Goal: Task Accomplishment & Management: Use online tool/utility

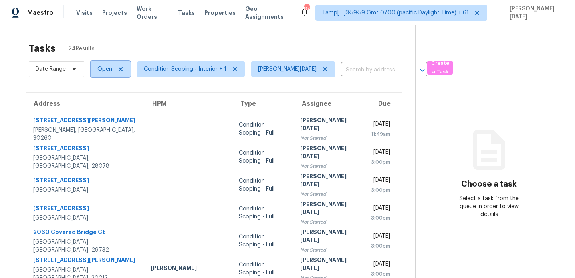
click at [106, 73] on span "Open" at bounding box center [111, 69] width 40 height 16
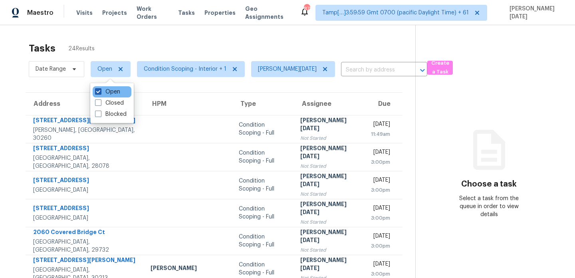
click at [106, 92] on label "Open" at bounding box center [107, 92] width 25 height 8
click at [100, 92] on input "Open" at bounding box center [97, 90] width 5 height 5
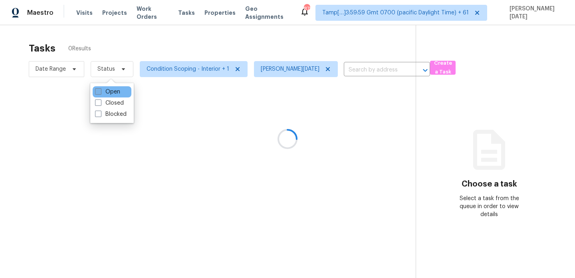
click at [106, 92] on label "Open" at bounding box center [107, 92] width 25 height 8
click at [100, 92] on input "Open" at bounding box center [97, 90] width 5 height 5
checkbox input "true"
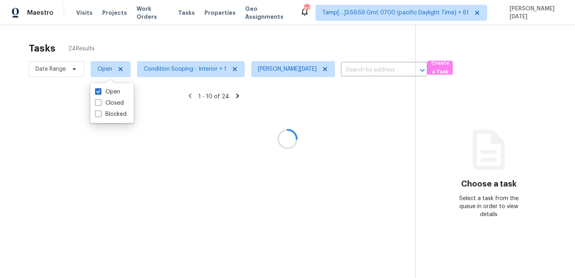
click at [190, 49] on div "Tasks 24 Results" at bounding box center [222, 48] width 387 height 21
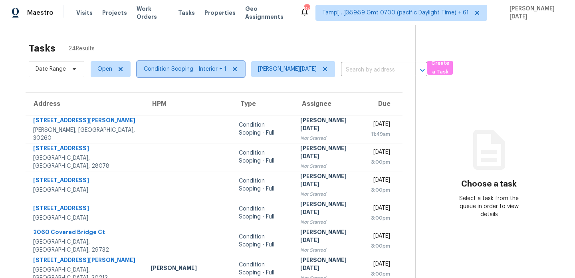
click at [197, 75] on span "Condition Scoping - Interior + 1" at bounding box center [191, 69] width 108 height 16
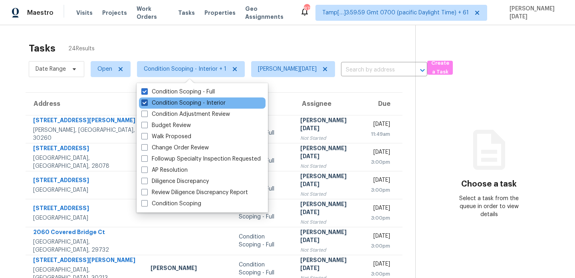
click at [192, 101] on label "Condition Scoping - Interior" at bounding box center [183, 103] width 84 height 8
click at [147, 101] on input "Condition Scoping - Interior" at bounding box center [143, 101] width 5 height 5
checkbox input "false"
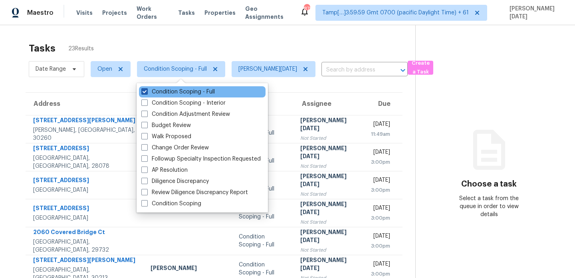
click at [192, 92] on label "Condition Scoping - Full" at bounding box center [177, 92] width 73 height 8
click at [147, 92] on input "Condition Scoping - Full" at bounding box center [143, 90] width 5 height 5
checkbox input "false"
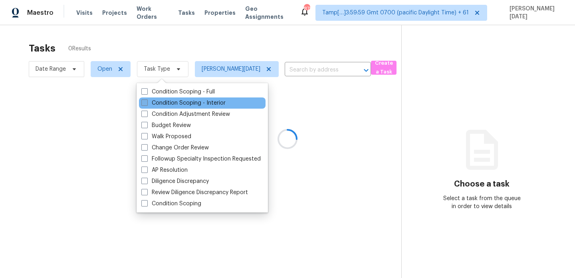
click at [192, 106] on label "Condition Scoping - Interior" at bounding box center [183, 103] width 84 height 8
click at [147, 104] on input "Condition Scoping - Interior" at bounding box center [143, 101] width 5 height 5
click at [192, 106] on label "Condition Scoping - Interior" at bounding box center [183, 103] width 84 height 8
click at [147, 104] on input "Condition Scoping - Interior" at bounding box center [143, 101] width 5 height 5
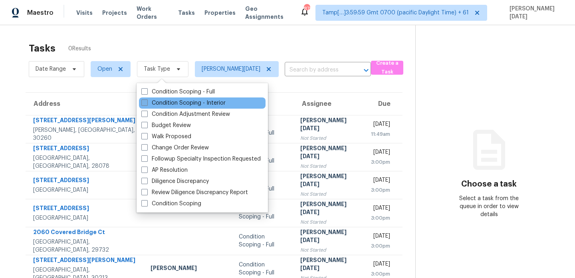
click at [192, 102] on label "Condition Scoping - Interior" at bounding box center [183, 103] width 84 height 8
click at [147, 102] on input "Condition Scoping - Interior" at bounding box center [143, 101] width 5 height 5
checkbox input "true"
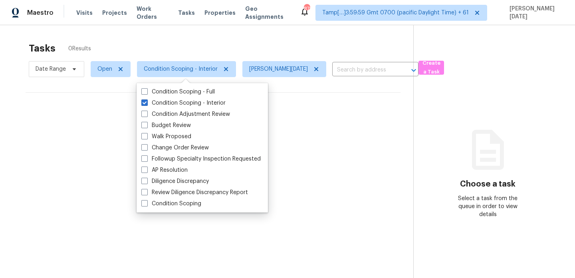
click at [224, 42] on div "Tasks 0 Results" at bounding box center [221, 48] width 385 height 21
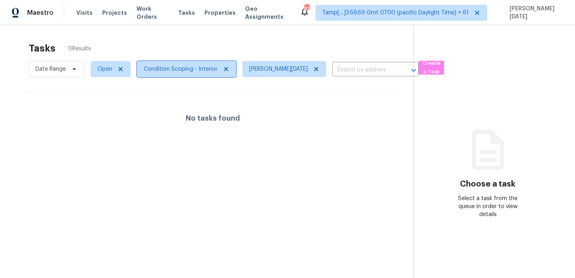
click at [209, 69] on span "Condition Scoping - Interior" at bounding box center [181, 69] width 74 height 8
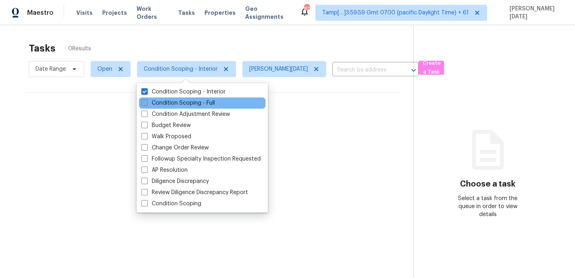
click at [202, 102] on label "Condition Scoping - Full" at bounding box center [177, 103] width 73 height 8
click at [147, 102] on input "Condition Scoping - Full" at bounding box center [143, 101] width 5 height 5
checkbox input "true"
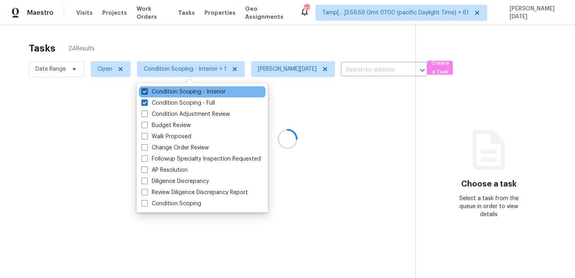
click at [204, 92] on label "Condition Scoping - Interior" at bounding box center [183, 92] width 84 height 8
click at [147, 92] on input "Condition Scoping - Interior" at bounding box center [143, 90] width 5 height 5
checkbox input "false"
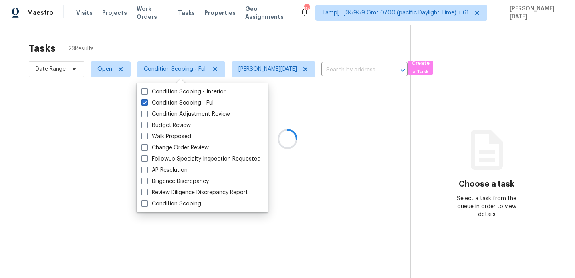
click at [237, 52] on div at bounding box center [287, 139] width 575 height 278
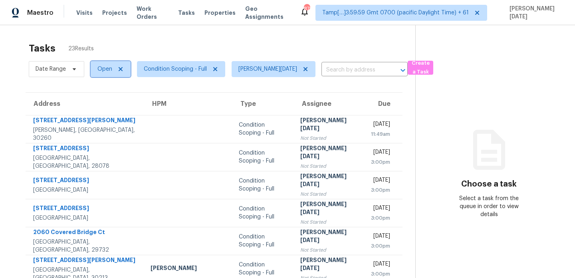
click at [109, 71] on span "Open" at bounding box center [104, 69] width 15 height 8
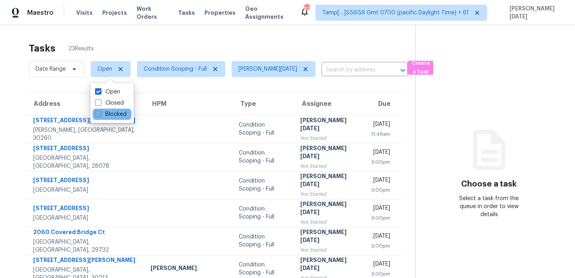
click at [107, 115] on label "Blocked" at bounding box center [111, 114] width 32 height 8
click at [100, 115] on input "Blocked" at bounding box center [97, 112] width 5 height 5
checkbox input "true"
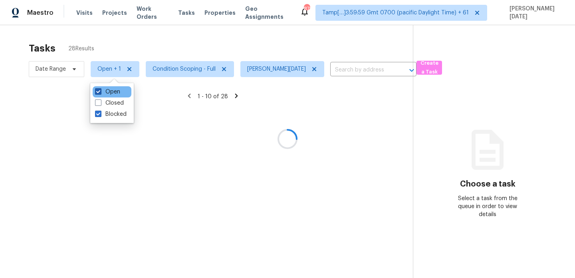
click at [113, 92] on label "Open" at bounding box center [107, 92] width 25 height 8
click at [100, 92] on input "Open" at bounding box center [97, 90] width 5 height 5
checkbox input "false"
click at [220, 36] on div at bounding box center [287, 139] width 575 height 278
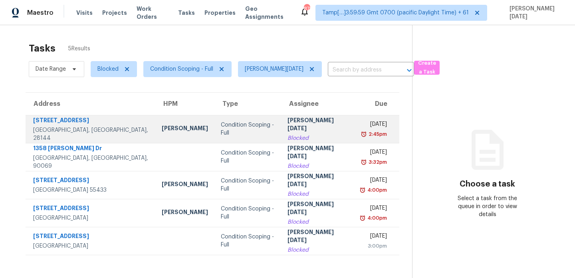
click at [287, 125] on div "[PERSON_NAME][DATE]" at bounding box center [317, 125] width 61 height 18
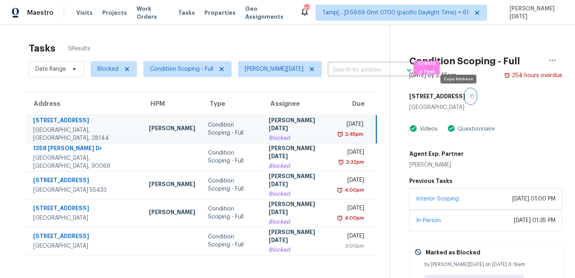
click at [470, 97] on icon "button" at bounding box center [472, 96] width 5 height 5
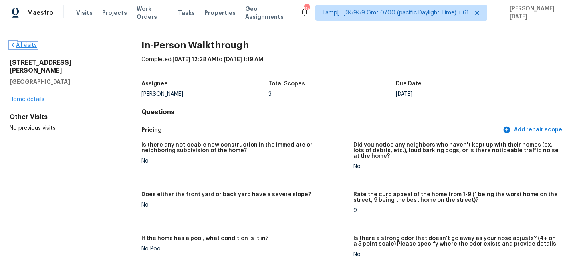
click at [33, 47] on link "All visits" at bounding box center [23, 45] width 27 height 6
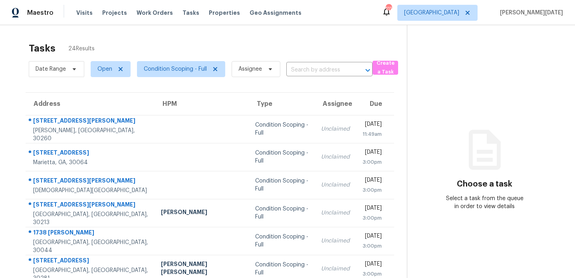
click at [296, 43] on div "Tasks 24 Results" at bounding box center [218, 48] width 378 height 21
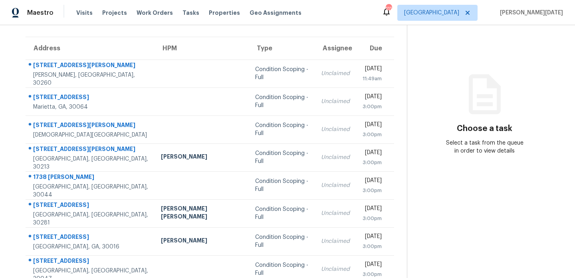
scroll to position [57, 0]
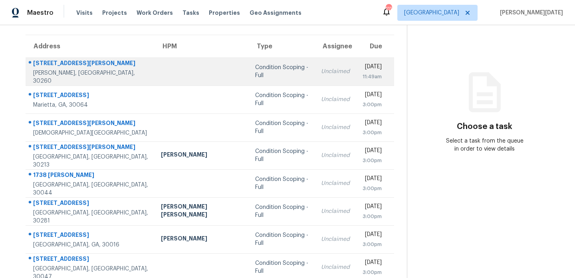
click at [321, 73] on div "Unclaimed" at bounding box center [335, 71] width 29 height 8
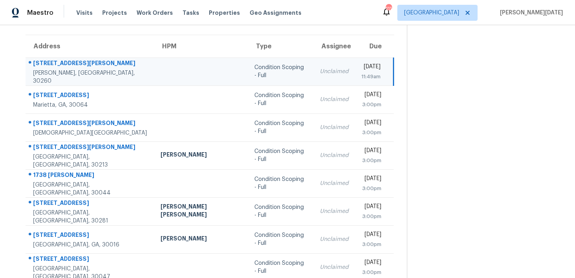
click at [320, 71] on div "Unclaimed" at bounding box center [334, 71] width 29 height 8
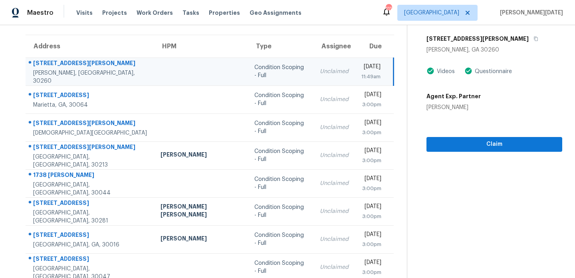
click at [320, 71] on div "Unclaimed" at bounding box center [334, 71] width 29 height 8
click at [361, 74] on div "11:49am" at bounding box center [370, 77] width 19 height 8
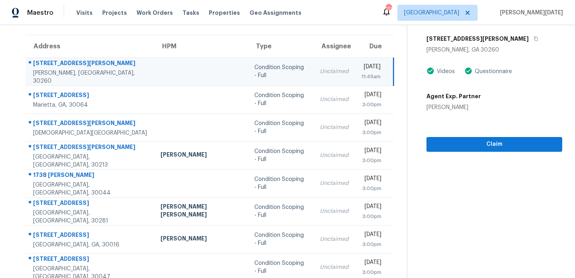
click at [361, 73] on div "11:49am" at bounding box center [370, 77] width 19 height 8
click at [458, 141] on span "Claim" at bounding box center [494, 144] width 123 height 10
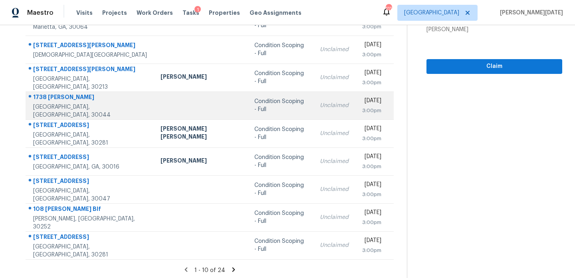
scroll to position [136, 0]
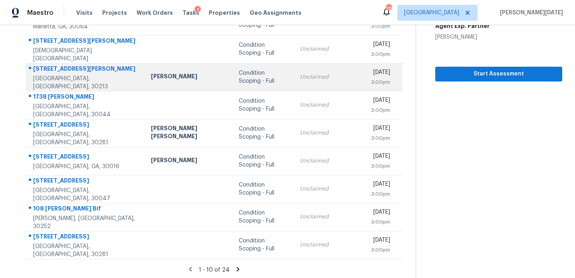
click at [300, 77] on div "Unclaimed" at bounding box center [329, 77] width 58 height 8
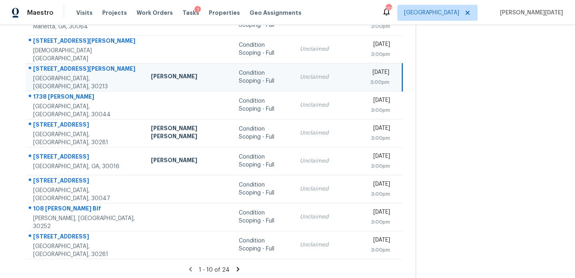
click at [313, 75] on td "Unclaimed" at bounding box center [328, 77] width 71 height 28
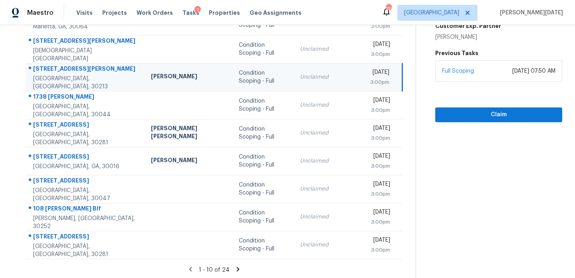
click at [370, 77] on div "[DATE]" at bounding box center [379, 73] width 19 height 10
click at [370, 75] on div "[DATE]" at bounding box center [379, 73] width 19 height 10
click at [442, 110] on span "Claim" at bounding box center [499, 115] width 114 height 10
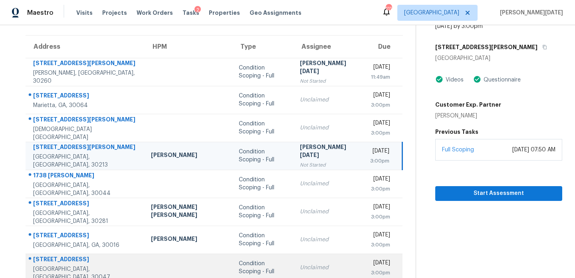
scroll to position [138, 0]
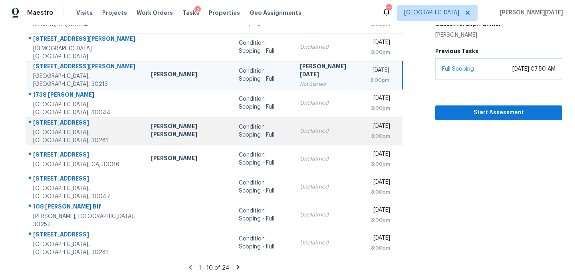
click at [240, 130] on div "Condition Scoping - Full" at bounding box center [263, 131] width 48 height 16
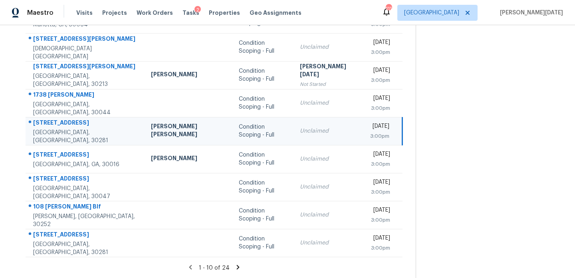
click at [300, 128] on div "Unclaimed" at bounding box center [329, 131] width 58 height 8
click at [370, 127] on div "[DATE]" at bounding box center [379, 127] width 19 height 10
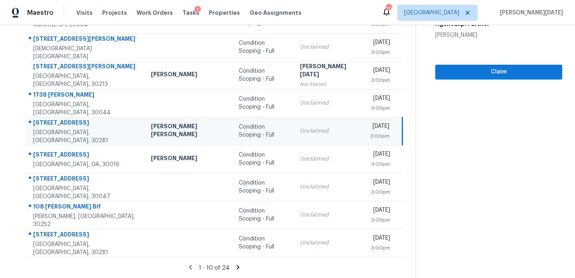
click at [370, 128] on div "[DATE]" at bounding box center [379, 127] width 19 height 10
click at [450, 67] on span "Claim" at bounding box center [499, 72] width 114 height 10
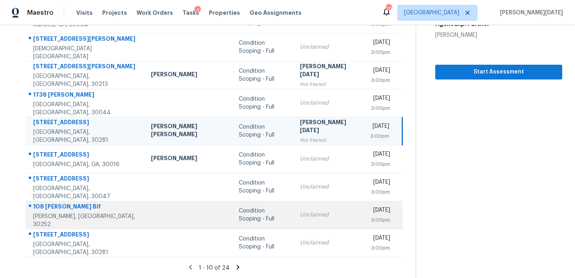
click at [232, 205] on td "Condition Scoping - Full" at bounding box center [262, 215] width 61 height 28
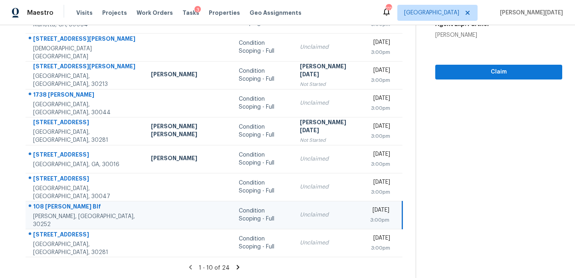
click at [232, 205] on td "Condition Scoping - Full" at bounding box center [262, 215] width 61 height 28
click at [293, 207] on td "Unclaimed" at bounding box center [328, 215] width 71 height 28
click at [476, 67] on span "Claim" at bounding box center [499, 72] width 114 height 10
click at [234, 268] on icon at bounding box center [237, 267] width 7 height 7
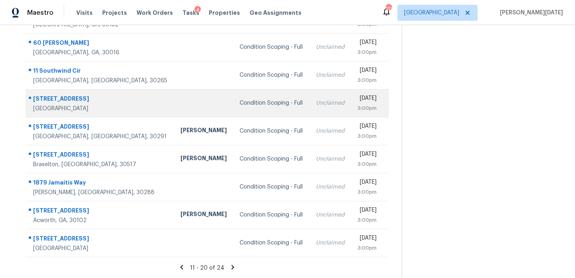
click at [309, 102] on td "Unclaimed" at bounding box center [330, 103] width 42 height 28
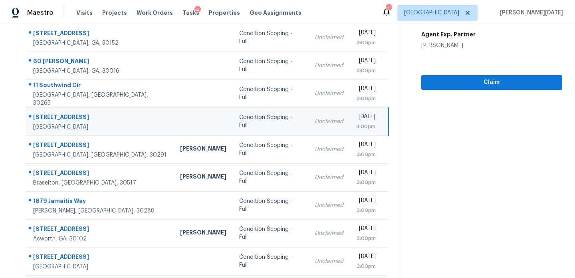
scroll to position [119, 0]
click at [315, 119] on div "Unclaimed" at bounding box center [329, 122] width 29 height 8
click at [356, 119] on div "[DATE]" at bounding box center [365, 118] width 19 height 10
click at [450, 86] on span "Claim" at bounding box center [492, 83] width 128 height 10
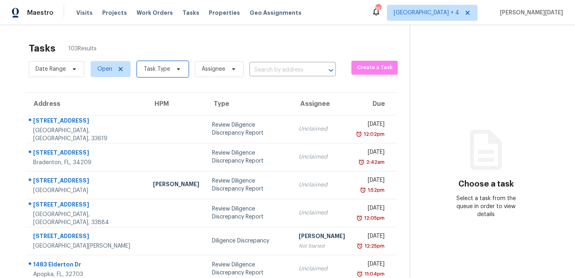
click at [175, 70] on icon at bounding box center [178, 69] width 6 height 6
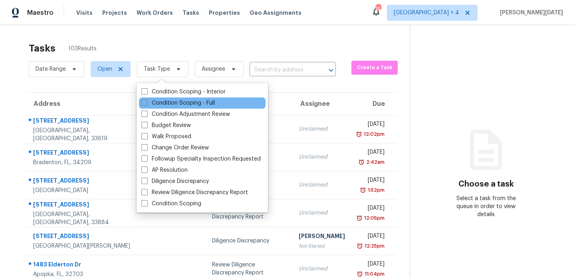
click at [153, 105] on label "Condition Scoping - Full" at bounding box center [177, 103] width 73 height 8
click at [147, 104] on input "Condition Scoping - Full" at bounding box center [143, 101] width 5 height 5
checkbox input "true"
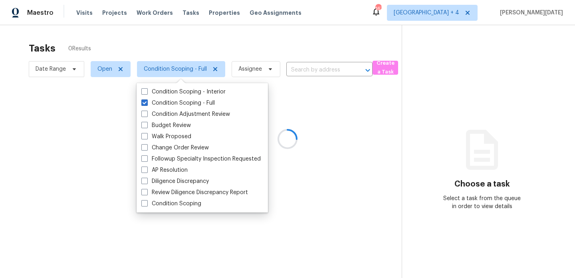
click at [233, 44] on div at bounding box center [287, 139] width 575 height 278
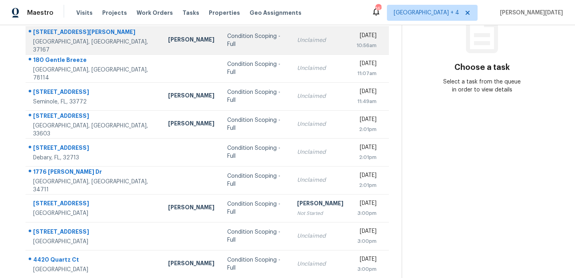
scroll to position [117, 0]
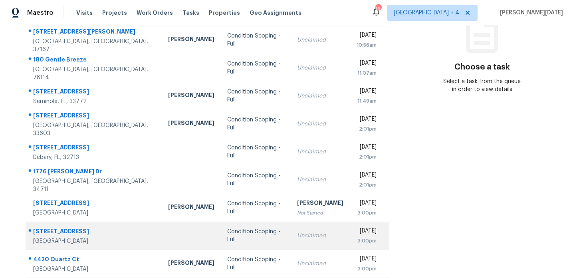
click at [301, 238] on div "Unclaimed" at bounding box center [320, 236] width 46 height 8
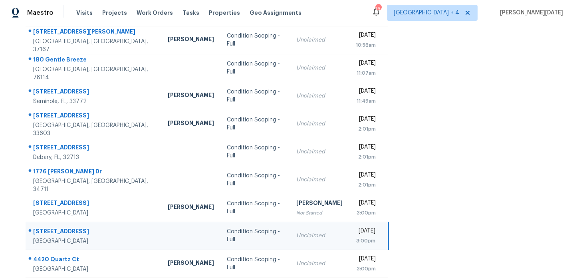
click at [301, 238] on div "Unclaimed" at bounding box center [319, 236] width 46 height 8
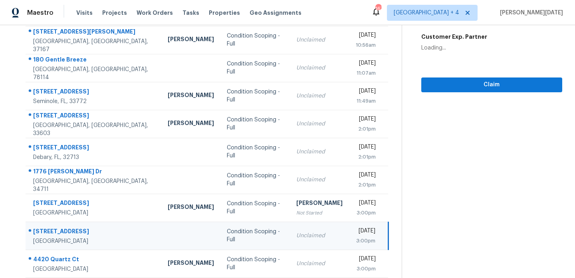
click at [301, 238] on div "Unclaimed" at bounding box center [319, 236] width 46 height 8
click at [482, 81] on span "Claim" at bounding box center [492, 85] width 128 height 10
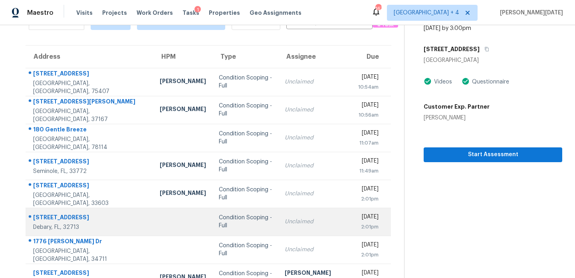
scroll to position [138, 0]
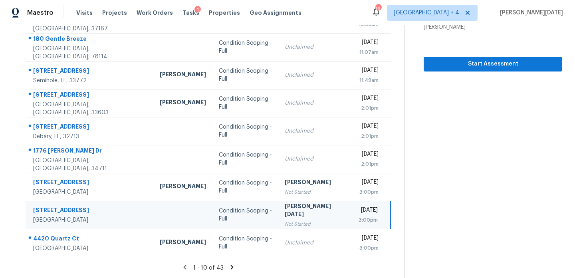
click at [231, 267] on icon at bounding box center [232, 267] width 3 height 4
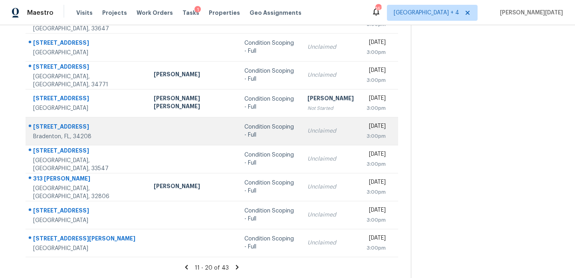
click at [261, 135] on td "Condition Scoping - Full" at bounding box center [269, 131] width 63 height 28
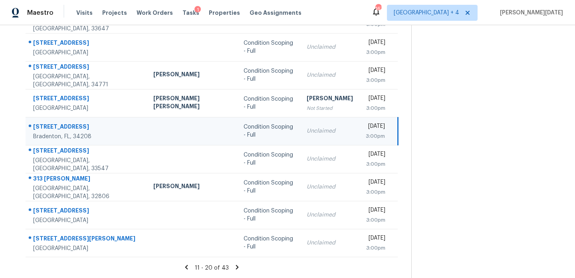
click at [310, 139] on td "Unclaimed" at bounding box center [329, 131] width 59 height 28
click at [366, 138] on div "3:00pm" at bounding box center [375, 136] width 19 height 8
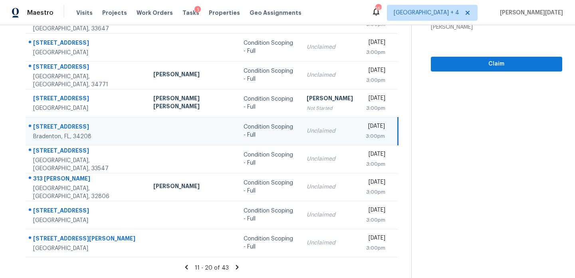
click at [367, 135] on div "3:00pm" at bounding box center [375, 136] width 19 height 8
click at [470, 63] on span "Claim" at bounding box center [496, 64] width 119 height 10
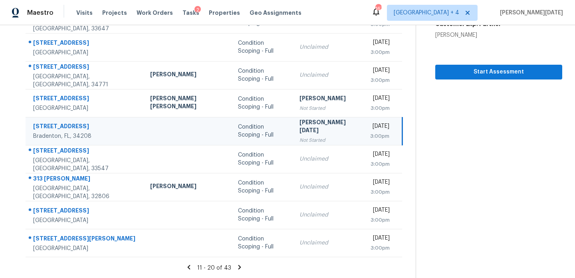
click at [238, 268] on icon at bounding box center [239, 267] width 3 height 4
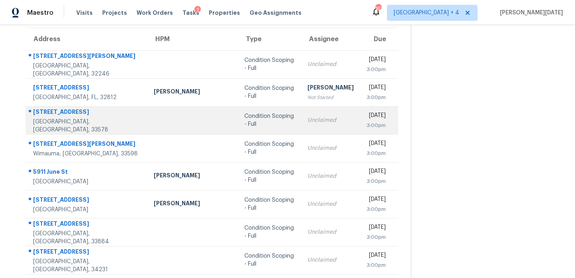
scroll to position [58, 0]
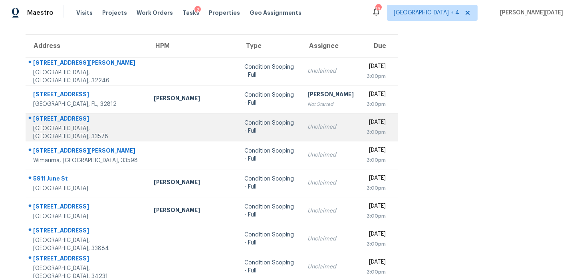
click at [238, 135] on td "Condition Scoping - Full" at bounding box center [269, 127] width 63 height 28
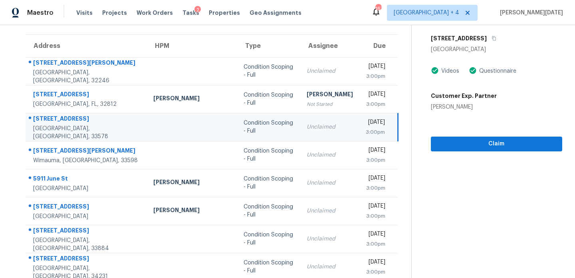
click at [259, 127] on div "Condition Scoping - Full" at bounding box center [269, 127] width 50 height 16
click at [366, 124] on div "Mon, Aug 25th 2025" at bounding box center [375, 123] width 19 height 10
click at [441, 141] on span "Claim" at bounding box center [496, 144] width 119 height 10
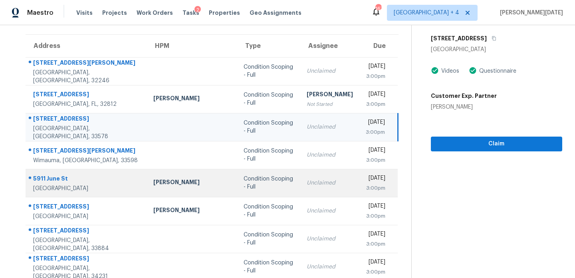
scroll to position [138, 0]
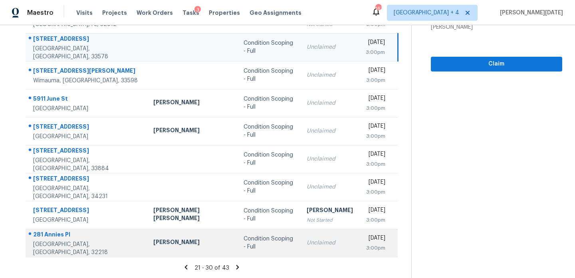
click at [264, 230] on td "Condition Scoping - Full" at bounding box center [268, 243] width 63 height 28
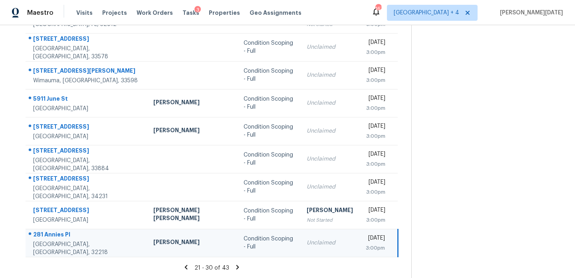
click at [307, 243] on div "Unclaimed" at bounding box center [330, 243] width 46 height 8
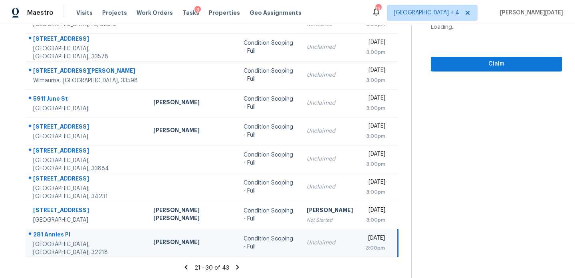
click at [307, 243] on div "Unclaimed" at bounding box center [330, 243] width 46 height 8
click at [359, 243] on td "Mon, Aug 25th 2025 3:00pm" at bounding box center [378, 243] width 39 height 28
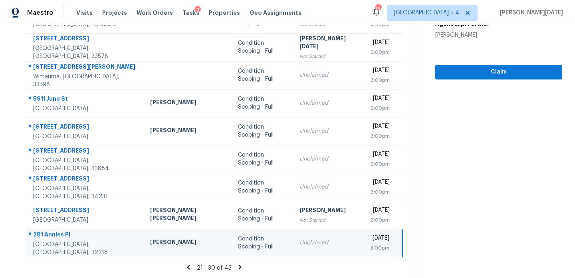
click at [364, 243] on td "Mon, Aug 25th 2025 3:00pm" at bounding box center [383, 243] width 39 height 28
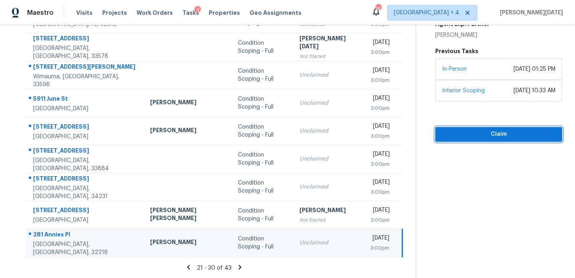
click at [444, 129] on span "Claim" at bounding box center [499, 134] width 114 height 10
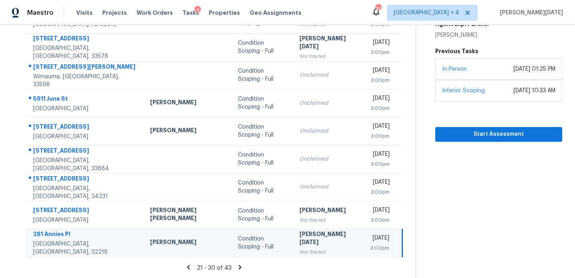
click at [236, 266] on icon at bounding box center [239, 267] width 7 height 7
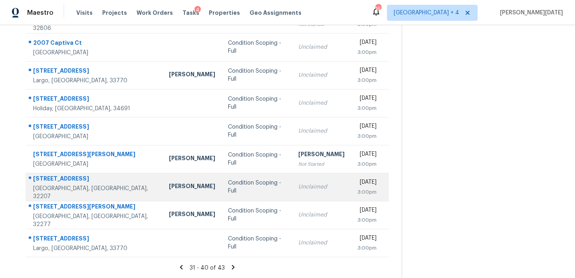
click at [292, 182] on td "Unclaimed" at bounding box center [321, 187] width 59 height 28
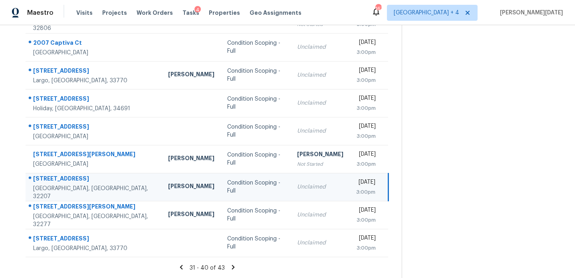
click at [356, 183] on div "Mon, Aug 25th 2025" at bounding box center [365, 183] width 19 height 10
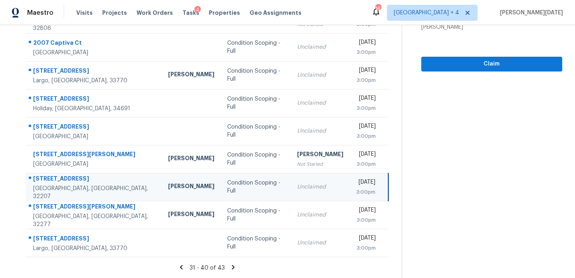
click at [356, 185] on div "Mon, Aug 25th 2025" at bounding box center [365, 183] width 19 height 10
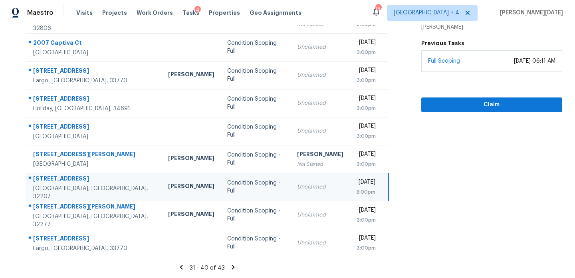
click at [356, 185] on div "Mon, Aug 25th 2025" at bounding box center [365, 183] width 19 height 10
click at [442, 105] on span "Claim" at bounding box center [492, 105] width 128 height 10
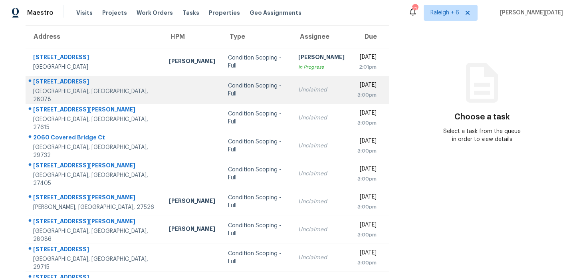
scroll to position [68, 0]
click at [292, 76] on td "Unclaimed" at bounding box center [321, 89] width 59 height 28
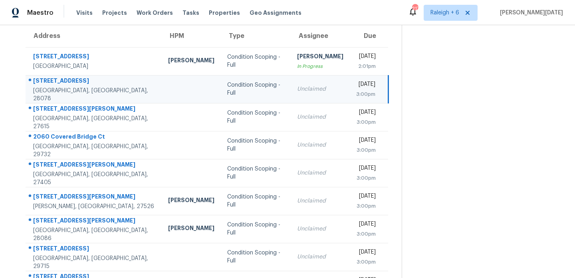
click at [309, 86] on td "Unclaimed" at bounding box center [320, 89] width 59 height 28
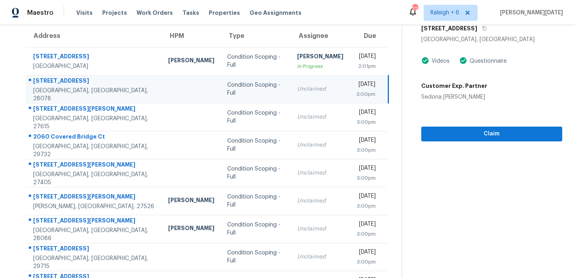
click at [356, 89] on div "[DATE]" at bounding box center [365, 85] width 19 height 10
click at [444, 130] on span "Claim" at bounding box center [492, 134] width 128 height 10
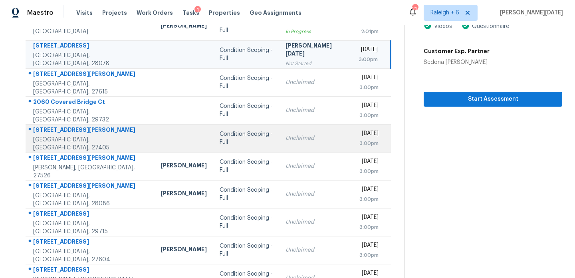
scroll to position [107, 0]
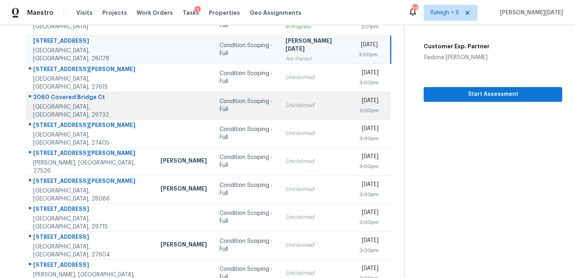
click at [297, 111] on td "Unclaimed" at bounding box center [315, 105] width 73 height 28
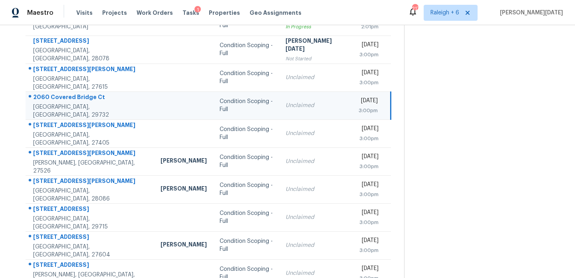
click at [352, 109] on td "[DATE] 3:00pm" at bounding box center [371, 105] width 39 height 28
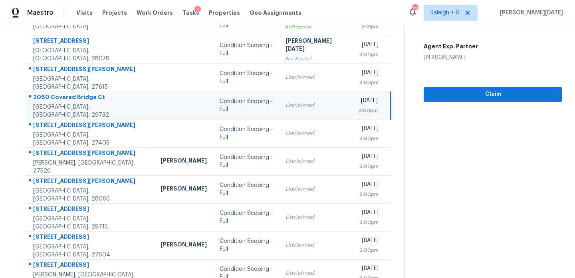
click at [359, 109] on div "3:00pm" at bounding box center [368, 111] width 19 height 8
click at [439, 95] on span "Claim" at bounding box center [493, 94] width 126 height 10
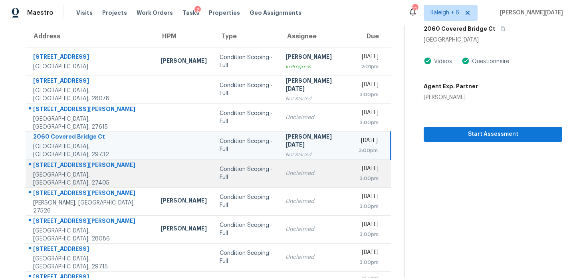
scroll to position [138, 0]
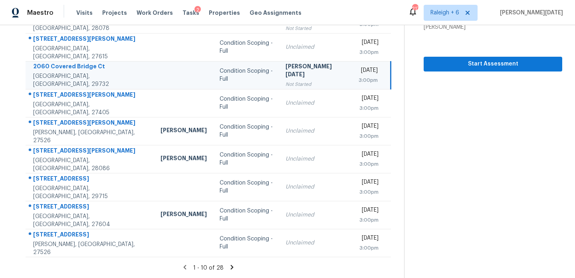
click at [231, 268] on icon at bounding box center [232, 267] width 3 height 4
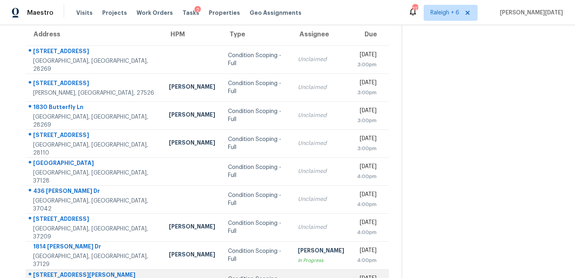
scroll to position [67, 0]
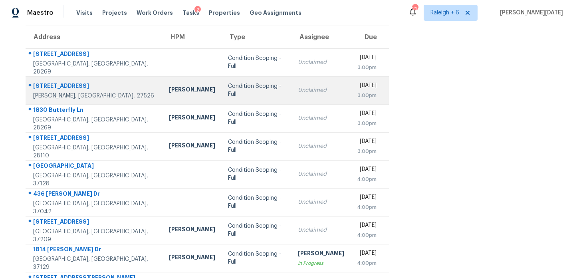
click at [291, 99] on td "Unclaimed" at bounding box center [320, 90] width 59 height 28
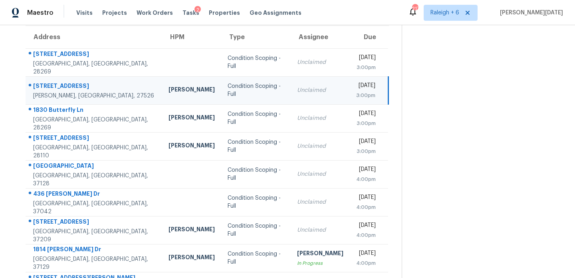
click at [297, 91] on div "Unclaimed" at bounding box center [320, 90] width 46 height 8
click at [311, 88] on td "Unclaimed" at bounding box center [320, 90] width 59 height 28
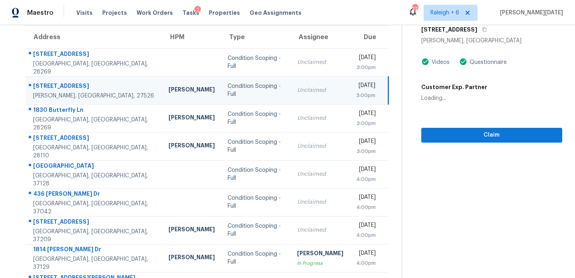
click at [356, 92] on div "3:00pm" at bounding box center [365, 95] width 19 height 8
click at [432, 133] on span "Claim" at bounding box center [492, 135] width 128 height 10
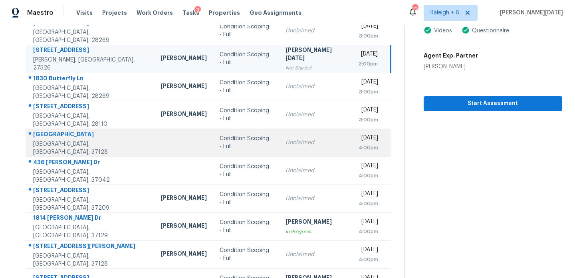
scroll to position [99, 0]
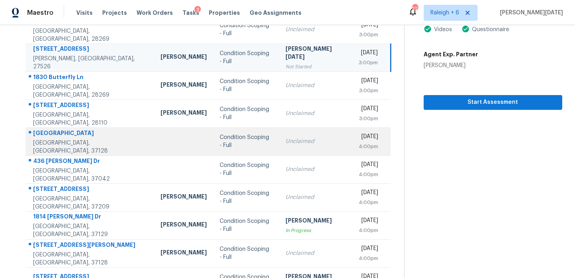
click at [302, 143] on div "Unclaimed" at bounding box center [315, 141] width 60 height 8
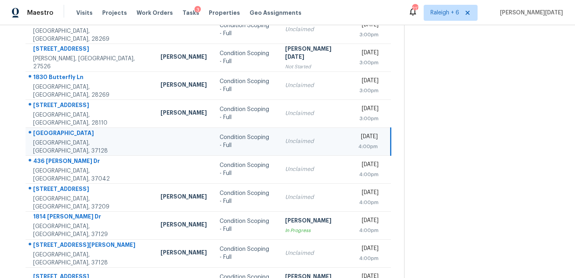
click at [358, 140] on div "[DATE]" at bounding box center [368, 138] width 20 height 10
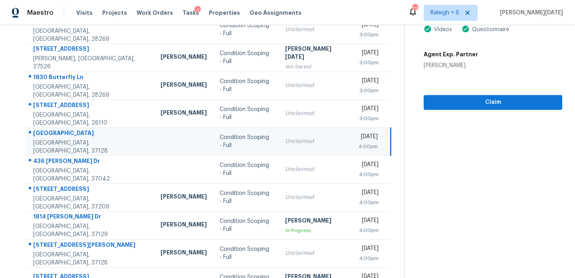
click at [363, 140] on div "[DATE]" at bounding box center [368, 138] width 20 height 10
click at [439, 101] on span "Claim" at bounding box center [493, 102] width 126 height 10
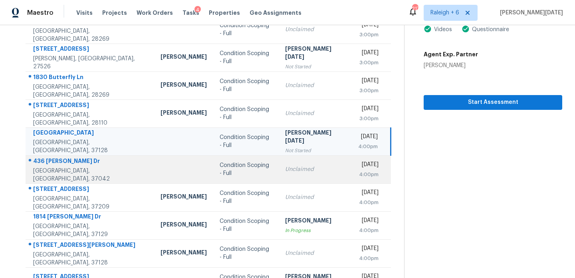
scroll to position [138, 0]
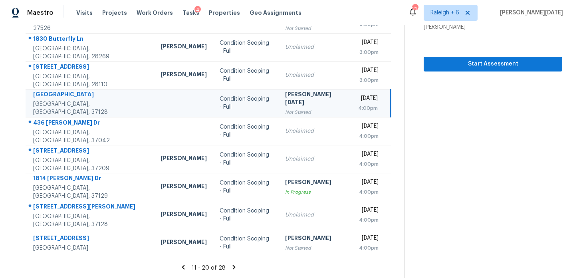
click at [232, 264] on icon at bounding box center [233, 267] width 7 height 7
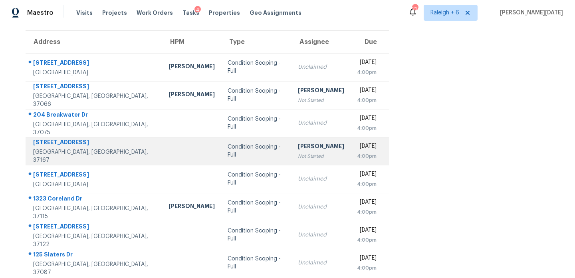
scroll to position [82, 0]
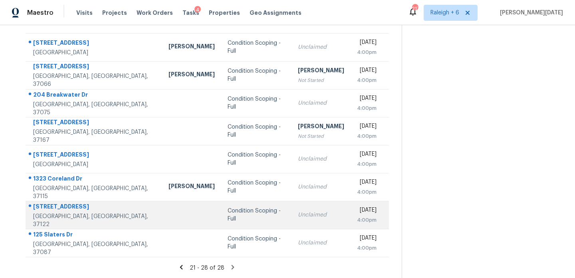
click at [291, 206] on td "Unclaimed" at bounding box center [320, 215] width 59 height 28
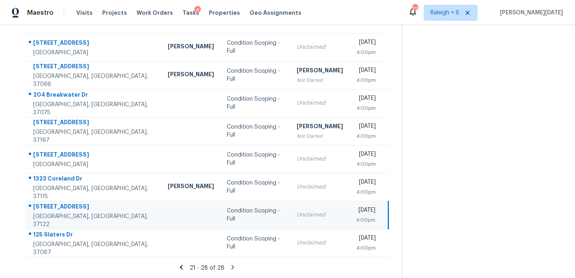
click at [356, 218] on div "4:00pm" at bounding box center [366, 220] width 20 height 8
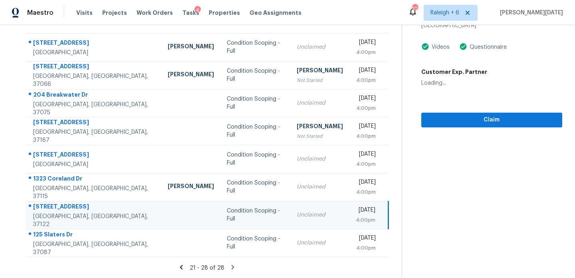
click at [356, 219] on div "4:00pm" at bounding box center [366, 220] width 20 height 8
click at [445, 123] on span "Claim" at bounding box center [492, 120] width 128 height 10
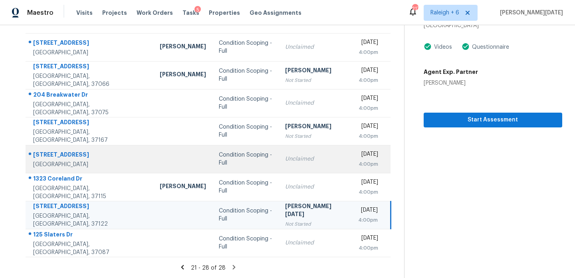
click at [367, 155] on div "[DATE]" at bounding box center [368, 155] width 20 height 10
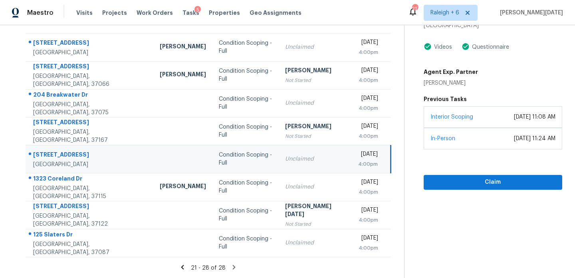
click at [230, 266] on icon at bounding box center [233, 267] width 7 height 7
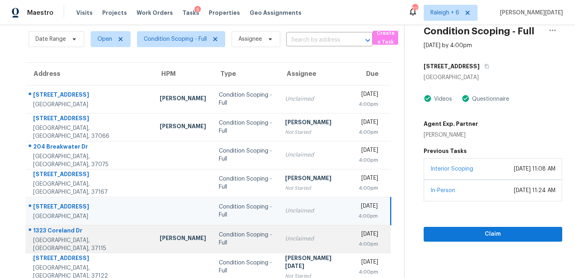
scroll to position [68, 0]
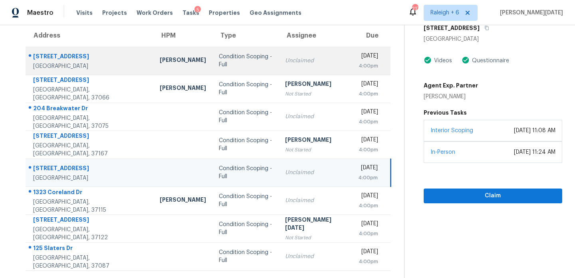
click at [283, 71] on td "Unclaimed" at bounding box center [315, 61] width 73 height 28
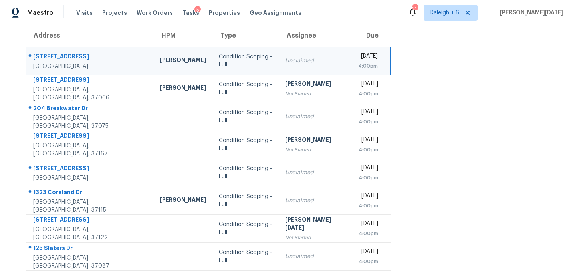
click at [311, 62] on td "Unclaimed" at bounding box center [315, 61] width 73 height 28
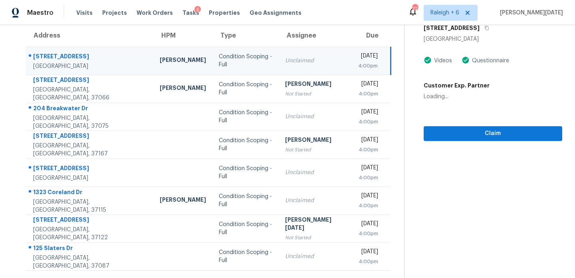
click at [358, 62] on div "4:00pm" at bounding box center [368, 66] width 20 height 8
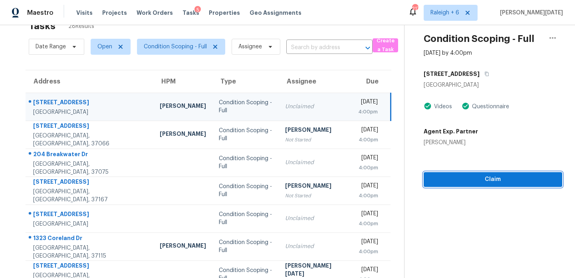
click at [458, 177] on span "Claim" at bounding box center [493, 179] width 126 height 10
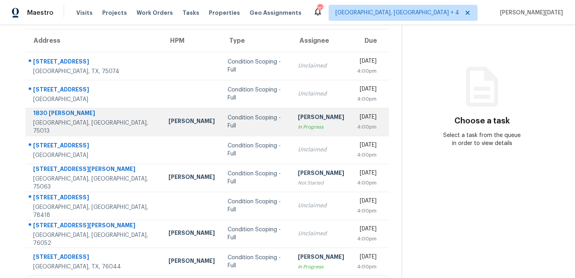
scroll to position [63, 0]
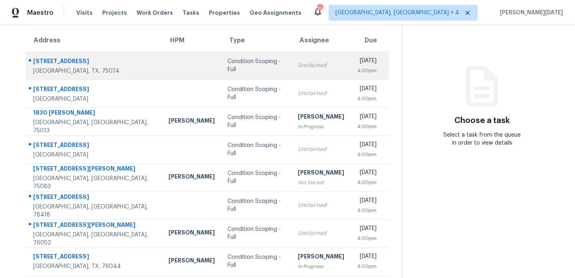
click at [298, 67] on div "Unclaimed" at bounding box center [321, 65] width 46 height 8
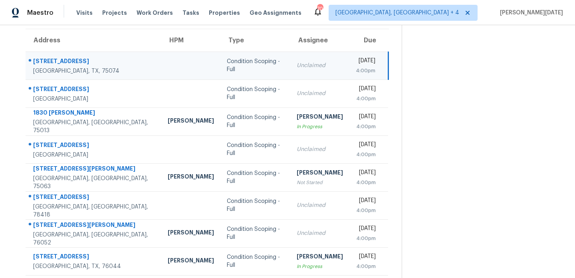
click at [308, 67] on td "Unclaimed" at bounding box center [319, 66] width 59 height 28
click at [356, 67] on div "4:00pm" at bounding box center [366, 71] width 20 height 8
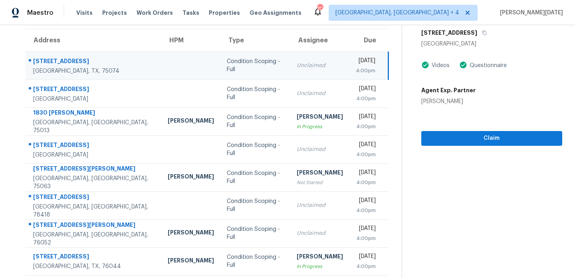
click at [356, 67] on div "4:00pm" at bounding box center [366, 71] width 20 height 8
click at [459, 143] on span "Claim" at bounding box center [492, 138] width 128 height 10
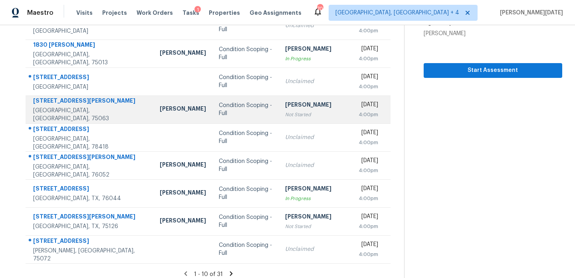
scroll to position [138, 0]
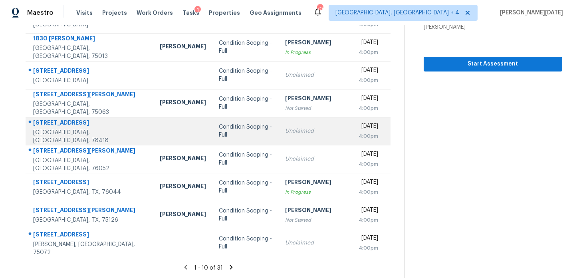
click at [352, 130] on td "Mon, Aug 25th 2025 4:00pm" at bounding box center [371, 131] width 39 height 28
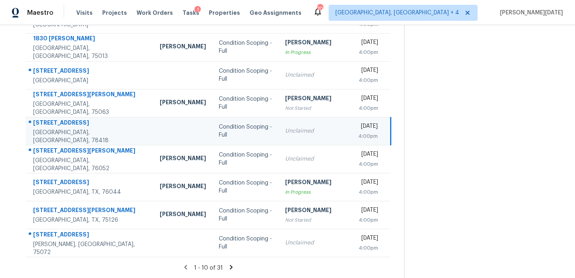
click at [358, 131] on div "[DATE]" at bounding box center [368, 127] width 20 height 10
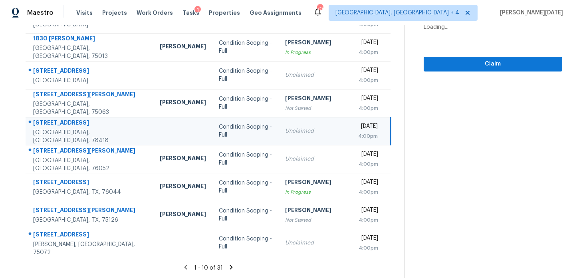
click at [358, 131] on div "[DATE]" at bounding box center [368, 127] width 20 height 10
click at [438, 65] on span "Claim" at bounding box center [493, 64] width 126 height 10
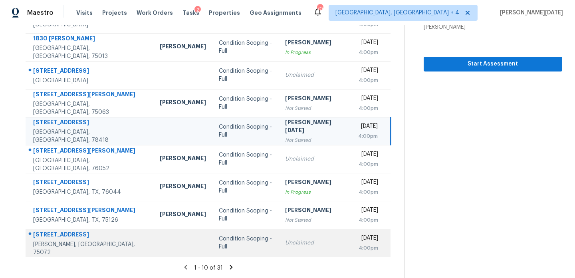
click at [240, 252] on td "Condition Scoping - Full" at bounding box center [245, 243] width 66 height 28
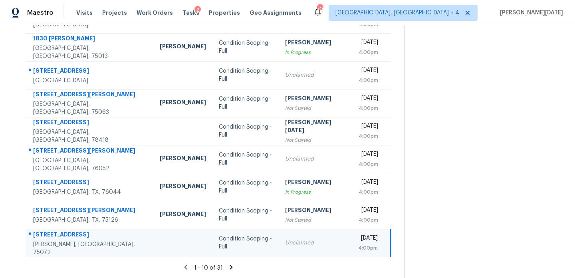
click at [279, 252] on td "Unclaimed" at bounding box center [315, 243] width 73 height 28
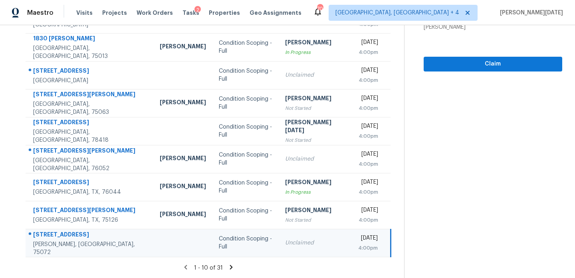
click at [352, 251] on td "Mon, Aug 25th 2025 4:00pm" at bounding box center [371, 243] width 39 height 28
click at [445, 65] on span "Claim" at bounding box center [493, 64] width 126 height 10
click at [231, 264] on icon at bounding box center [231, 267] width 7 height 7
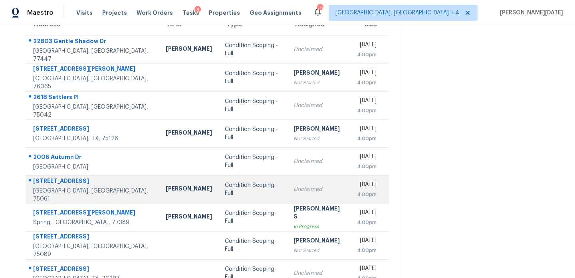
scroll to position [83, 0]
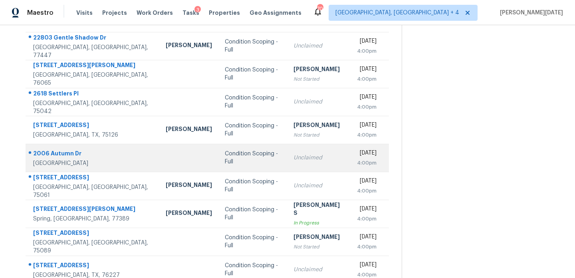
click at [293, 159] on div "Unclaimed" at bounding box center [318, 158] width 50 height 8
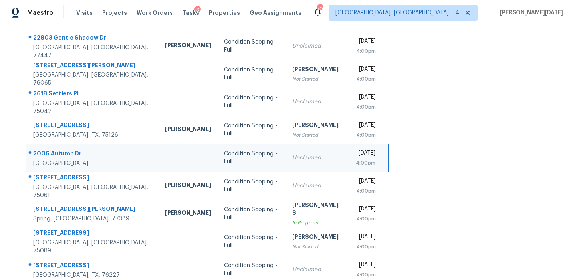
click at [356, 156] on div "[DATE]" at bounding box center [366, 154] width 20 height 10
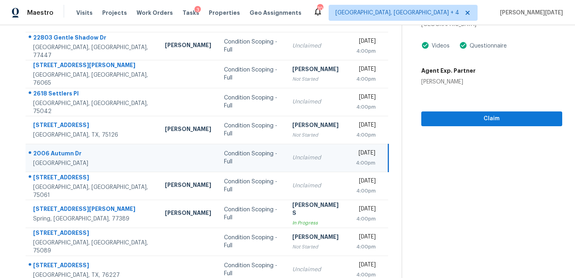
click at [356, 156] on div "[DATE]" at bounding box center [366, 154] width 20 height 10
click at [429, 119] on span "Claim" at bounding box center [492, 119] width 128 height 10
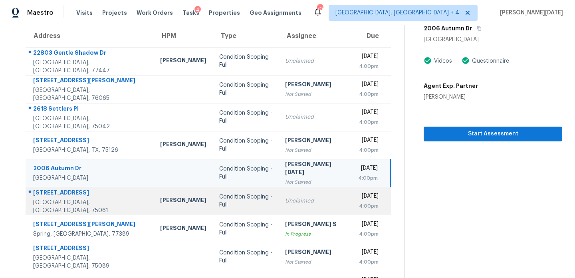
scroll to position [138, 0]
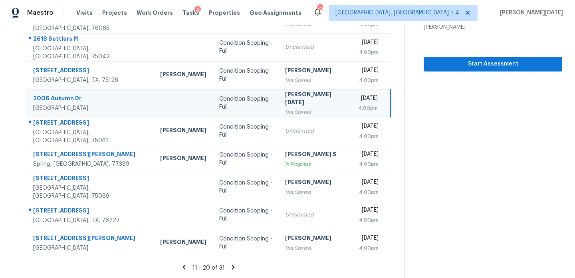
click at [232, 266] on icon at bounding box center [233, 267] width 3 height 4
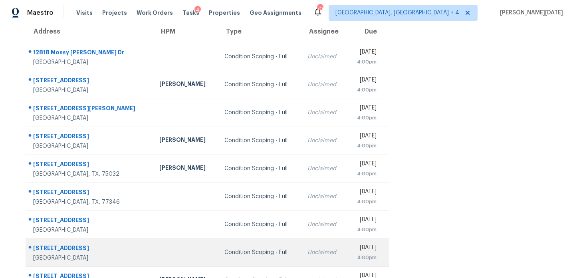
scroll to position [72, 0]
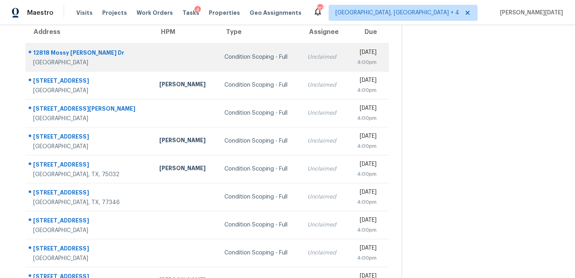
click at [307, 57] on div "Unclaimed" at bounding box center [323, 57] width 33 height 8
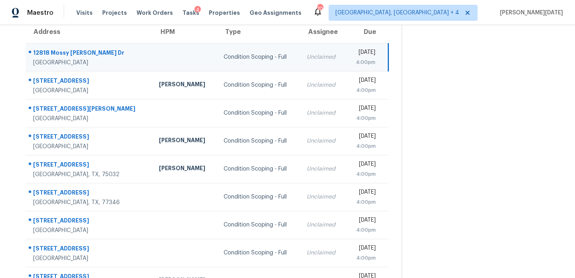
click at [346, 66] on td "Mon, Aug 25th 2025 4:00pm" at bounding box center [367, 57] width 43 height 28
click at [352, 65] on div "4:00pm" at bounding box center [363, 62] width 23 height 8
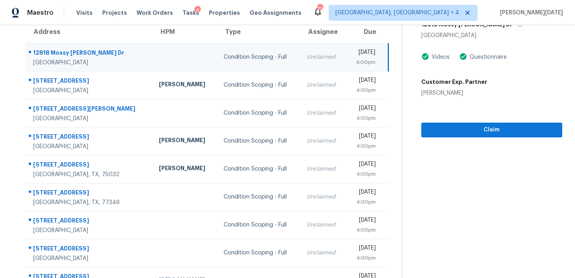
click at [362, 65] on div "4:00pm" at bounding box center [363, 62] width 23 height 8
click at [452, 134] on span "Claim" at bounding box center [492, 130] width 128 height 10
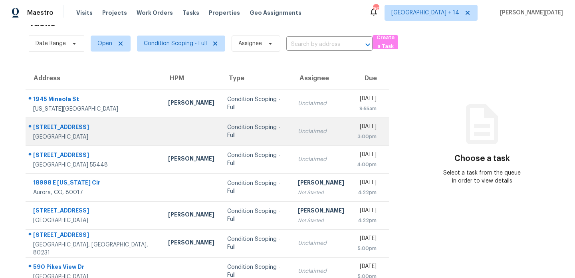
scroll to position [38, 0]
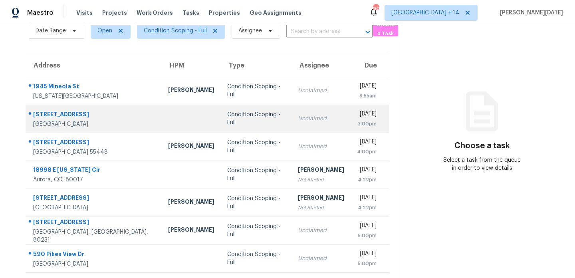
click at [291, 124] on td "Unclaimed" at bounding box center [320, 119] width 59 height 28
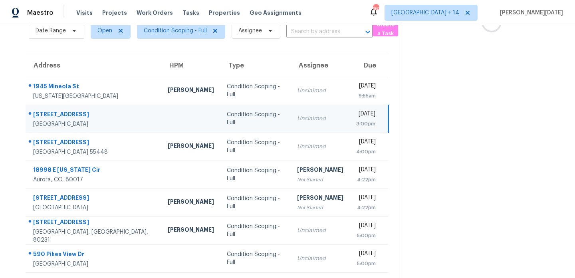
click at [306, 123] on td "Unclaimed" at bounding box center [320, 119] width 59 height 28
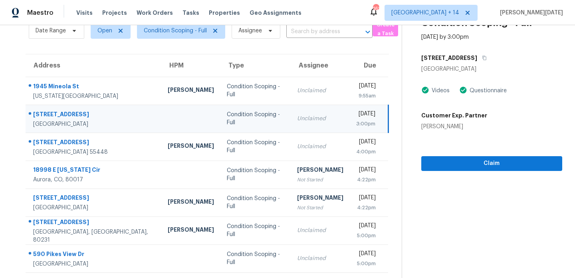
click at [356, 120] on div "[DATE]" at bounding box center [365, 115] width 19 height 10
click at [444, 170] on button "Claim" at bounding box center [491, 163] width 141 height 15
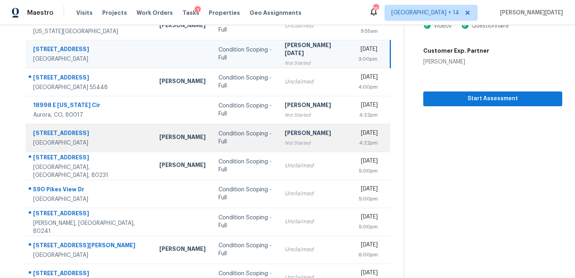
scroll to position [104, 0]
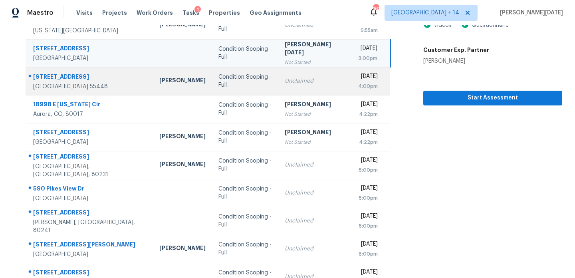
click at [278, 84] on td "Unclaimed" at bounding box center [314, 81] width 73 height 28
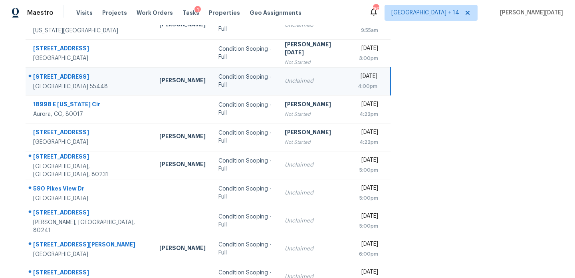
click at [287, 79] on div "Unclaimed" at bounding box center [315, 81] width 60 height 8
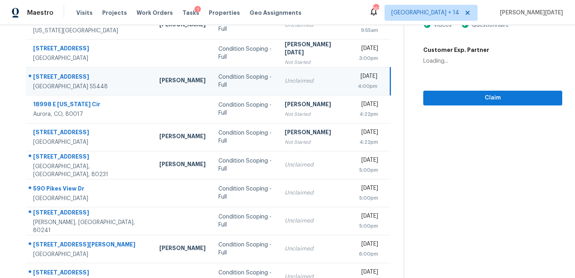
click at [315, 80] on td "Unclaimed" at bounding box center [314, 81] width 73 height 28
click at [437, 94] on span "Claim" at bounding box center [493, 98] width 126 height 10
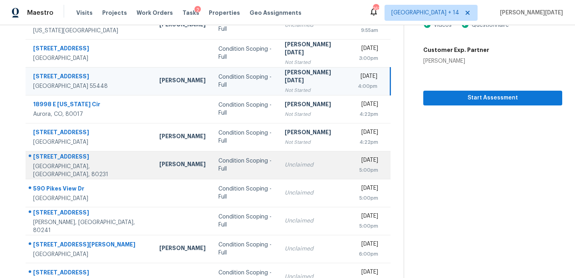
scroll to position [138, 0]
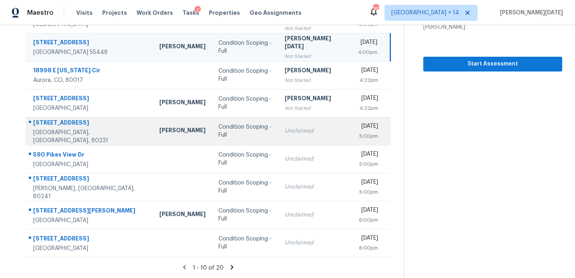
click at [278, 139] on td "Unclaimed" at bounding box center [314, 131] width 73 height 28
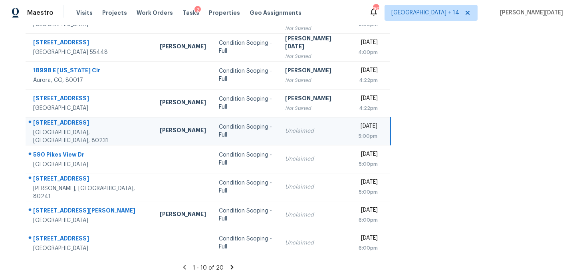
click at [280, 136] on td "Unclaimed" at bounding box center [315, 131] width 73 height 28
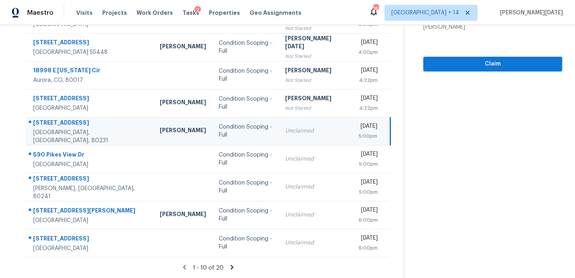
click at [301, 132] on div "Unclaimed" at bounding box center [315, 131] width 61 height 8
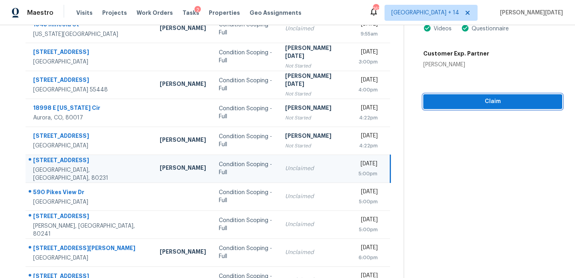
click at [426, 101] on button "Claim" at bounding box center [492, 101] width 139 height 15
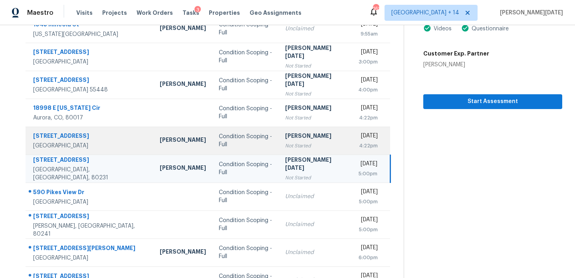
scroll to position [0, 0]
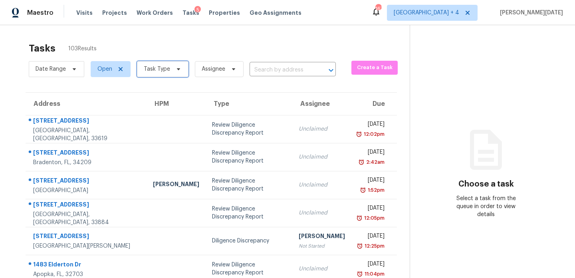
click at [161, 75] on span "Task Type" at bounding box center [163, 69] width 52 height 16
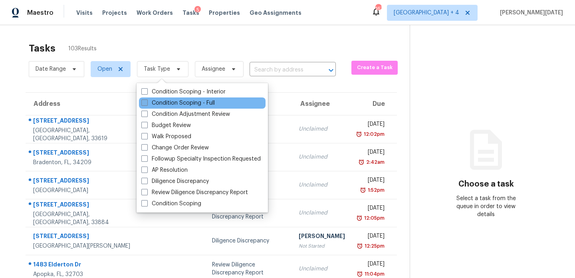
click at [151, 105] on label "Condition Scoping - Full" at bounding box center [177, 103] width 73 height 8
click at [147, 104] on input "Condition Scoping - Full" at bounding box center [143, 101] width 5 height 5
checkbox input "true"
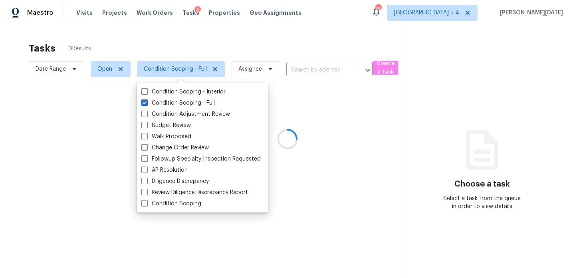
click at [260, 47] on div at bounding box center [287, 139] width 575 height 278
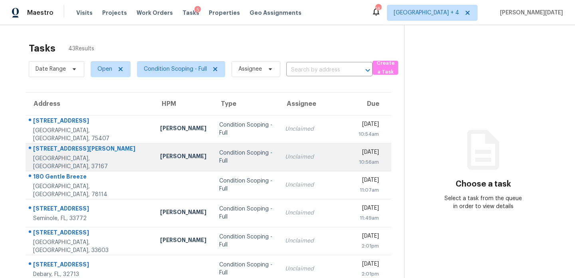
scroll to position [138, 0]
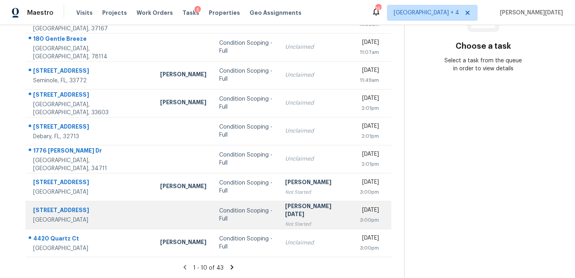
click at [285, 208] on div "[PERSON_NAME][DATE]" at bounding box center [315, 211] width 60 height 18
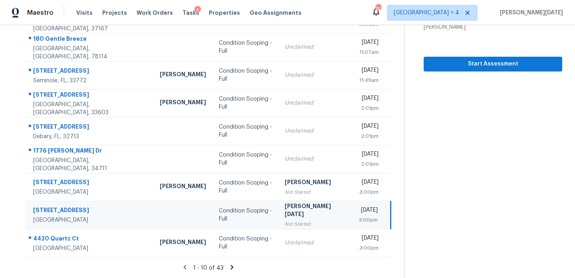
click at [230, 264] on icon at bounding box center [231, 267] width 7 height 7
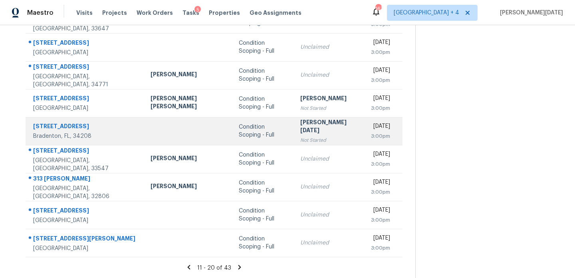
click at [300, 129] on div "[PERSON_NAME][DATE]" at bounding box center [329, 127] width 58 height 18
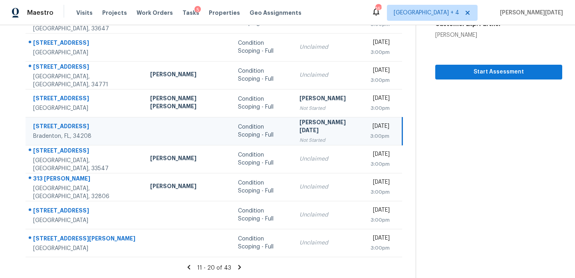
click at [238, 266] on icon at bounding box center [239, 267] width 3 height 4
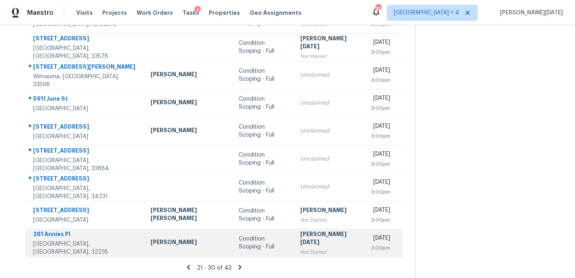
click at [300, 238] on div "[PERSON_NAME][DATE]" at bounding box center [329, 239] width 58 height 18
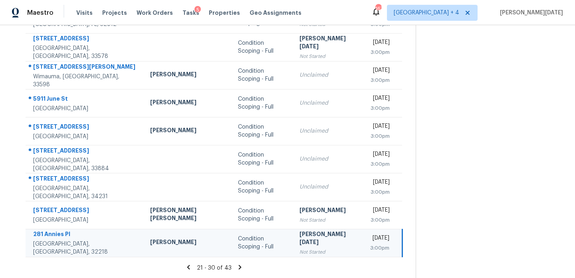
click at [299, 238] on div "[PERSON_NAME][DATE]" at bounding box center [328, 239] width 58 height 18
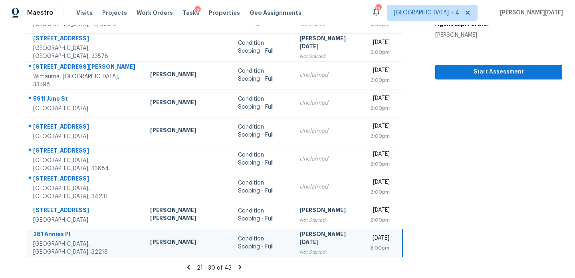
click at [299, 238] on div "[PERSON_NAME][DATE]" at bounding box center [328, 239] width 58 height 18
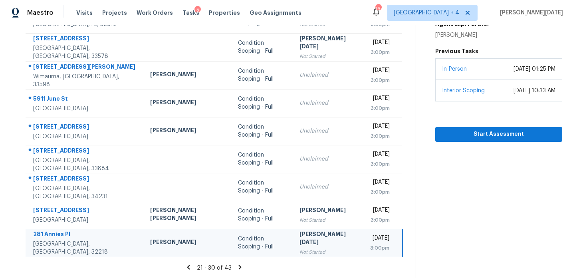
click at [299, 238] on div "[PERSON_NAME][DATE]" at bounding box center [328, 239] width 58 height 18
click at [364, 238] on td "Mon, Aug 25th 2025 3:00pm" at bounding box center [383, 243] width 39 height 28
click at [442, 129] on span "Start Assessment" at bounding box center [499, 134] width 114 height 10
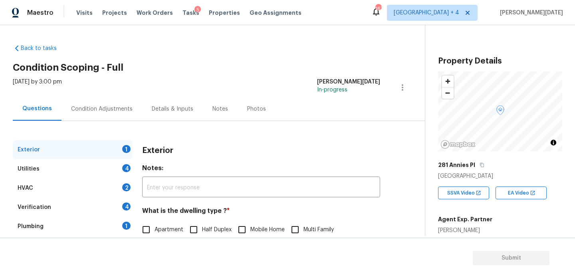
click at [112, 108] on div "Condition Adjustments" at bounding box center [101, 109] width 61 height 8
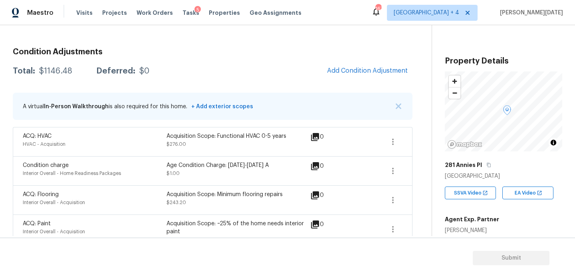
scroll to position [132, 0]
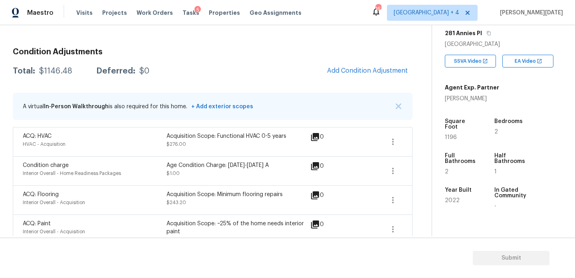
click at [451, 135] on span "1196" at bounding box center [451, 138] width 12 height 6
copy span "1196"
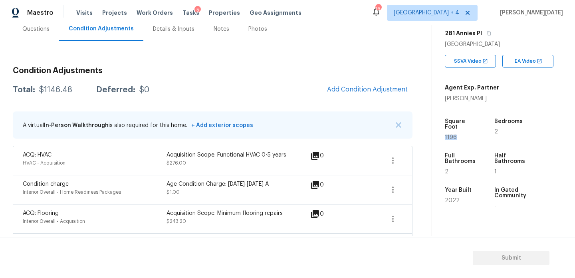
scroll to position [57, 0]
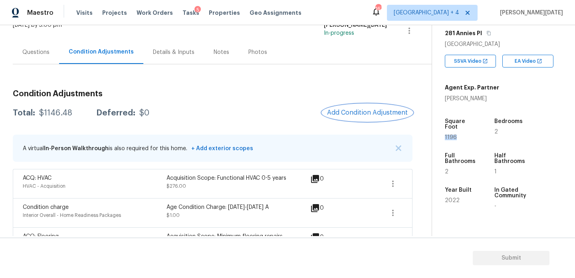
click at [351, 114] on span "Add Condition Adjustment" at bounding box center [367, 112] width 81 height 7
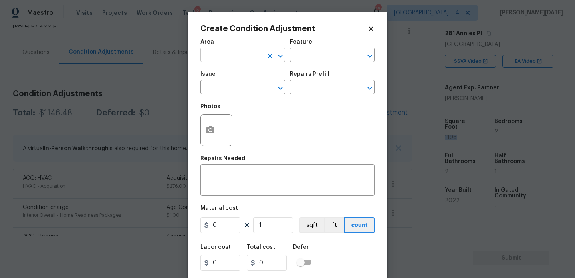
click at [214, 60] on input "text" at bounding box center [231, 56] width 62 height 12
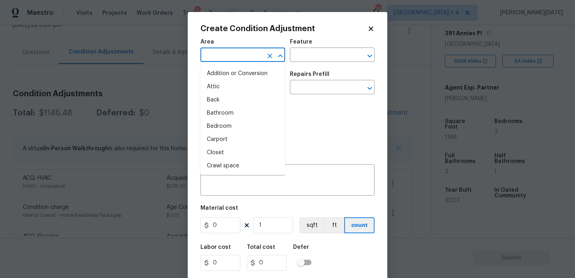
click at [214, 60] on input "text" at bounding box center [231, 56] width 62 height 12
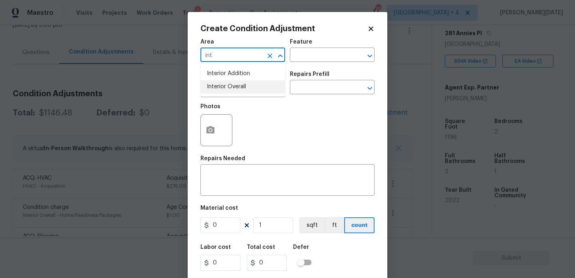
click at [223, 84] on li "Interior Overall" at bounding box center [242, 86] width 85 height 13
type input "Interior Overall"
click at [223, 84] on input "text" at bounding box center [231, 88] width 62 height 12
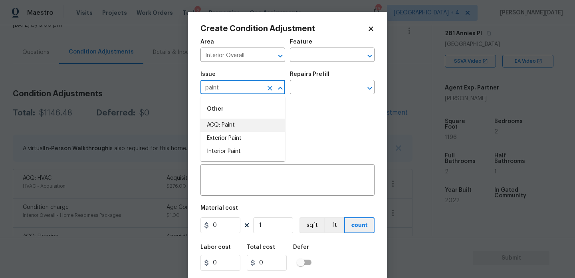
click at [228, 124] on li "ACQ: Paint" at bounding box center [242, 125] width 85 height 13
type input "ACQ: Paint"
click at [309, 93] on input "text" at bounding box center [321, 88] width 62 height 12
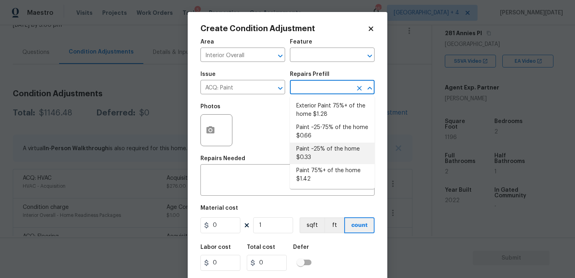
click at [319, 154] on li "Paint ~25% of the home $0.33" at bounding box center [332, 154] width 85 height 22
type input "Acquisition"
type textarea "Acquisition Scope: ~25% of the home needs interior paint"
type input "0.33"
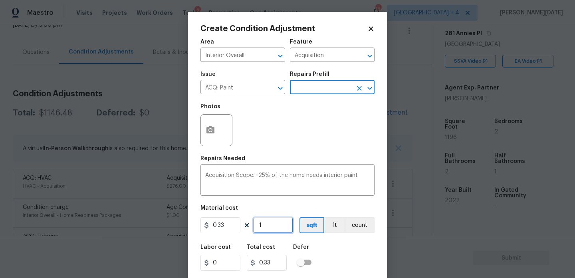
click at [275, 226] on input "1" at bounding box center [273, 225] width 40 height 16
type input "0"
paste input "1196"
type input "1196"
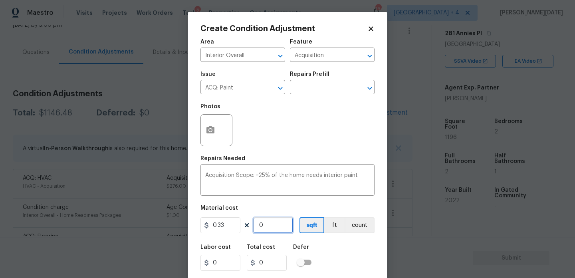
type input "394.68"
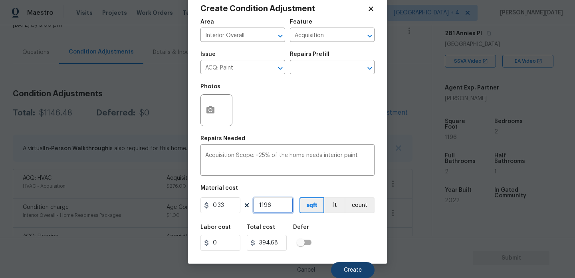
type input "1196"
click at [361, 269] on span "Create" at bounding box center [353, 270] width 18 height 6
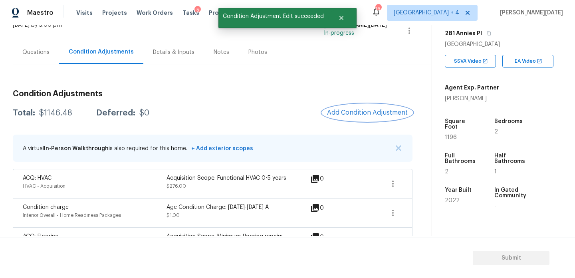
scroll to position [0, 0]
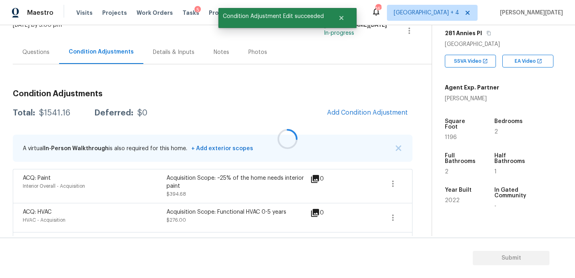
click at [353, 122] on div "Condition Adjustments Total: $1541.16 Deferred: $0 Add Condition Adjustment A v…" at bounding box center [213, 240] width 400 height 315
click at [363, 119] on button "Add Condition Adjustment" at bounding box center [367, 112] width 90 height 17
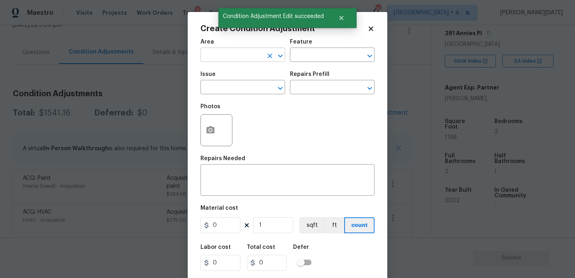
click at [210, 54] on input "text" at bounding box center [231, 56] width 62 height 12
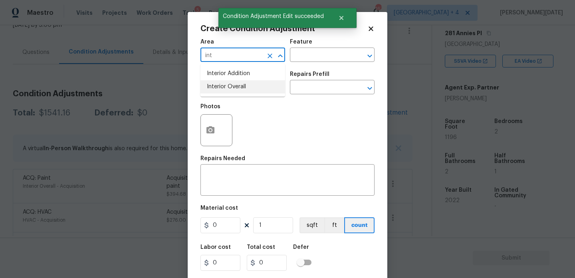
click at [219, 85] on li "Interior Overall" at bounding box center [242, 86] width 85 height 13
type input "Interior Overall"
click at [219, 85] on input "text" at bounding box center [231, 88] width 62 height 12
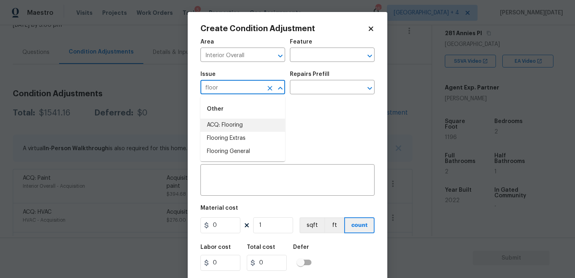
click at [228, 125] on li "ACQ: Flooring" at bounding box center [242, 125] width 85 height 13
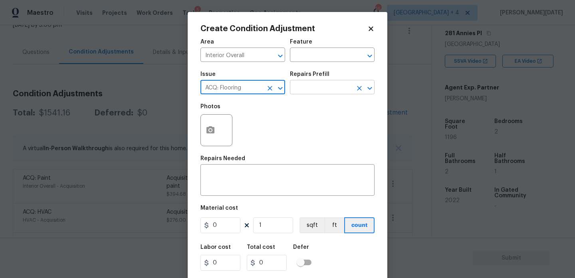
type input "ACQ: Flooring"
click at [323, 89] on input "text" at bounding box center [321, 88] width 62 height 12
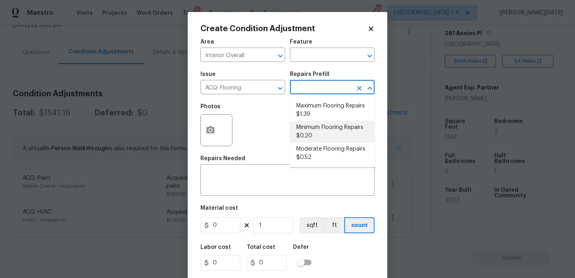
click at [322, 133] on li "Minimum Flooring Repairs $0.20" at bounding box center [332, 132] width 85 height 22
type input "Acquisition"
type textarea "Acquisition Scope: Minimum flooring repairs"
type input "0.2"
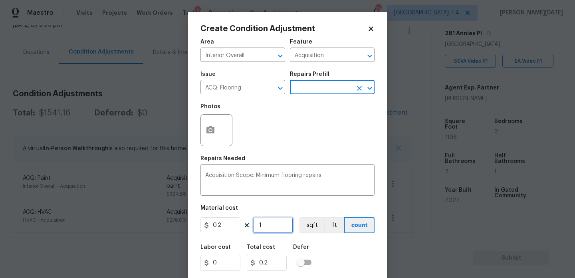
click at [278, 228] on input "1" at bounding box center [273, 225] width 40 height 16
type input "0"
paste input "1196"
type input "1196"
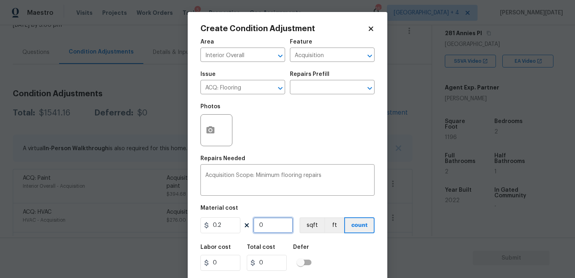
type input "239.2"
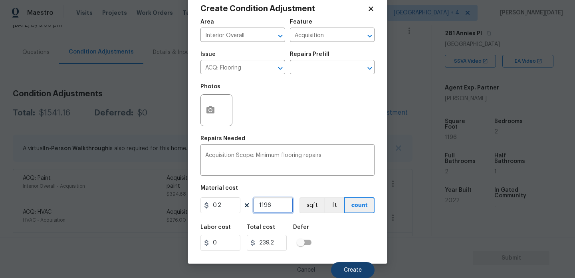
type input "1196"
click at [341, 268] on button "Create" at bounding box center [353, 270] width 44 height 16
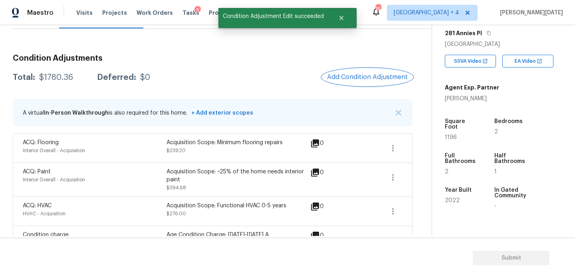
scroll to position [93, 0]
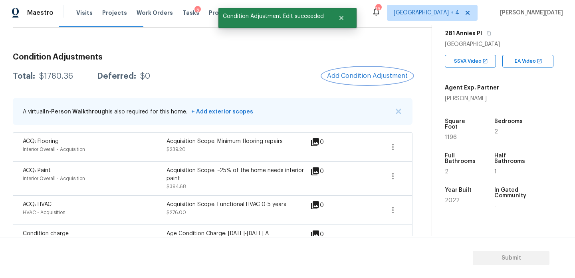
click at [347, 76] on span "Add Condition Adjustment" at bounding box center [367, 75] width 81 height 7
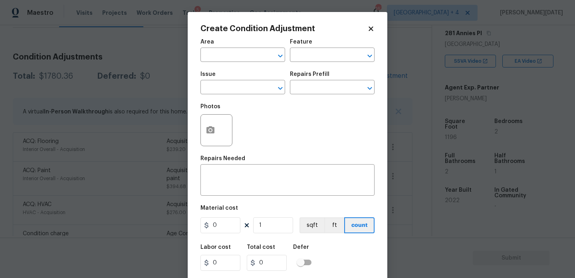
click at [212, 45] on div "Area" at bounding box center [242, 44] width 85 height 10
click at [212, 59] on input "text" at bounding box center [231, 56] width 62 height 12
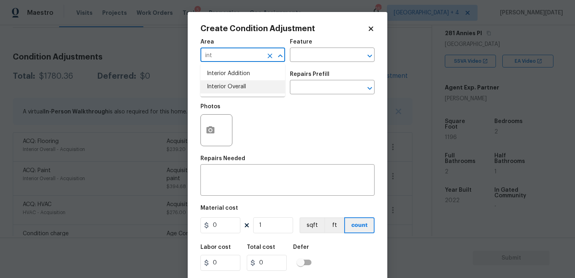
click at [220, 86] on li "Interior Overall" at bounding box center [242, 86] width 85 height 13
type input "Interior Overall"
click at [220, 86] on input "text" at bounding box center [231, 88] width 62 height 12
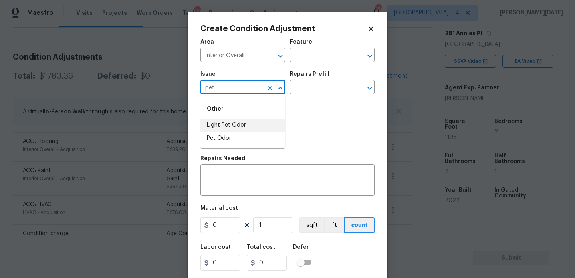
click at [233, 127] on li "Light Pet Odor" at bounding box center [242, 125] width 85 height 13
type input "Light Pet Odor"
click at [341, 80] on div "Repairs Prefill" at bounding box center [332, 76] width 85 height 10
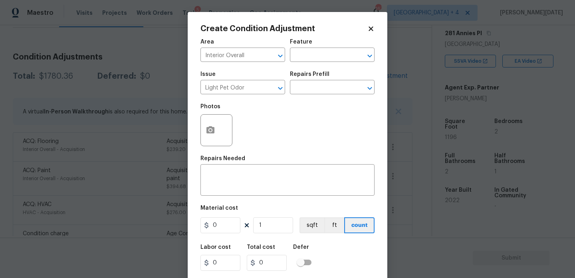
click at [330, 95] on div "Issue Light Pet Odor ​ Repairs Prefill ​" at bounding box center [287, 83] width 174 height 32
click at [338, 87] on input "text" at bounding box center [321, 88] width 62 height 12
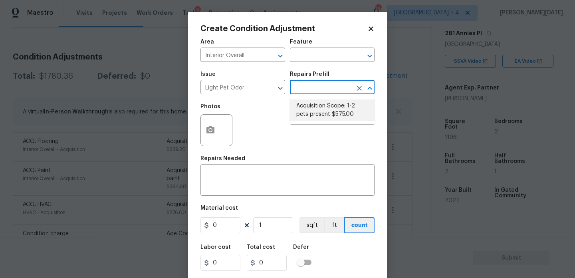
click at [336, 110] on li "Acquisition Scope: 1-2 pets present $575.00" at bounding box center [332, 110] width 85 height 22
type textarea "Acquisition Scope: 1-2 pets present"
type input "575"
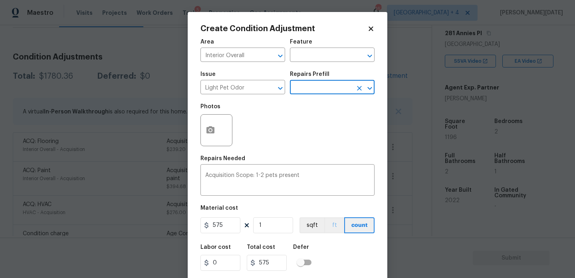
scroll to position [20, 0]
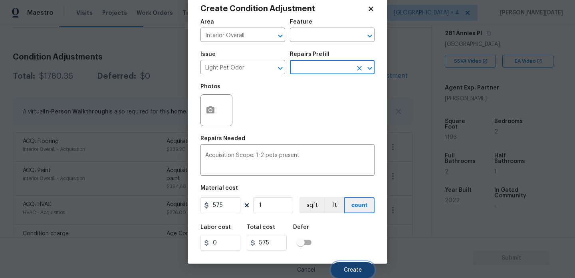
click at [355, 270] on span "Create" at bounding box center [353, 270] width 18 height 6
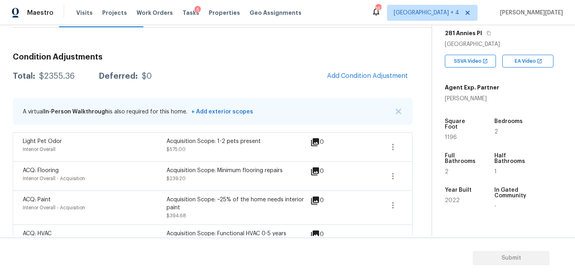
scroll to position [54, 0]
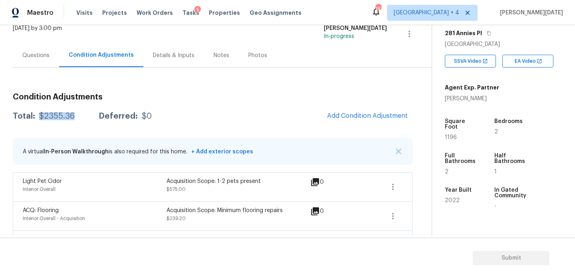
drag, startPoint x: 38, startPoint y: 116, endPoint x: 73, endPoint y: 116, distance: 35.1
click at [73, 116] on div "Total: $2355.36 Deferred: $0" at bounding box center [82, 116] width 139 height 8
copy div "$2355.36"
click at [30, 63] on div "Questions" at bounding box center [36, 56] width 46 height 24
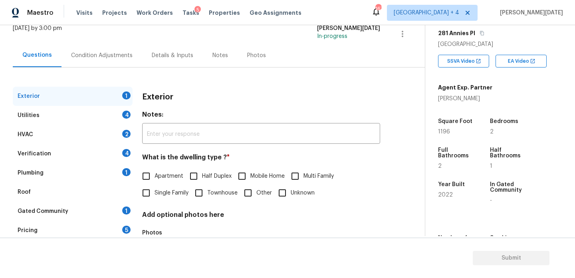
click at [203, 192] on input "Townhouse" at bounding box center [198, 192] width 17 height 17
checkbox input "true"
click at [113, 109] on div "Utilities 4" at bounding box center [73, 115] width 120 height 19
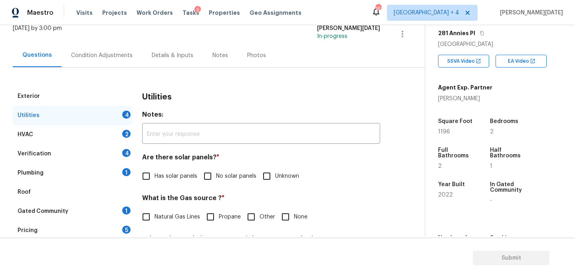
click at [104, 103] on div "Exterior" at bounding box center [73, 96] width 120 height 19
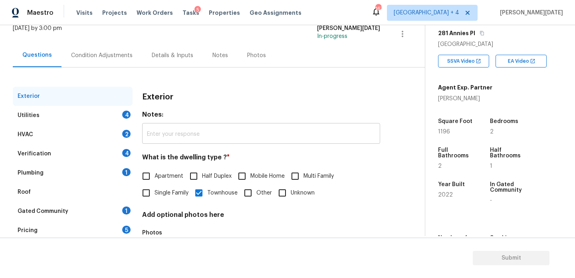
scroll to position [107, 0]
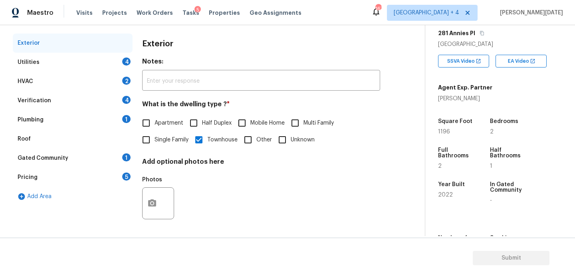
click at [128, 64] on div "4" at bounding box center [126, 61] width 8 height 8
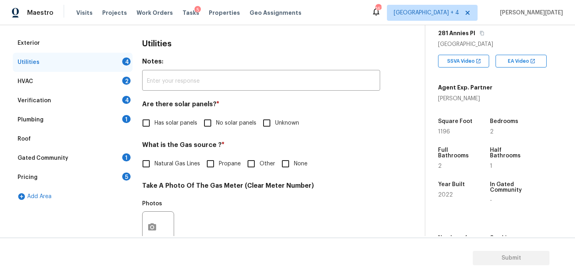
click at [206, 114] on div "Are there solar panels? * Has solar panels No solar panels Unknown" at bounding box center [261, 115] width 238 height 31
click at [212, 121] on input "No solar panels" at bounding box center [207, 123] width 17 height 17
checkbox input "true"
click at [291, 159] on input "None" at bounding box center [285, 163] width 17 height 17
checkbox input "true"
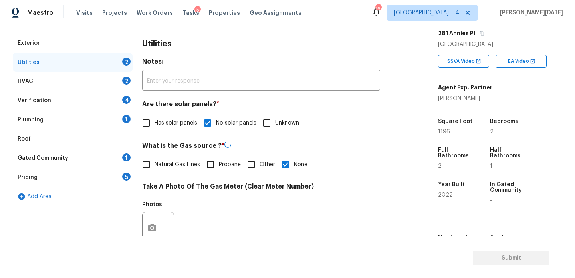
scroll to position [323, 0]
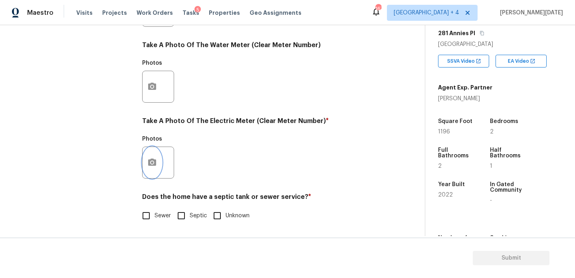
click at [156, 161] on icon "button" at bounding box center [152, 162] width 8 height 7
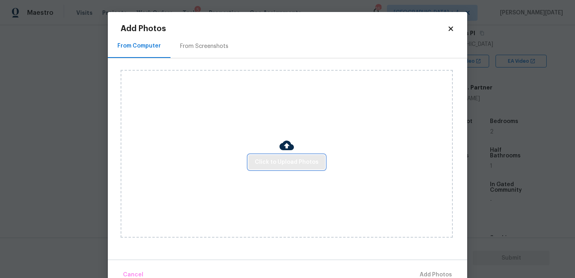
click at [269, 158] on span "Click to Upload Photos" at bounding box center [287, 162] width 64 height 10
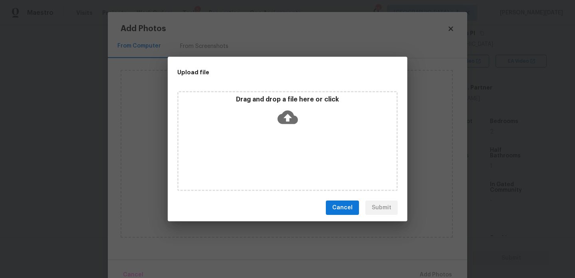
click at [269, 158] on div "Drag and drop a file here or click" at bounding box center [287, 141] width 220 height 100
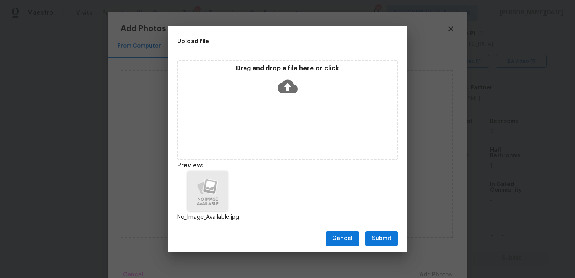
click at [381, 241] on span "Submit" at bounding box center [382, 239] width 20 height 10
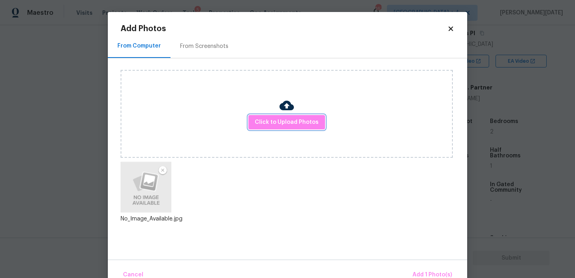
scroll to position [18, 0]
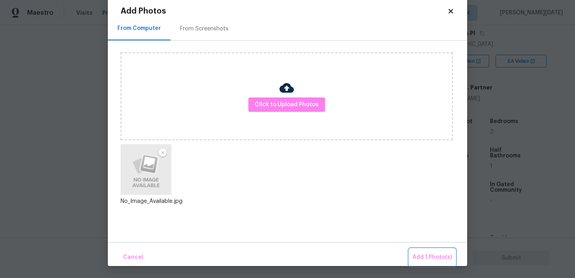
click at [421, 254] on span "Add 1 Photo(s)" at bounding box center [432, 257] width 40 height 10
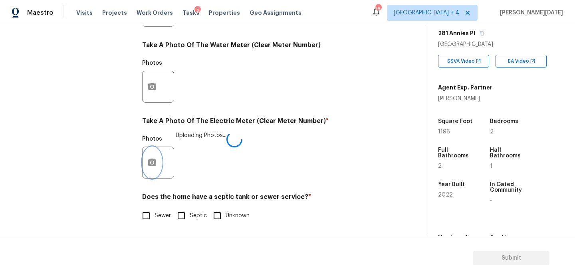
scroll to position [0, 0]
click at [156, 220] on label "Sewer" at bounding box center [154, 215] width 33 height 17
click at [155, 220] on input "Sewer" at bounding box center [146, 215] width 17 height 17
checkbox input "true"
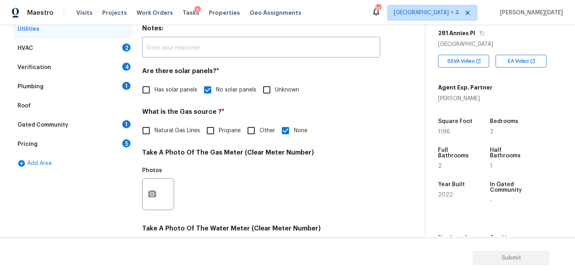
scroll to position [121, 0]
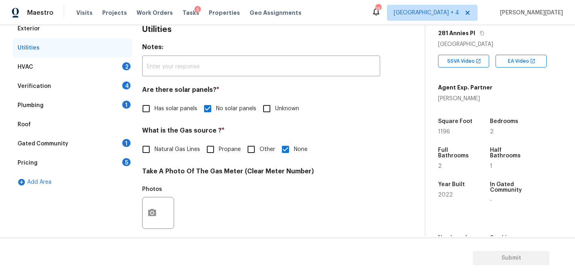
click at [109, 68] on div "HVAC 2" at bounding box center [73, 66] width 120 height 19
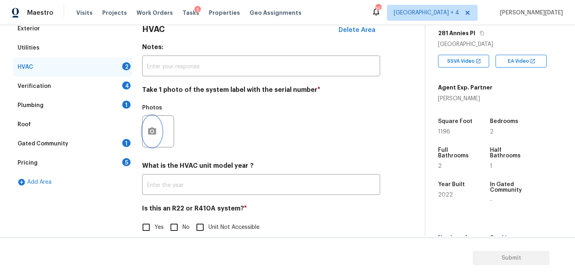
click at [154, 128] on icon "button" at bounding box center [152, 132] width 10 height 10
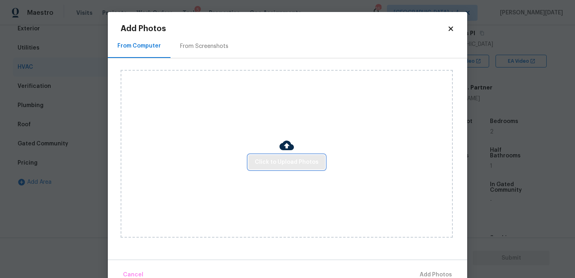
click at [275, 158] on span "Click to Upload Photos" at bounding box center [287, 162] width 64 height 10
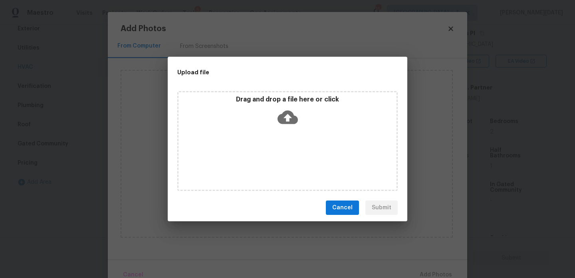
click at [275, 158] on div "Drag and drop a file here or click" at bounding box center [287, 141] width 220 height 100
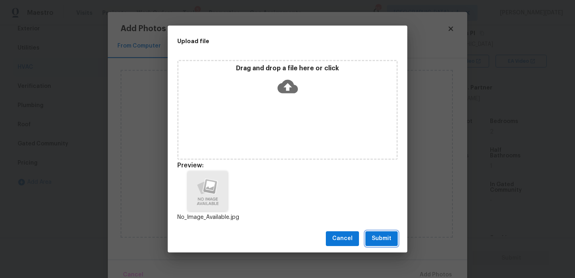
click at [387, 234] on span "Submit" at bounding box center [382, 239] width 20 height 10
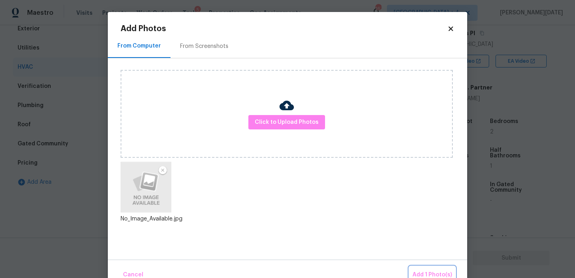
click at [440, 274] on span "Add 1 Photo(s)" at bounding box center [432, 275] width 40 height 10
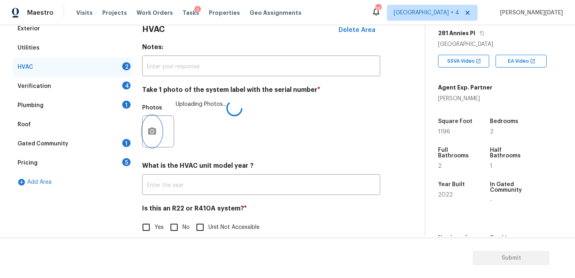
scroll to position [133, 0]
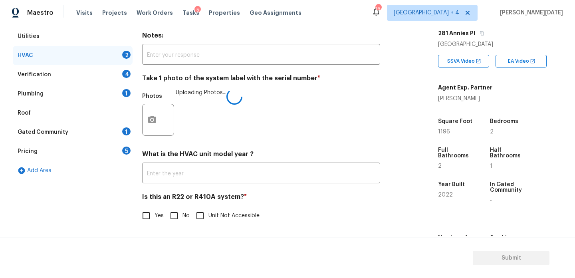
click at [180, 223] on input "No" at bounding box center [174, 215] width 17 height 17
checkbox input "true"
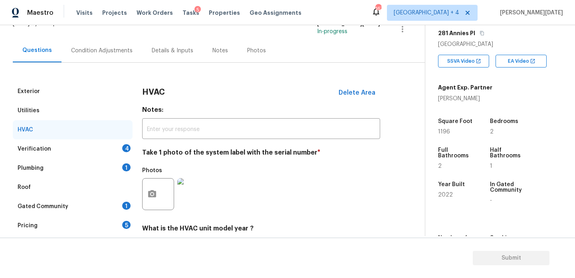
click at [129, 150] on div "4" at bounding box center [126, 148] width 8 height 8
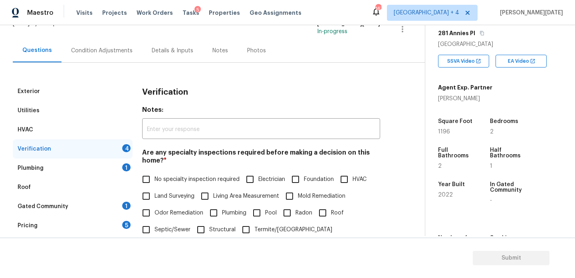
click at [143, 180] on input "No specialty inspection required" at bounding box center [146, 179] width 17 height 17
checkbox input "true"
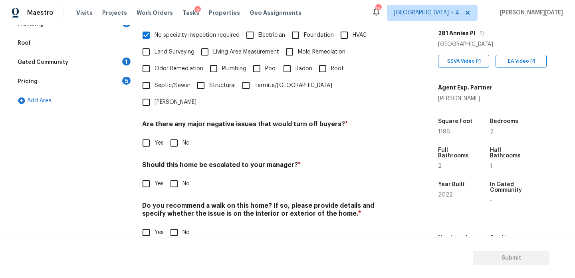
click at [184, 139] on span "No" at bounding box center [185, 143] width 7 height 8
click at [182, 135] on input "No" at bounding box center [174, 143] width 17 height 17
checkbox input "true"
click at [178, 176] on input "No" at bounding box center [174, 184] width 17 height 17
checkbox input "true"
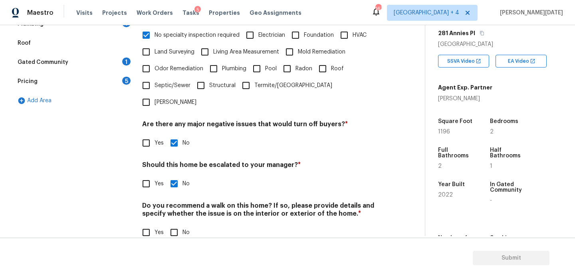
click at [174, 224] on input "No" at bounding box center [174, 232] width 17 height 17
checkbox input "true"
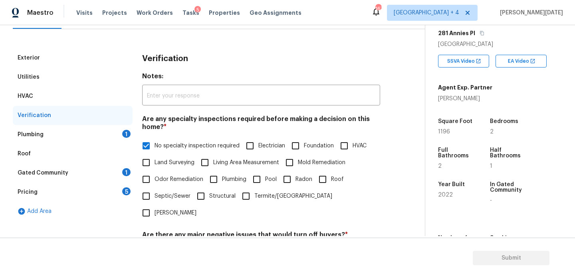
scroll to position [73, 0]
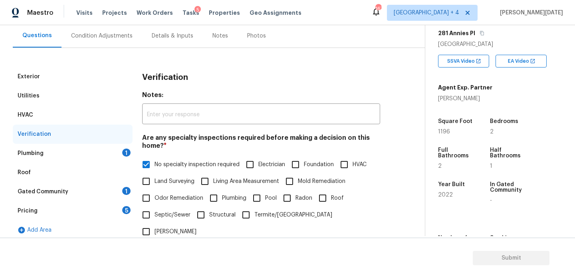
click at [126, 155] on div "1" at bounding box center [126, 153] width 8 height 8
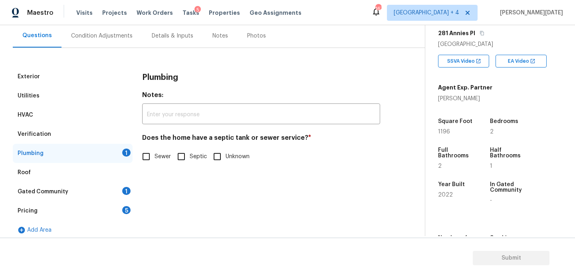
click at [148, 164] on input "Sewer" at bounding box center [146, 156] width 17 height 17
checkbox input "true"
click at [118, 191] on div "Gated Community 1" at bounding box center [73, 191] width 120 height 19
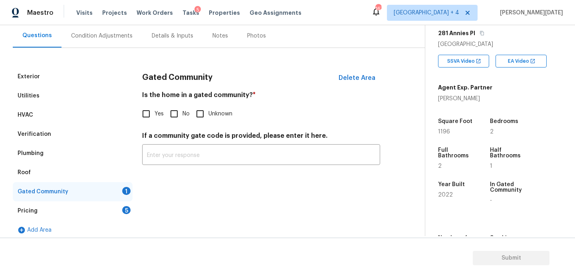
click at [176, 112] on input "No" at bounding box center [174, 113] width 17 height 17
checkbox input "true"
click at [120, 211] on div "Pricing 5" at bounding box center [73, 210] width 120 height 19
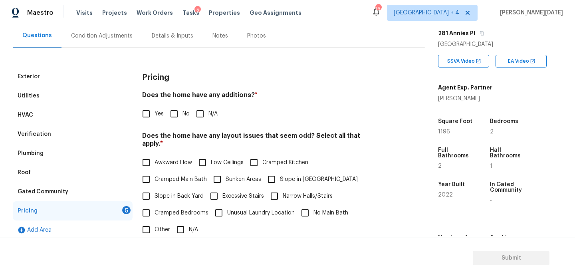
click at [170, 113] on input "No" at bounding box center [174, 113] width 17 height 17
checkbox input "true"
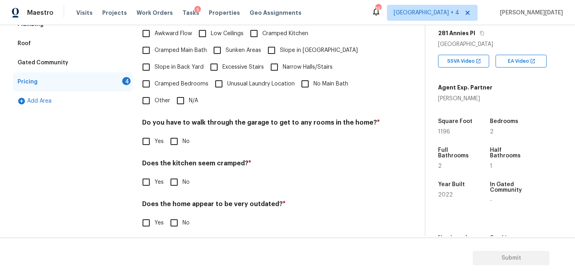
scroll to position [201, 0]
click at [182, 95] on input "N/A" at bounding box center [180, 101] width 17 height 17
checkbox input "true"
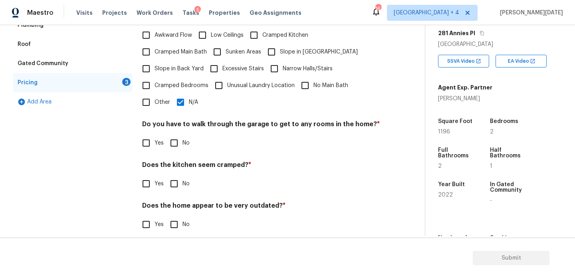
click at [176, 132] on div "Do you have to walk through the garage to get to any rooms in the home? * Yes No" at bounding box center [261, 135] width 238 height 31
click at [177, 137] on input "No" at bounding box center [174, 142] width 17 height 17
checkbox input "true"
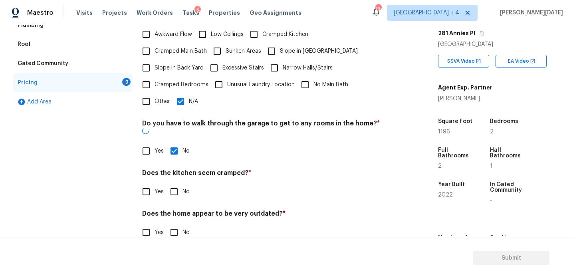
click at [175, 183] on input "No" at bounding box center [174, 191] width 17 height 17
checkbox input "true"
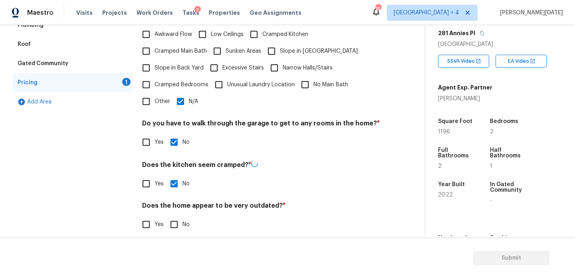
click at [174, 226] on div "Pricing Does the home have any additions? * Yes No N/A Does the home have any l…" at bounding box center [261, 90] width 238 height 303
click at [180, 216] on input "No" at bounding box center [174, 223] width 17 height 17
checkbox input "true"
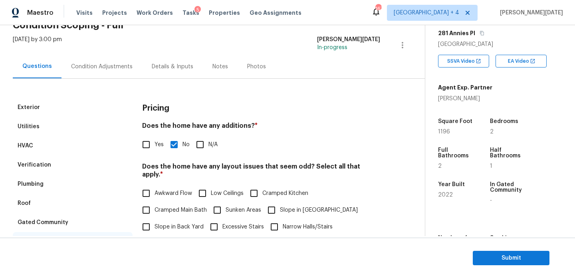
scroll to position [0, 0]
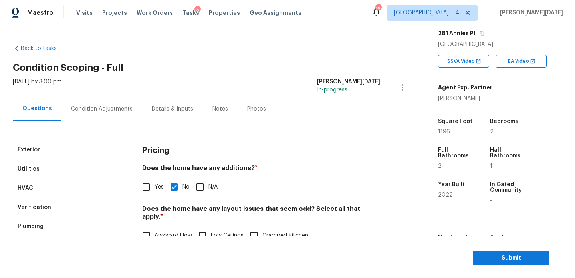
click at [81, 103] on div "Condition Adjustments" at bounding box center [101, 109] width 81 height 24
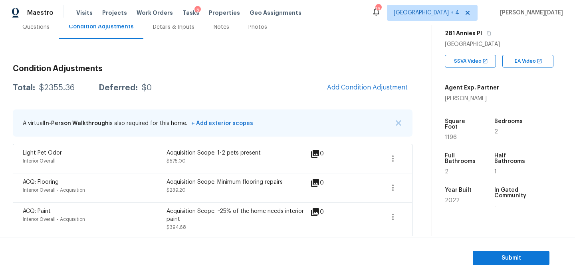
scroll to position [73, 0]
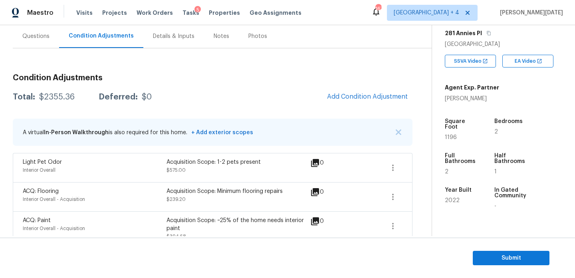
click at [41, 37] on div "Questions" at bounding box center [35, 36] width 27 height 8
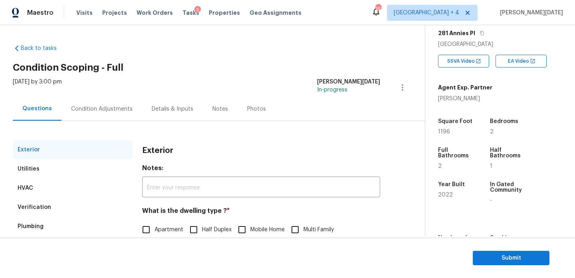
click at [97, 102] on div "Condition Adjustments" at bounding box center [101, 109] width 81 height 24
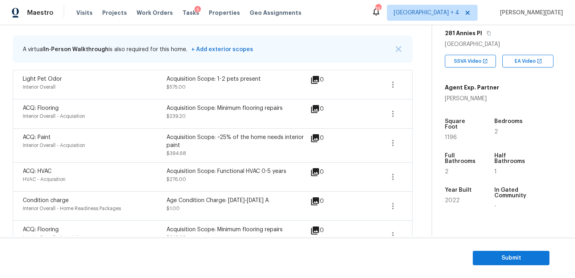
scroll to position [157, 0]
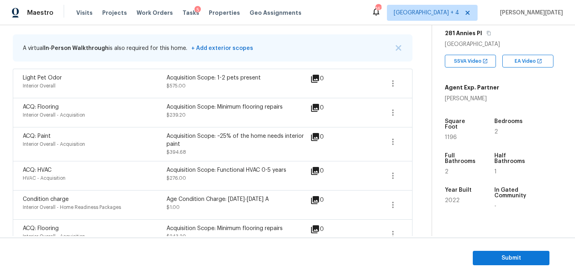
click at [301, 17] on div "Maestro Visits Projects Work Orders Tasks 5 Properties Geo Assignments 167 Jack…" at bounding box center [287, 12] width 575 height 25
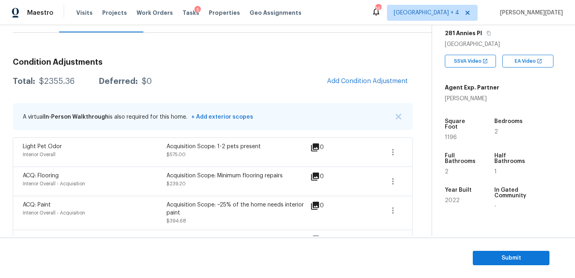
scroll to position [69, 0]
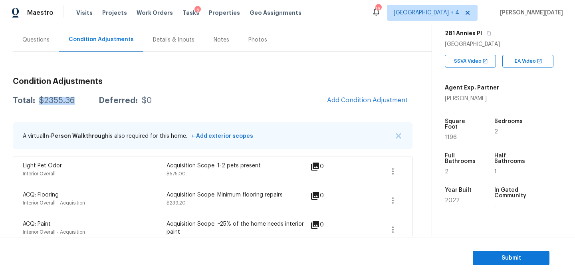
drag, startPoint x: 40, startPoint y: 100, endPoint x: 73, endPoint y: 101, distance: 33.5
click at [73, 101] on div "Total: $2355.36 Deferred: $0" at bounding box center [82, 101] width 139 height 8
copy div "$2355.36"
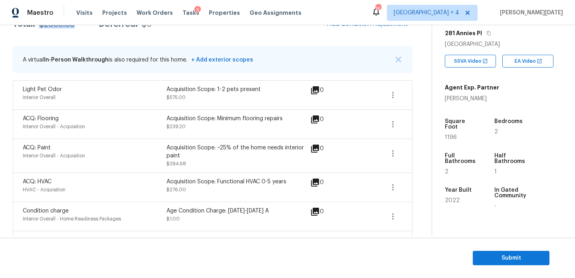
scroll to position [145, 0]
click at [482, 254] on span "Submit" at bounding box center [511, 258] width 64 height 10
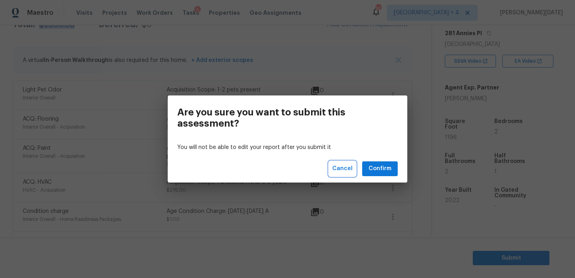
click at [343, 172] on span "Cancel" at bounding box center [342, 169] width 20 height 10
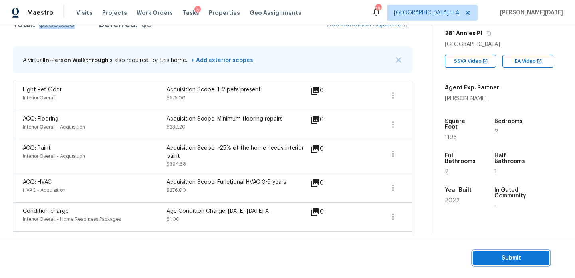
scroll to position [0, 0]
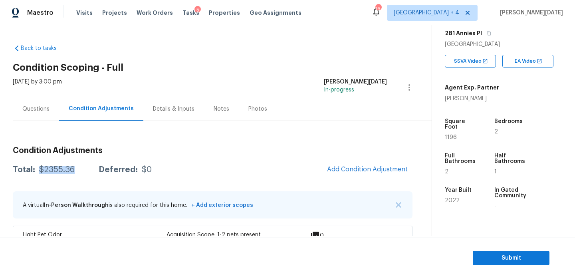
click at [33, 114] on div "Questions" at bounding box center [36, 109] width 46 height 24
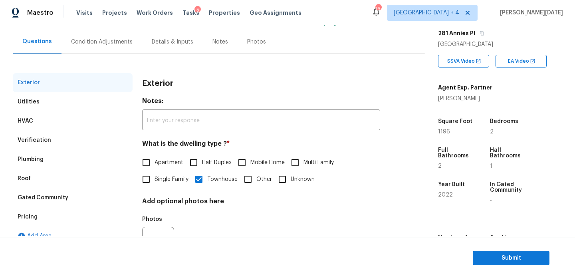
scroll to position [29, 0]
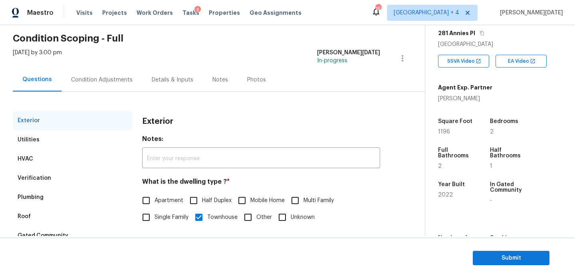
click at [98, 82] on div "Condition Adjustments" at bounding box center [101, 80] width 61 height 8
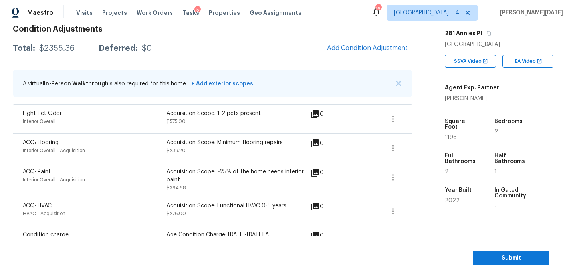
scroll to position [111, 0]
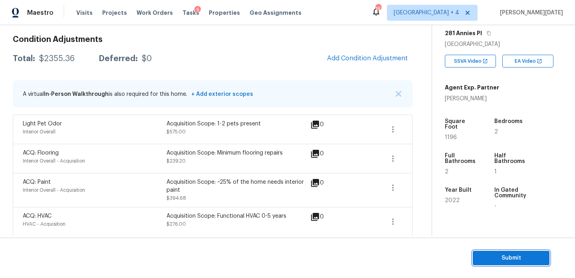
click at [505, 254] on span "Submit" at bounding box center [511, 258] width 64 height 10
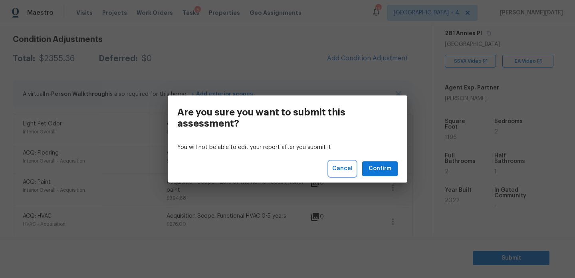
click at [349, 171] on span "Cancel" at bounding box center [342, 169] width 20 height 10
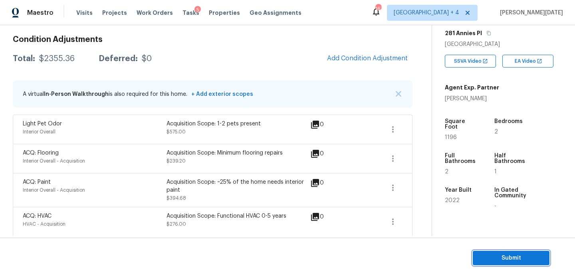
click at [477, 254] on button "Submit" at bounding box center [511, 258] width 77 height 15
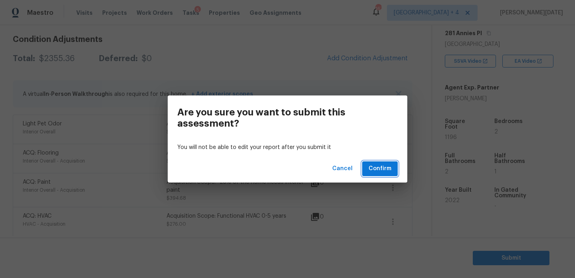
click at [389, 170] on span "Confirm" at bounding box center [380, 169] width 23 height 10
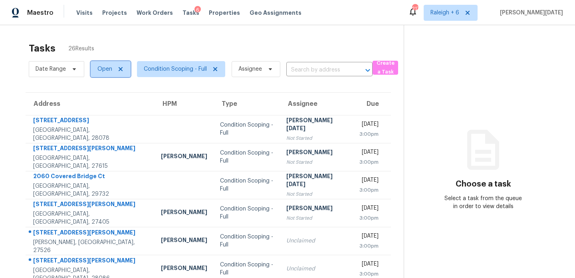
click at [108, 66] on span "Open" at bounding box center [104, 69] width 15 height 8
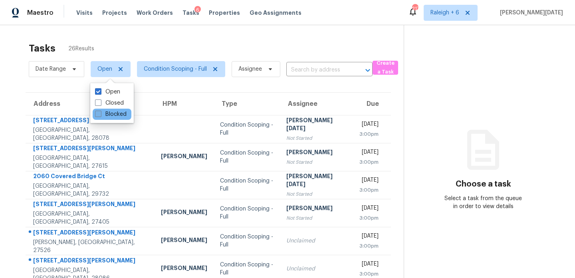
click at [105, 114] on label "Blocked" at bounding box center [111, 114] width 32 height 8
click at [100, 114] on input "Blocked" at bounding box center [97, 112] width 5 height 5
checkbox input "true"
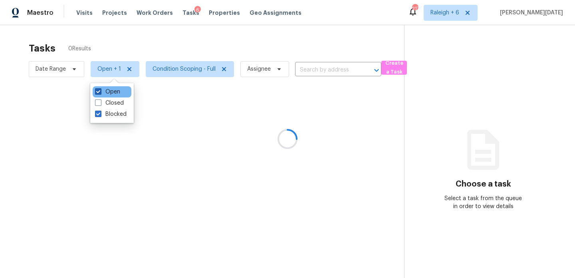
click at [108, 92] on label "Open" at bounding box center [107, 92] width 25 height 8
click at [100, 92] on input "Open" at bounding box center [97, 90] width 5 height 5
checkbox input "false"
click at [182, 54] on div at bounding box center [287, 139] width 575 height 278
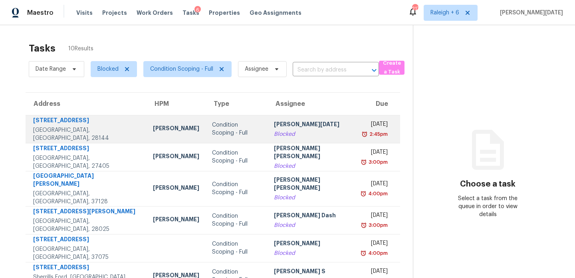
click at [271, 118] on td "[PERSON_NAME][DATE]" at bounding box center [312, 129] width 89 height 28
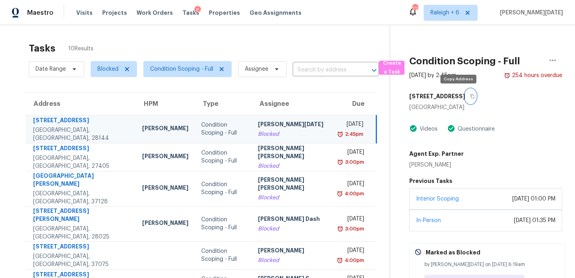
click at [470, 98] on icon "button" at bounding box center [472, 96] width 4 height 4
click at [340, 127] on div "Thu, Aug 14th 2025" at bounding box center [352, 125] width 24 height 10
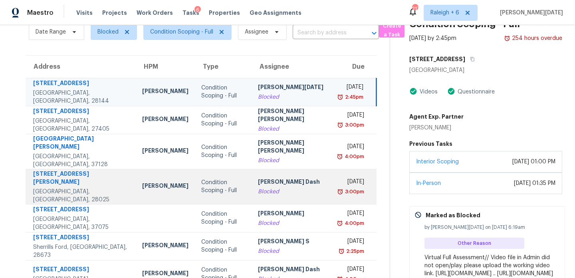
scroll to position [35, 0]
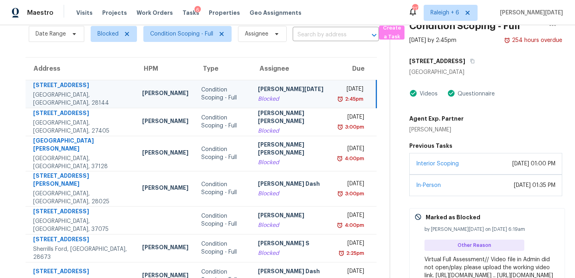
click at [340, 87] on div "Thu, Aug 14th 2025" at bounding box center [352, 90] width 24 height 10
click at [280, 97] on div "Blocked" at bounding box center [292, 99] width 69 height 8
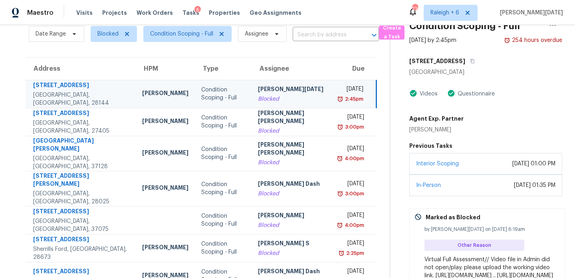
click at [280, 97] on div "Blocked" at bounding box center [292, 99] width 69 height 8
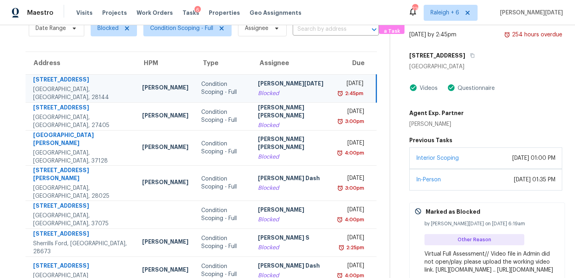
scroll to position [41, 0]
click at [340, 89] on div "2:45pm" at bounding box center [352, 93] width 24 height 8
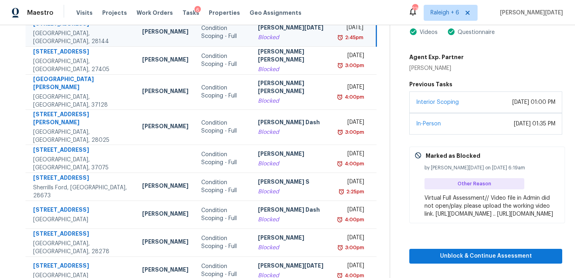
scroll to position [123, 0]
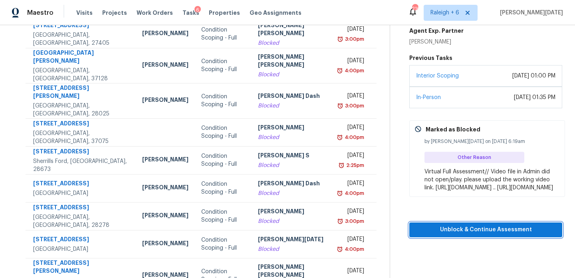
click at [442, 235] on span "Unblock & Continue Assessment" at bounding box center [486, 230] width 140 height 10
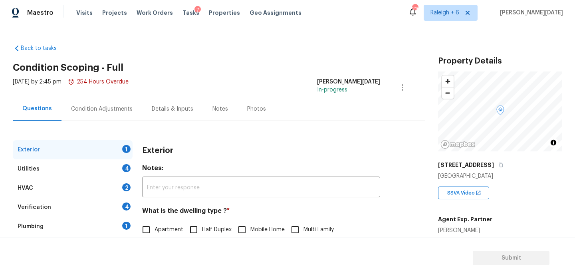
click at [106, 104] on div "Condition Adjustments" at bounding box center [101, 109] width 81 height 24
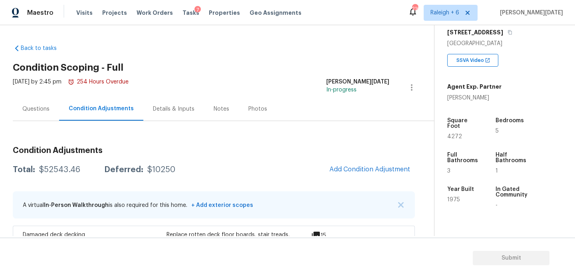
scroll to position [149, 0]
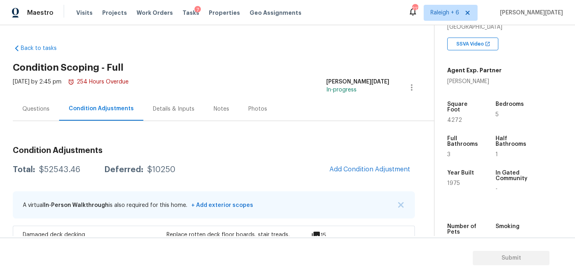
click at [33, 118] on div "Questions" at bounding box center [36, 109] width 46 height 24
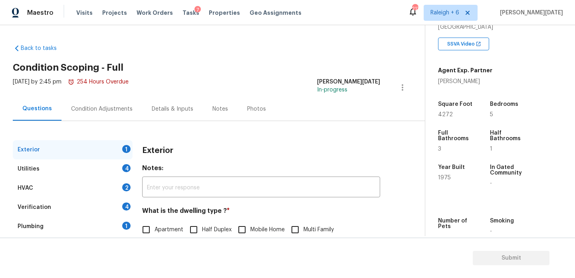
scroll to position [107, 0]
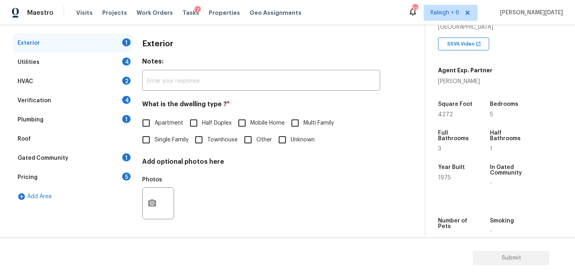
click at [123, 103] on div "Verification 4" at bounding box center [73, 100] width 120 height 19
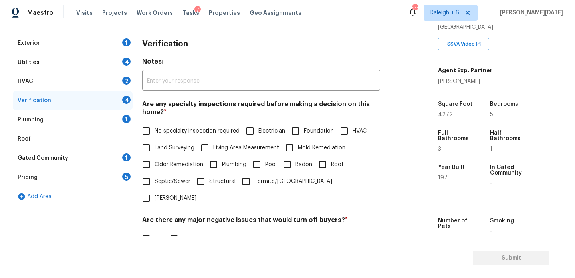
click at [167, 128] on span "No specialty inspection required" at bounding box center [197, 131] width 85 height 8
click at [155, 128] on input "No specialty inspection required" at bounding box center [146, 131] width 17 height 17
checkbox input "true"
click at [125, 46] on div "Exterior 1" at bounding box center [73, 43] width 120 height 19
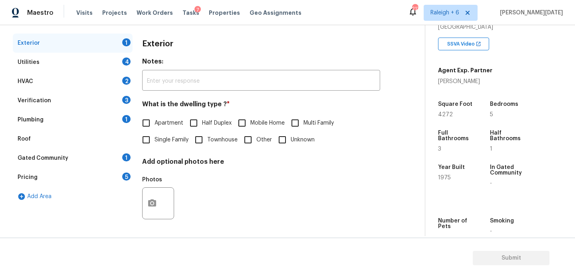
click at [151, 139] on input "Single Family" at bounding box center [146, 139] width 17 height 17
checkbox input "true"
click at [112, 98] on div "Verification 3" at bounding box center [73, 100] width 120 height 19
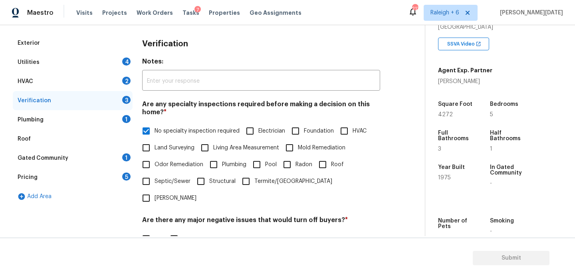
scroll to position [202, 0]
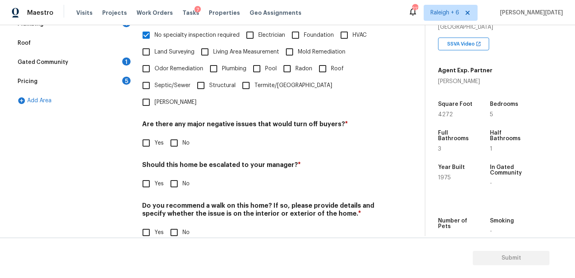
click at [99, 81] on div "Pricing 5" at bounding box center [73, 81] width 120 height 19
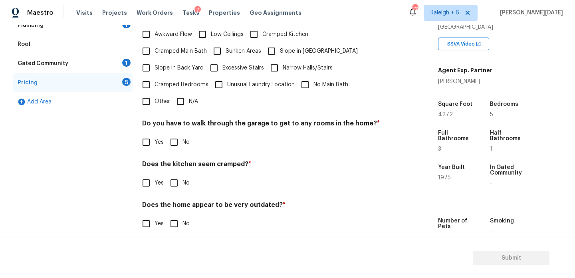
click at [281, 47] on span "Slope in Front Yard" at bounding box center [319, 51] width 78 height 8
click at [280, 44] on input "Slope in Front Yard" at bounding box center [271, 51] width 17 height 17
checkbox input "true"
click at [184, 65] on label "Slope in Back Yard" at bounding box center [171, 67] width 66 height 17
click at [155, 65] on input "Slope in Back Yard" at bounding box center [146, 67] width 17 height 17
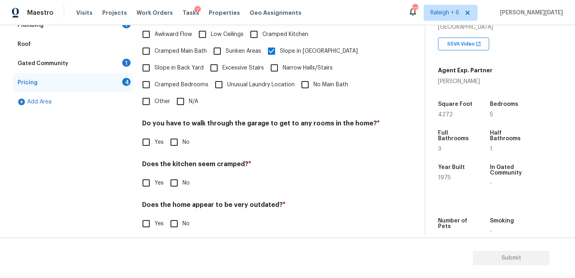
checkbox input "true"
click at [180, 134] on input "No" at bounding box center [174, 142] width 17 height 17
checkbox input "true"
click at [179, 176] on input "No" at bounding box center [174, 182] width 17 height 17
checkbox input "true"
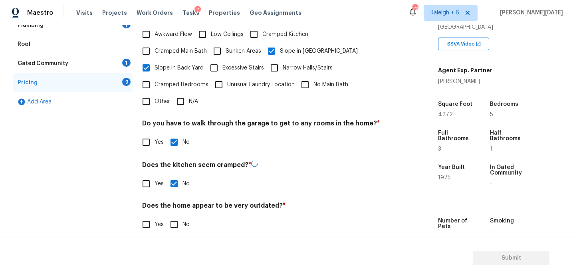
click at [179, 206] on div "Does the home appear to be very outdated? * Yes No" at bounding box center [261, 217] width 238 height 31
click at [175, 215] on input "No" at bounding box center [174, 223] width 17 height 17
checkbox input "true"
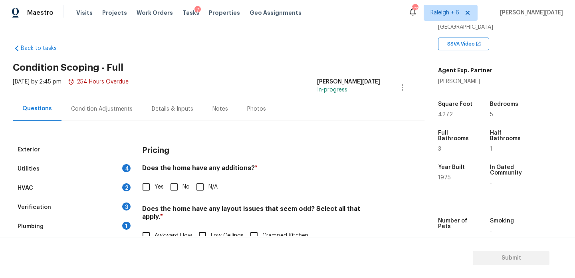
click at [170, 187] on input "No" at bounding box center [174, 186] width 17 height 17
checkbox input "true"
click at [109, 120] on div "Condition Adjustments" at bounding box center [101, 109] width 81 height 24
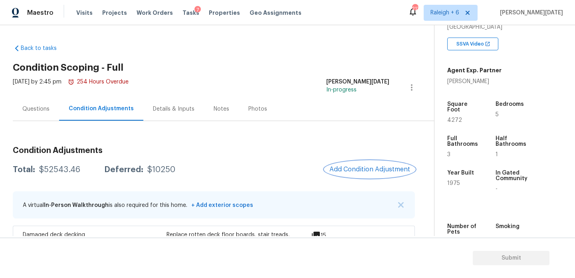
click at [371, 177] on button "Add Condition Adjustment" at bounding box center [370, 169] width 90 height 17
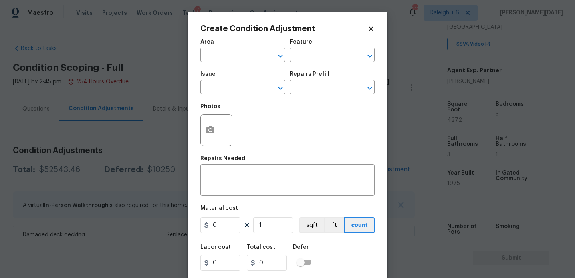
click at [170, 155] on body "Maestro Visits Projects Work Orders Tasks 7 Properties Geo Assignments 213 Rale…" at bounding box center [287, 139] width 575 height 278
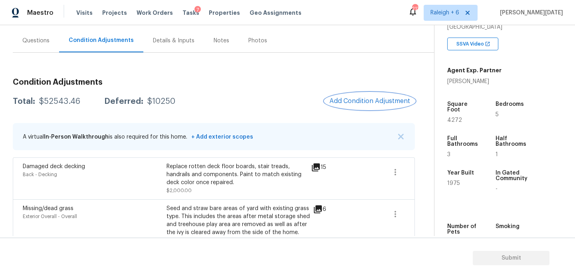
scroll to position [68, 0]
click at [353, 101] on span "Add Condition Adjustment" at bounding box center [369, 101] width 81 height 7
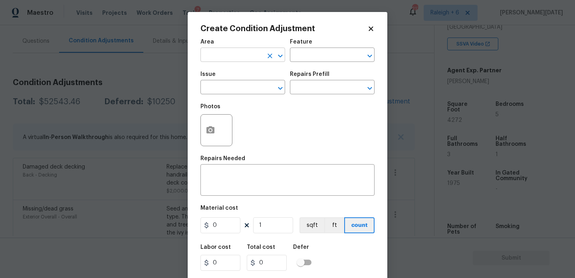
click at [218, 55] on input "text" at bounding box center [231, 56] width 62 height 12
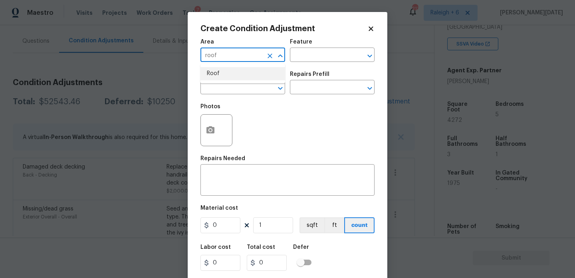
click at [218, 75] on li "Roof" at bounding box center [242, 73] width 85 height 13
type input "Roof"
click at [217, 89] on input "text" at bounding box center [231, 88] width 62 height 12
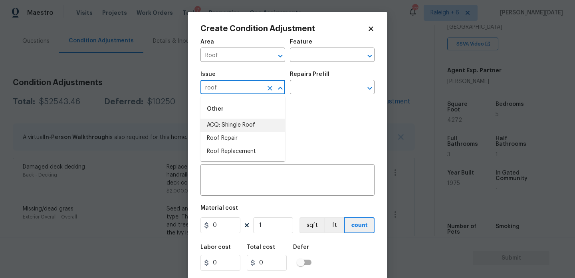
click at [227, 123] on li "ACQ: Shingle Roof" at bounding box center [242, 125] width 85 height 13
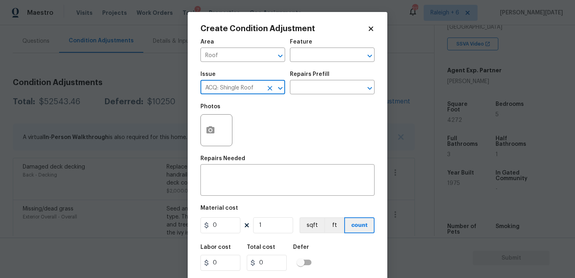
type input "ACQ: Shingle Roof"
click at [326, 77] on h5 "Repairs Prefill" at bounding box center [310, 74] width 40 height 6
click at [323, 84] on input "text" at bounding box center [321, 88] width 62 height 12
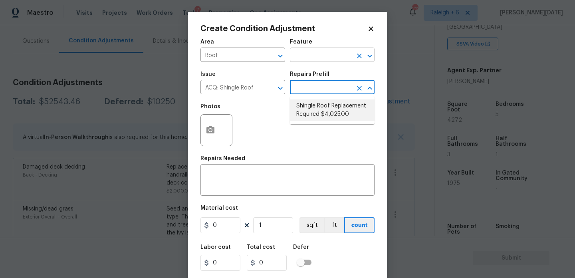
click at [298, 58] on input "text" at bounding box center [321, 56] width 62 height 12
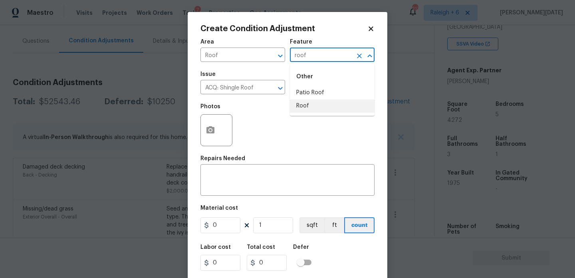
click at [307, 103] on li "Roof" at bounding box center [332, 105] width 85 height 13
type input "Roof"
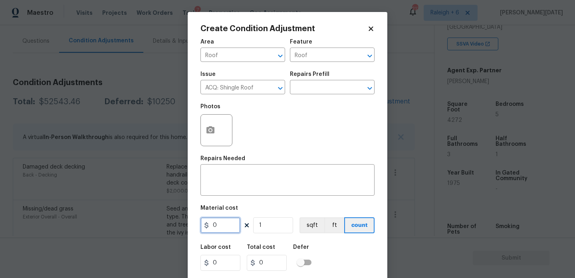
click at [233, 228] on input "0" at bounding box center [220, 225] width 40 height 16
type input "1500"
click at [234, 185] on textarea at bounding box center [287, 180] width 165 height 17
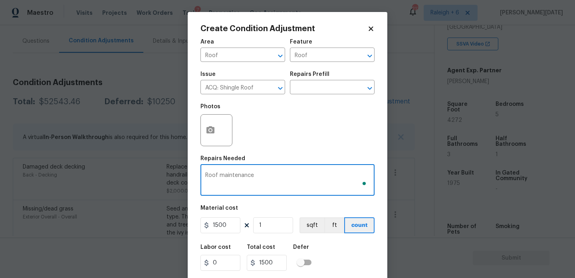
type textarea "Roof maintenance"
click at [289, 134] on div "Photos" at bounding box center [287, 125] width 174 height 52
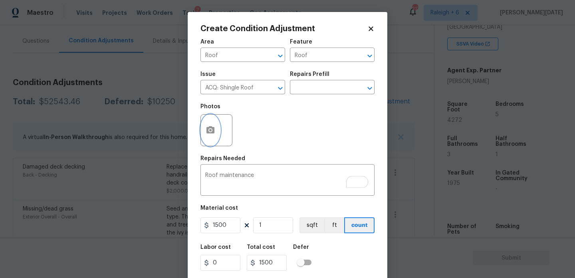
click at [213, 135] on button "button" at bounding box center [210, 130] width 19 height 31
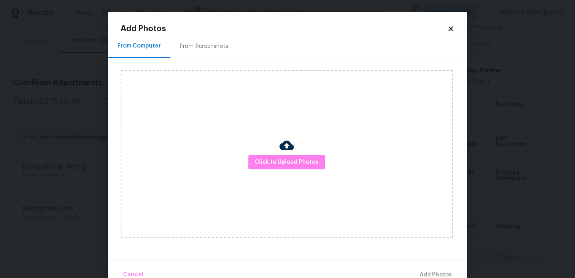
click at [209, 50] on div "From Screenshots" at bounding box center [203, 46] width 67 height 24
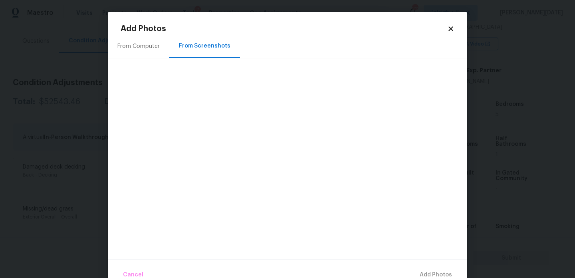
click at [146, 57] on div "From Computer" at bounding box center [138, 46] width 61 height 24
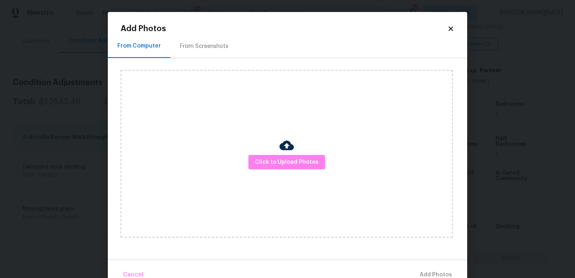
click at [448, 27] on icon at bounding box center [450, 28] width 4 height 4
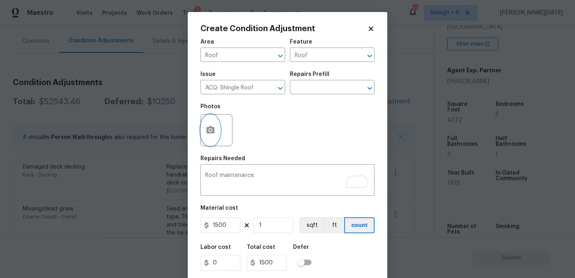
scroll to position [20, 0]
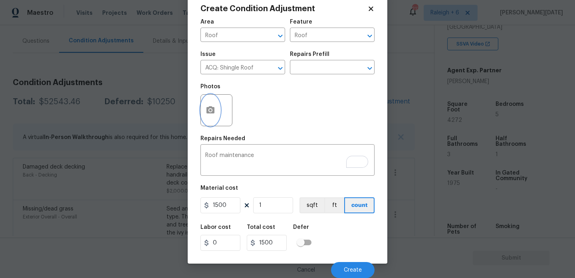
click at [214, 109] on icon "button" at bounding box center [211, 110] width 10 height 10
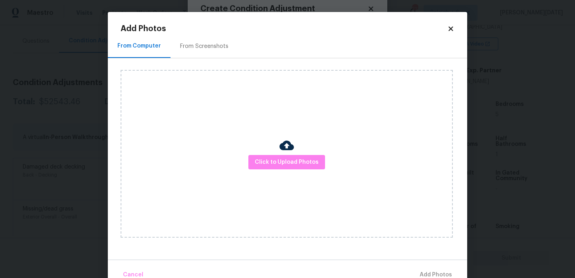
click at [214, 109] on div "Click to Upload Photos" at bounding box center [287, 154] width 332 height 168
click at [285, 157] on span "Click to Upload Photos" at bounding box center [287, 162] width 64 height 10
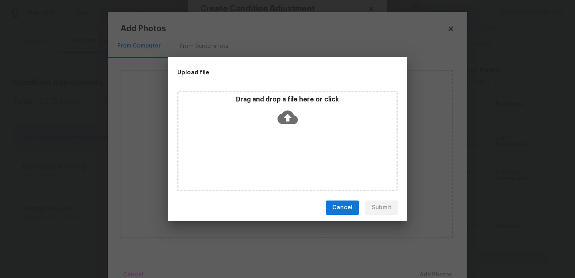
click at [285, 157] on div "Drag and drop a file here or click" at bounding box center [287, 141] width 220 height 100
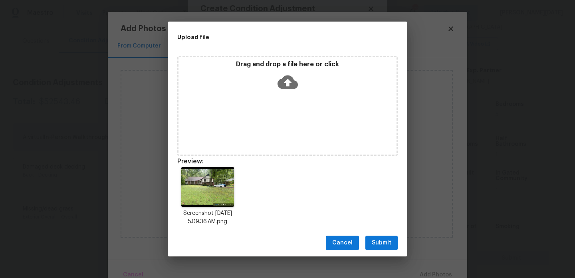
click at [380, 247] on span "Submit" at bounding box center [382, 243] width 20 height 10
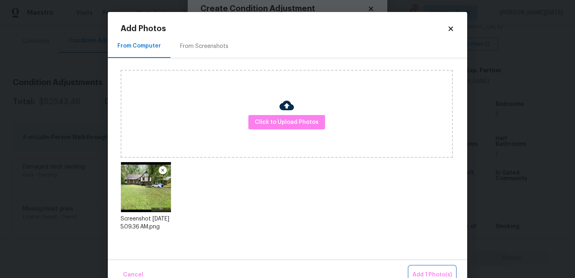
click at [423, 268] on button "Add 1 Photo(s)" at bounding box center [432, 274] width 46 height 17
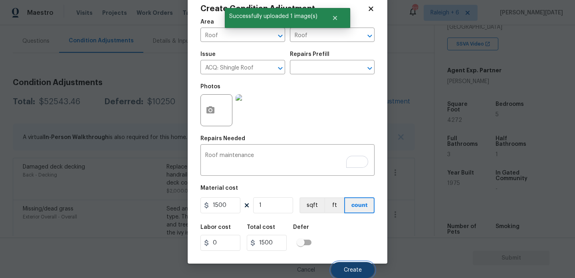
click at [346, 268] on span "Create" at bounding box center [353, 270] width 18 height 6
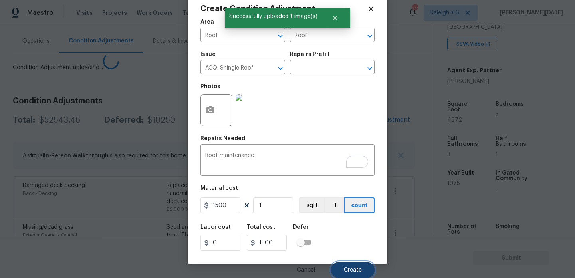
click at [346, 268] on span "Create" at bounding box center [353, 270] width 18 height 6
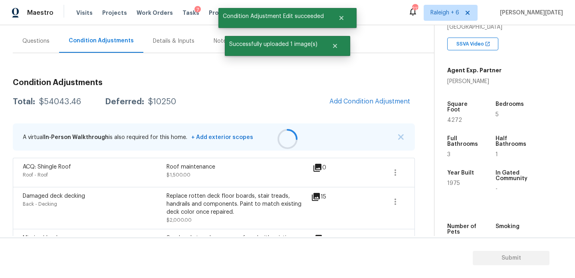
scroll to position [0, 0]
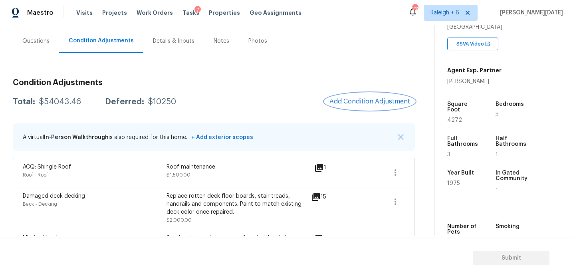
click at [351, 101] on span "Add Condition Adjustment" at bounding box center [369, 101] width 81 height 7
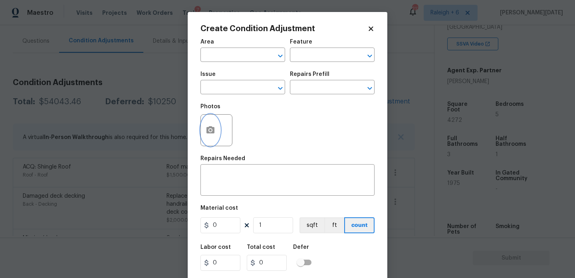
click at [208, 134] on icon "button" at bounding box center [211, 130] width 10 height 10
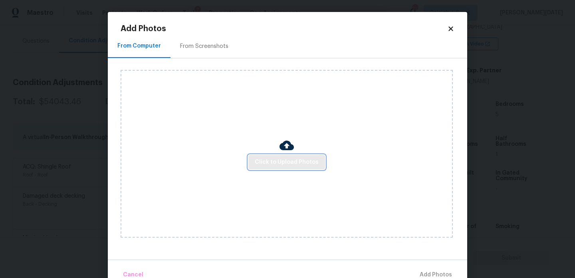
click at [287, 164] on span "Click to Upload Photos" at bounding box center [287, 162] width 64 height 10
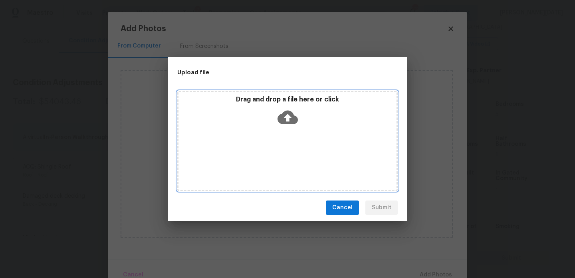
click at [287, 164] on div "Drag and drop a file here or click" at bounding box center [287, 141] width 220 height 100
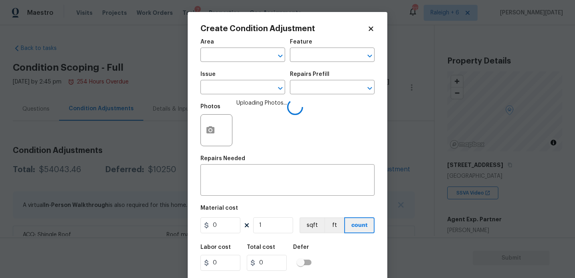
scroll to position [149, 0]
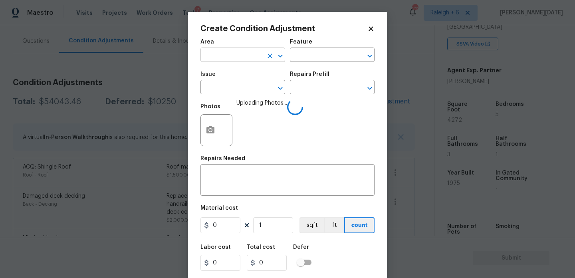
click at [226, 58] on input "text" at bounding box center [231, 56] width 62 height 12
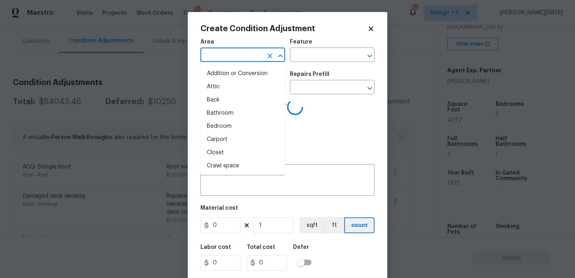
click at [226, 58] on input "text" at bounding box center [231, 56] width 62 height 12
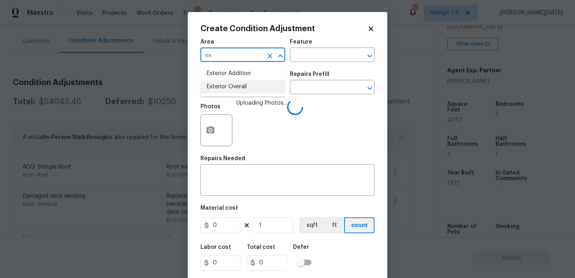
click at [236, 86] on li "Exterior Overall" at bounding box center [242, 86] width 85 height 13
type input "Exterior Overall"
click at [301, 59] on input "text" at bounding box center [321, 56] width 62 height 12
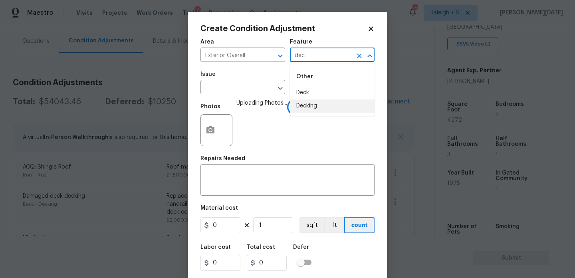
click at [315, 103] on li "Decking" at bounding box center [332, 105] width 85 height 13
type input "Decking"
click at [237, 89] on input "text" at bounding box center [231, 88] width 62 height 12
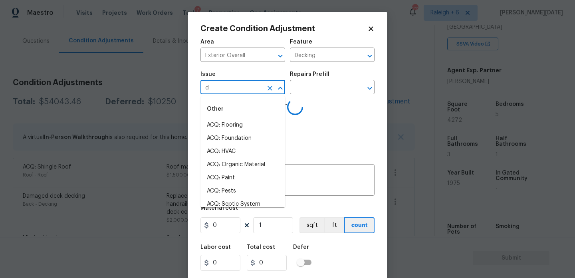
type input "de"
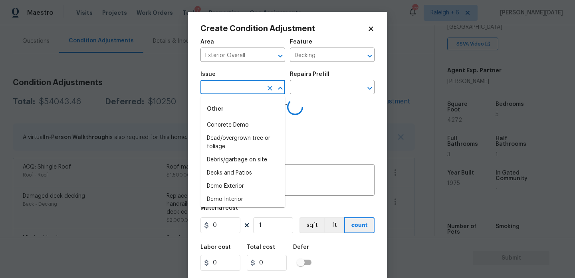
type input "c"
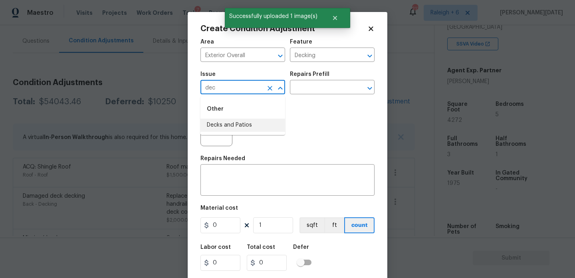
click at [241, 125] on li "Decks and Patios" at bounding box center [242, 125] width 85 height 13
type input "Decks and Patios"
click at [224, 232] on input "0" at bounding box center [220, 225] width 40 height 16
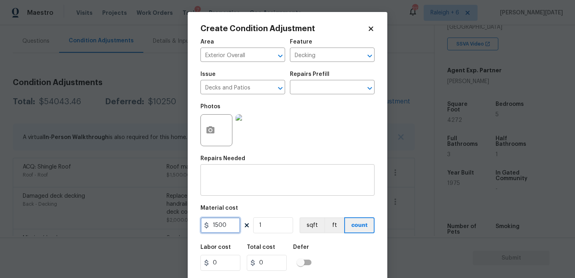
type input "1500"
click at [232, 194] on div "x ​" at bounding box center [287, 181] width 174 height 30
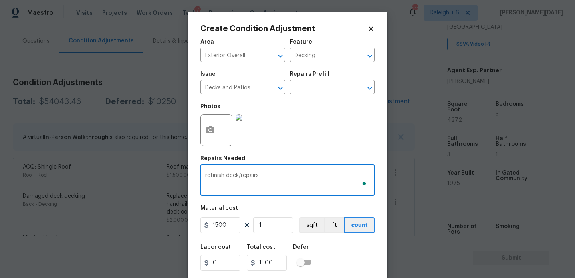
scroll to position [20, 0]
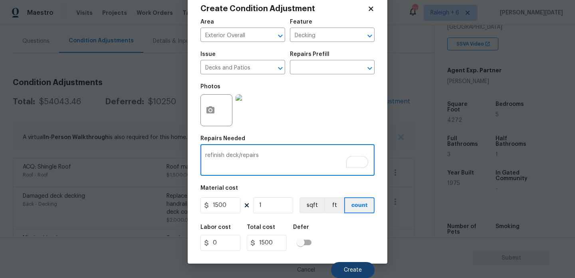
type textarea "refinish deck/repairs"
click at [348, 264] on button "Create" at bounding box center [353, 270] width 44 height 16
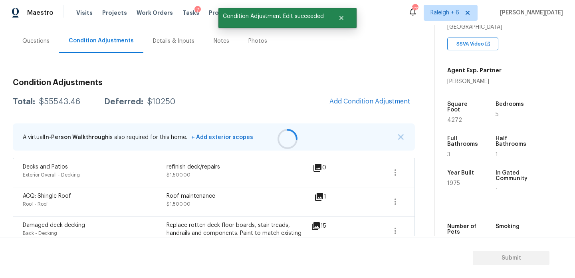
scroll to position [0, 0]
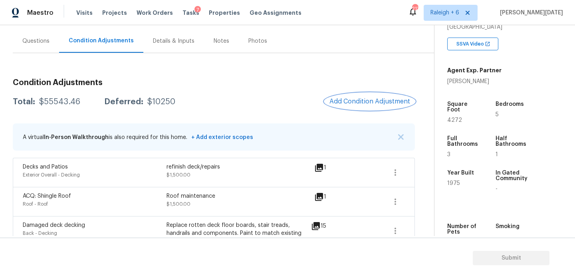
click at [373, 103] on span "Add Condition Adjustment" at bounding box center [369, 101] width 81 height 7
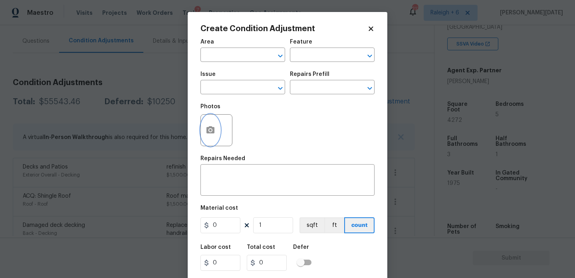
click at [216, 128] on button "button" at bounding box center [210, 130] width 19 height 31
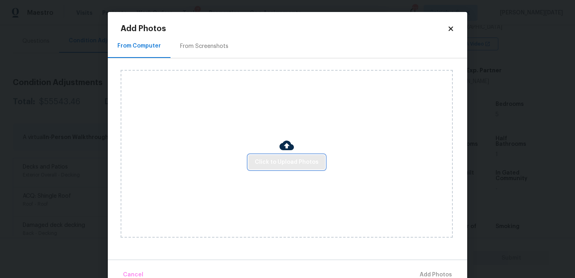
click at [283, 168] on button "Click to Upload Photos" at bounding box center [286, 162] width 77 height 15
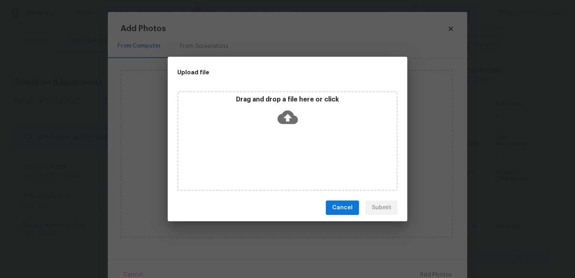
click at [283, 168] on div "Drag and drop a file here or click" at bounding box center [287, 141] width 220 height 100
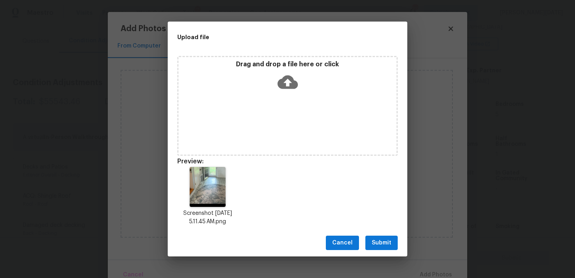
click at [378, 238] on span "Submit" at bounding box center [382, 243] width 20 height 10
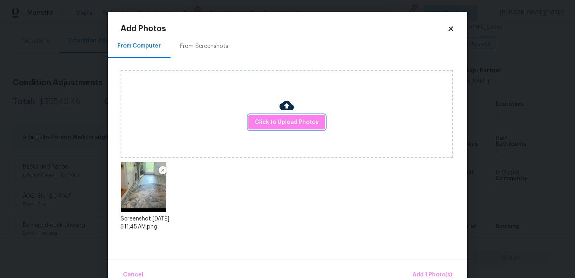
scroll to position [18, 0]
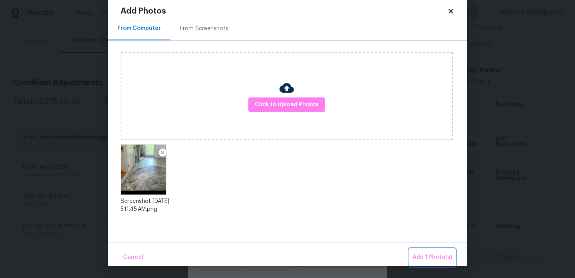
click at [435, 258] on span "Add 1 Photo(s)" at bounding box center [432, 257] width 40 height 10
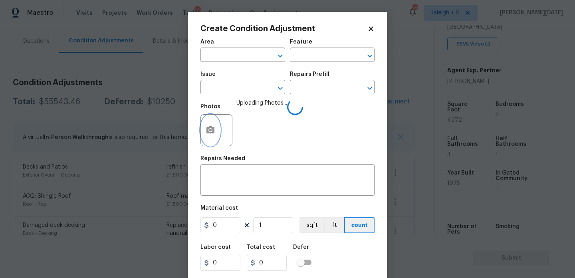
scroll to position [0, 0]
click at [223, 53] on input "text" at bounding box center [231, 56] width 62 height 12
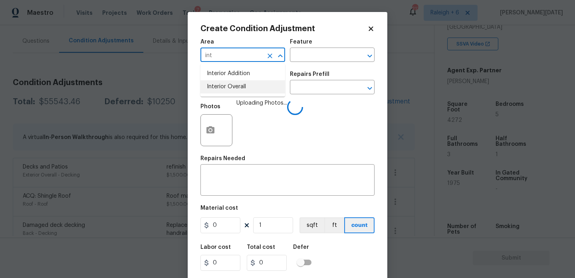
click at [230, 84] on li "Interior Overall" at bounding box center [242, 86] width 85 height 13
type input "Interior Overall"
click at [297, 54] on input "text" at bounding box center [321, 56] width 62 height 12
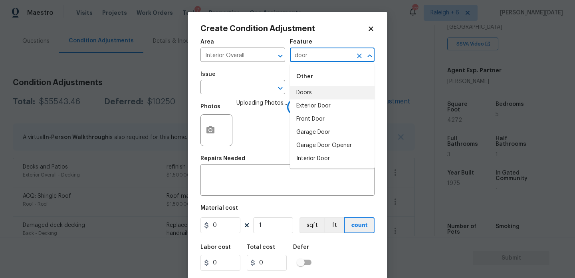
click at [319, 94] on li "Doors" at bounding box center [332, 92] width 85 height 13
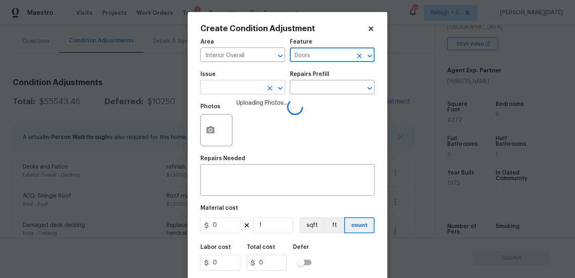
type input "Doors"
click at [213, 87] on input "text" at bounding box center [231, 88] width 62 height 12
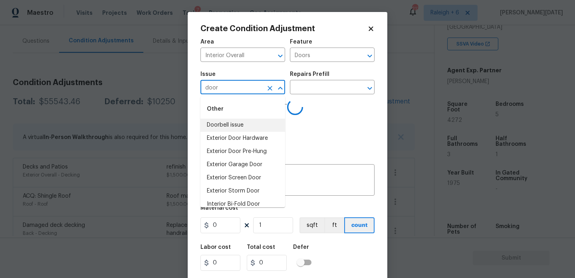
scroll to position [59, 0]
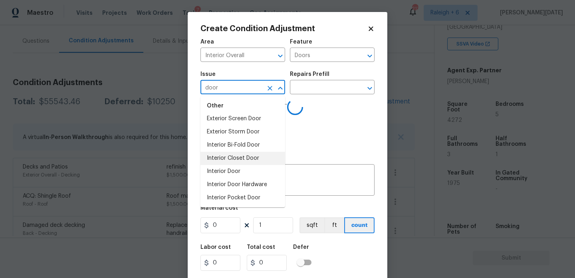
click at [242, 167] on li "Interior Door" at bounding box center [242, 171] width 85 height 13
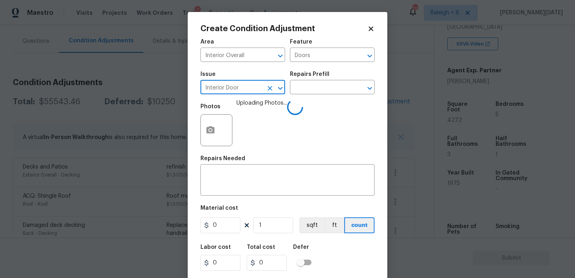
type input "Interior Door"
click at [227, 229] on input "0" at bounding box center [220, 225] width 40 height 16
type input "500"
click at [231, 183] on textarea at bounding box center [287, 180] width 165 height 17
type input "500"
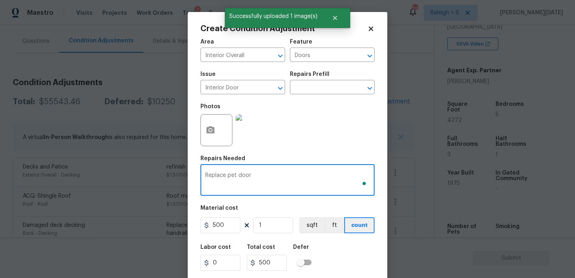
scroll to position [20, 0]
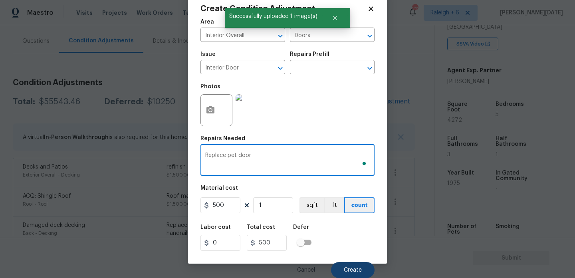
type textarea "Replace pet door"
click at [345, 265] on button "Create" at bounding box center [353, 270] width 44 height 16
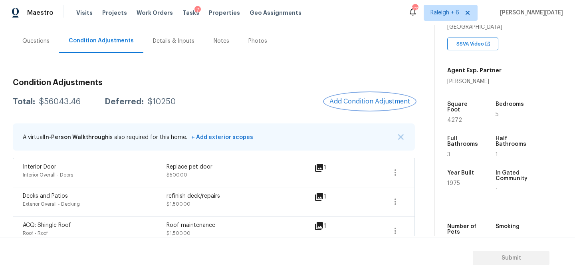
scroll to position [0, 0]
click at [371, 102] on span "Add Condition Adjustment" at bounding box center [369, 101] width 81 height 7
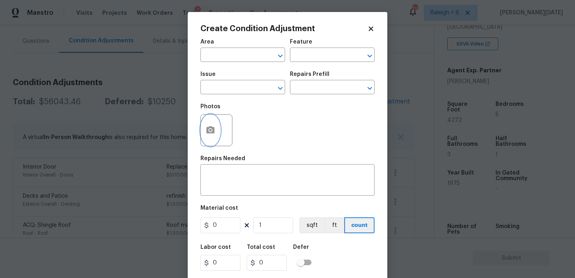
click at [212, 134] on icon "button" at bounding box center [211, 130] width 10 height 10
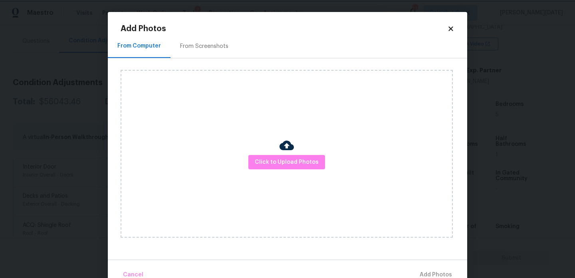
click at [90, 137] on body "Maestro Visits Projects Work Orders Tasks 7 Properties Geo Assignments 213 [GEO…" at bounding box center [287, 139] width 575 height 278
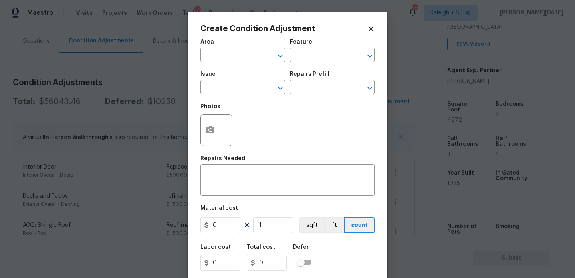
click at [143, 144] on body "Maestro Visits Projects Work Orders Tasks 7 Properties Geo Assignments 213 [GEO…" at bounding box center [287, 139] width 575 height 278
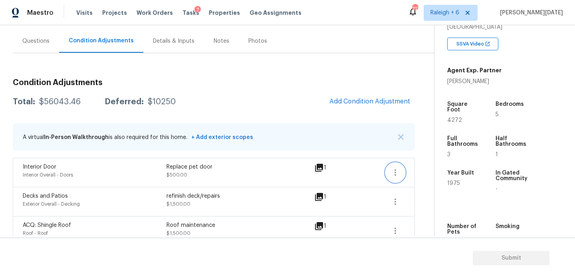
click at [398, 171] on icon "button" at bounding box center [396, 173] width 10 height 10
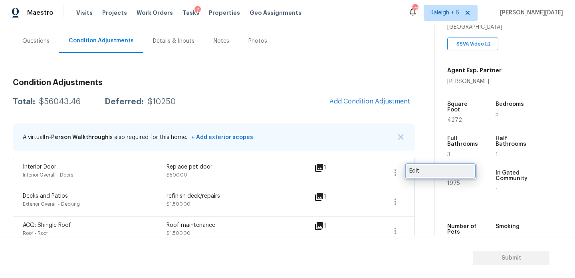
click at [422, 172] on div "Edit" at bounding box center [440, 171] width 62 height 8
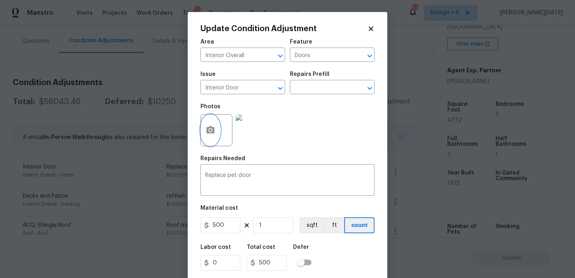
click at [211, 129] on icon "button" at bounding box center [210, 129] width 8 height 7
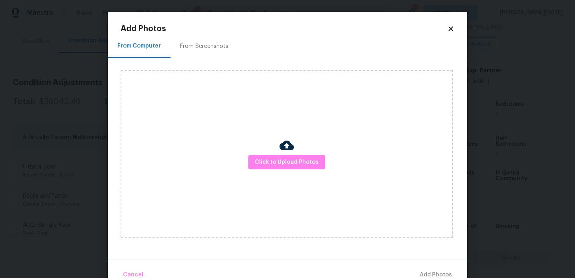
click at [280, 174] on div "Click to Upload Photos" at bounding box center [287, 154] width 332 height 168
click at [293, 165] on span "Click to Upload Photos" at bounding box center [287, 162] width 64 height 10
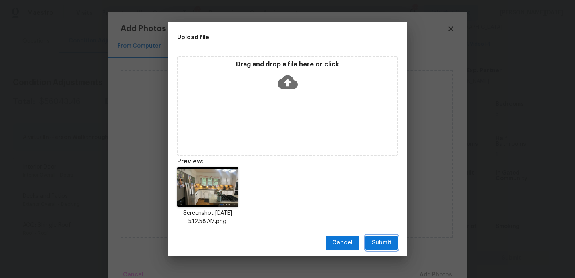
click at [376, 236] on button "Submit" at bounding box center [381, 243] width 32 height 15
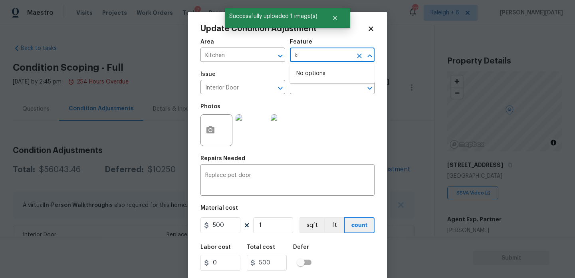
scroll to position [149, 0]
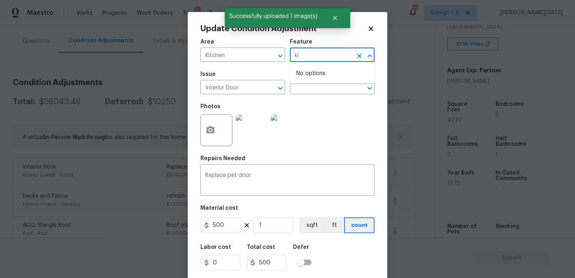
type input "k"
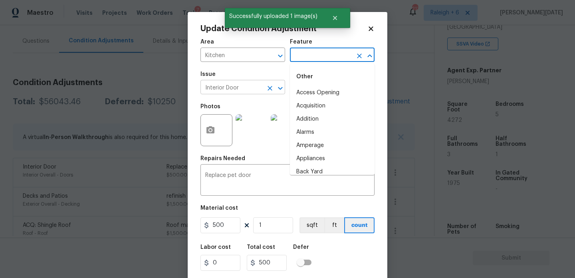
click at [268, 89] on icon "Clear" at bounding box center [270, 88] width 5 height 5
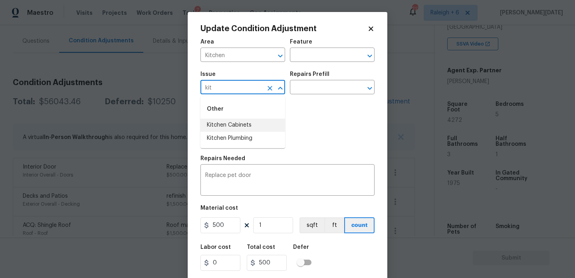
click at [254, 125] on li "Kitchen Cabinets" at bounding box center [242, 125] width 85 height 13
type input "Kitchen Cabinets"
click at [305, 90] on input "text" at bounding box center [321, 88] width 62 height 12
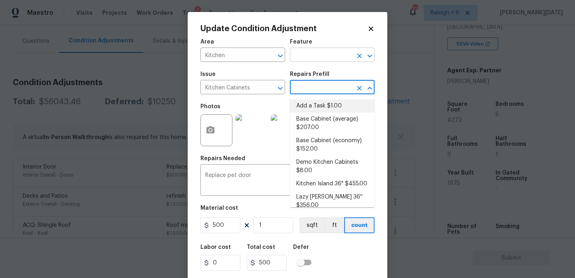
click at [300, 54] on input "text" at bounding box center [321, 56] width 62 height 12
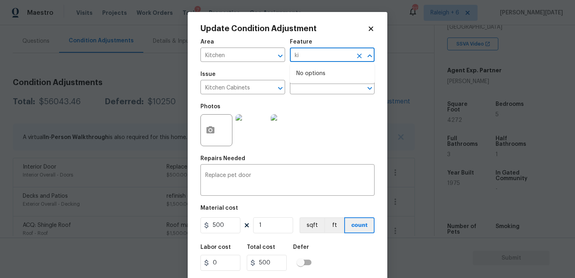
type input "k"
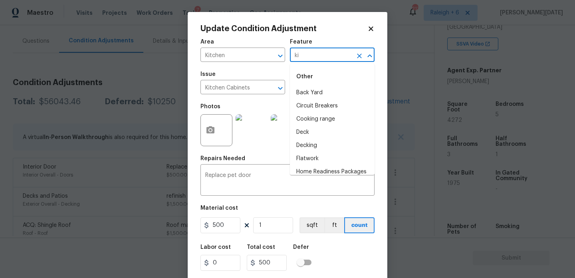
type input "k"
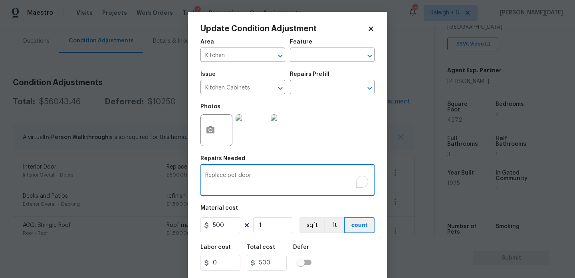
drag, startPoint x: 253, startPoint y: 175, endPoint x: 151, endPoint y: 175, distance: 101.4
click at [151, 175] on div "Update Condition Adjustment Area Kitchen ​ Feature ​ Issue Kitchen Cabinets ​ R…" at bounding box center [287, 139] width 575 height 278
click at [264, 88] on button "Clear" at bounding box center [269, 88] width 11 height 11
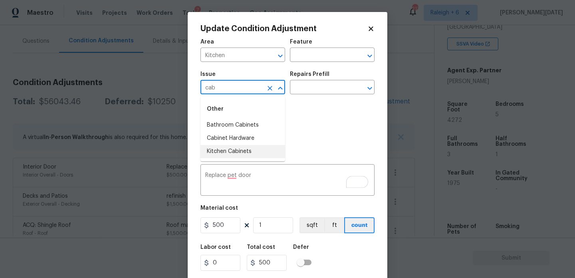
click at [254, 151] on li "Kitchen Cabinets" at bounding box center [242, 151] width 85 height 13
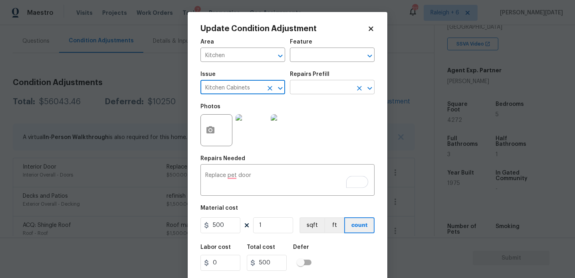
type input "Kitchen Cabinets"
click at [308, 93] on input "text" at bounding box center [321, 88] width 62 height 12
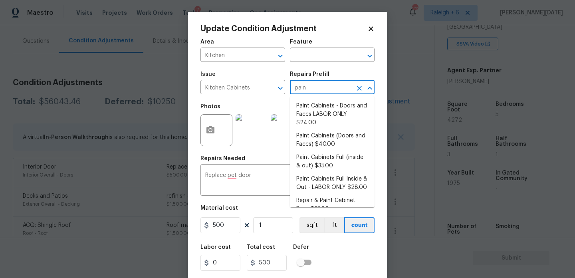
type input "paint"
click at [322, 111] on li "Paint Cabinets - Doors and Faces LABOR ONLY $24.00" at bounding box center [332, 114] width 85 height 30
type input "Cabinets"
type input "24"
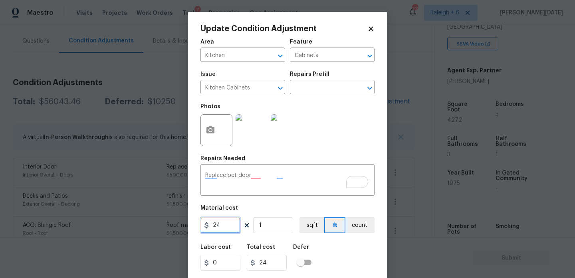
drag, startPoint x: 231, startPoint y: 223, endPoint x: 186, endPoint y: 223, distance: 45.5
click at [186, 223] on div "Update Condition Adjustment Area Kitchen ​ Feature Cabinets ​ Issue Kitchen Cab…" at bounding box center [287, 139] width 575 height 278
type input "1200"
click at [349, 123] on div "Photos" at bounding box center [287, 125] width 174 height 52
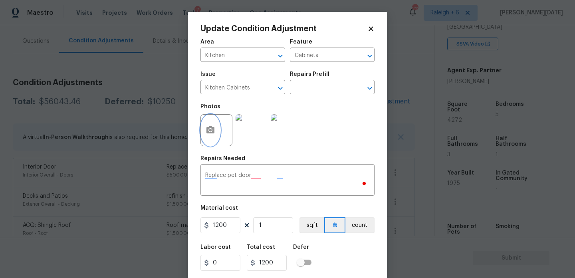
click at [211, 133] on icon "button" at bounding box center [210, 129] width 8 height 7
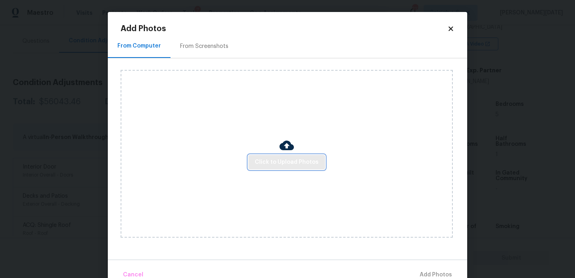
click at [263, 163] on span "Click to Upload Photos" at bounding box center [287, 162] width 64 height 10
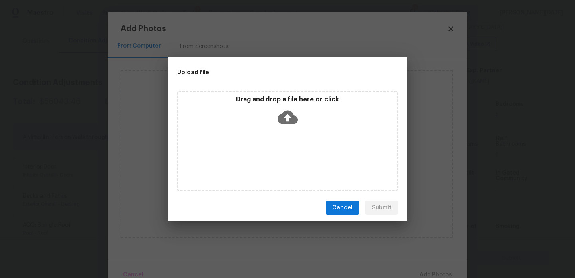
click at [263, 163] on div "Drag and drop a file here or click" at bounding box center [287, 141] width 220 height 100
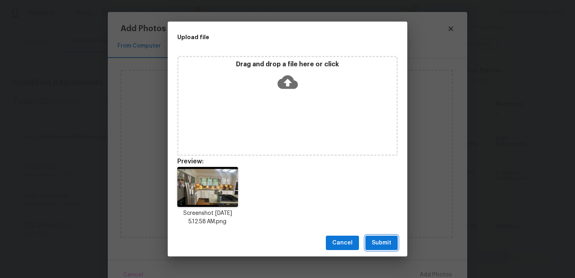
click at [380, 236] on button "Submit" at bounding box center [381, 243] width 32 height 15
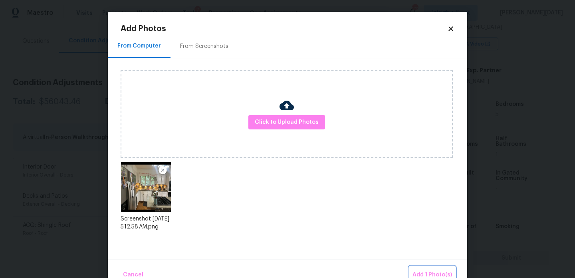
click at [425, 274] on span "Add 1 Photo(s)" at bounding box center [432, 275] width 40 height 10
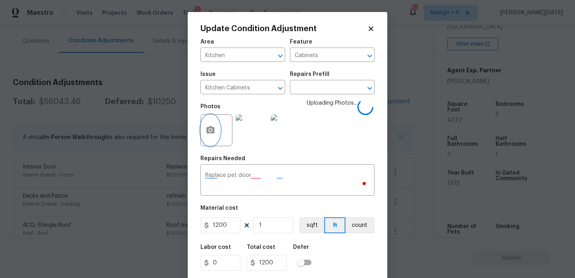
scroll to position [20, 0]
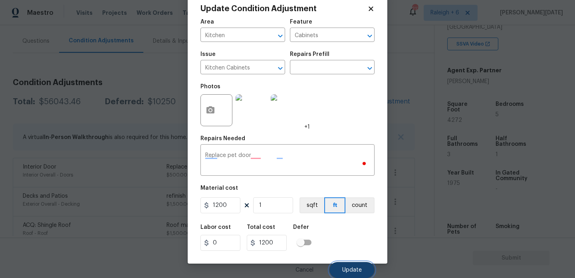
click at [345, 264] on button "Update" at bounding box center [351, 270] width 45 height 16
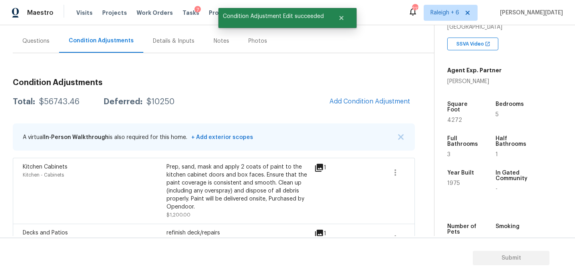
scroll to position [0, 0]
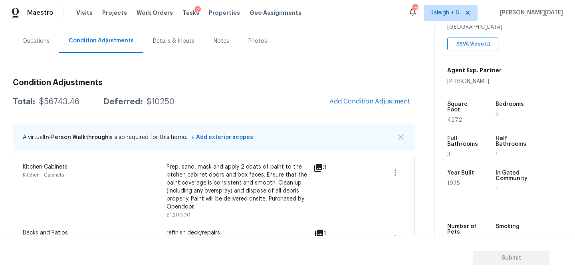
click at [52, 46] on div "Questions" at bounding box center [36, 41] width 46 height 24
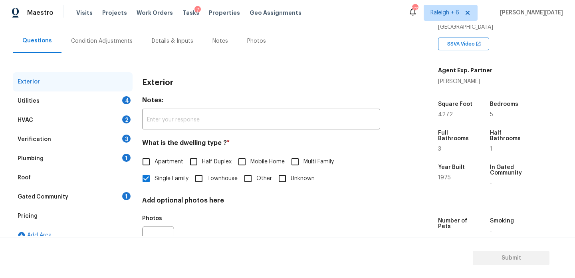
scroll to position [107, 0]
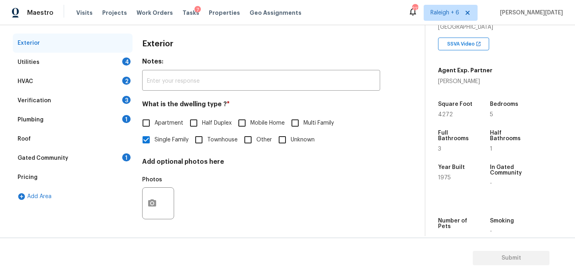
click at [63, 184] on div "Pricing" at bounding box center [73, 177] width 120 height 19
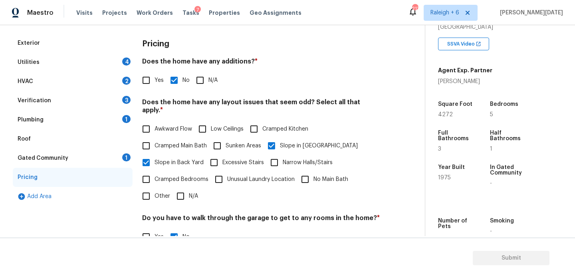
scroll to position [201, 0]
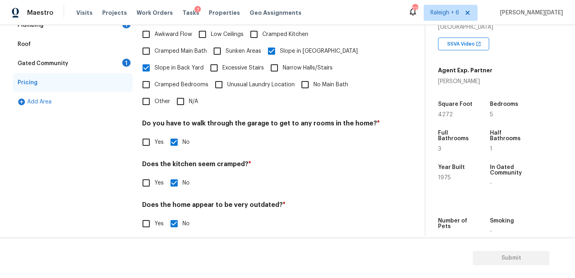
click at [146, 93] on input "Other" at bounding box center [146, 101] width 17 height 17
checkbox input "true"
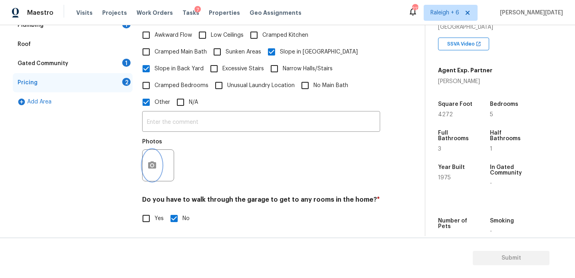
click at [147, 163] on button "button" at bounding box center [152, 165] width 19 height 31
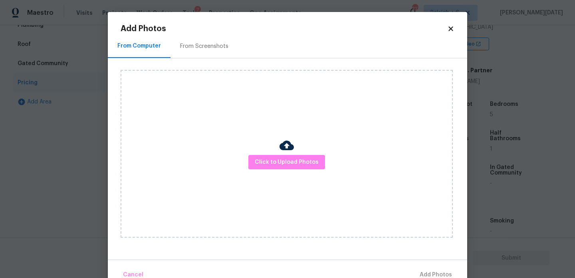
click at [276, 153] on div "Click to Upload Photos" at bounding box center [287, 154] width 332 height 168
click at [282, 169] on button "Click to Upload Photos" at bounding box center [286, 162] width 77 height 15
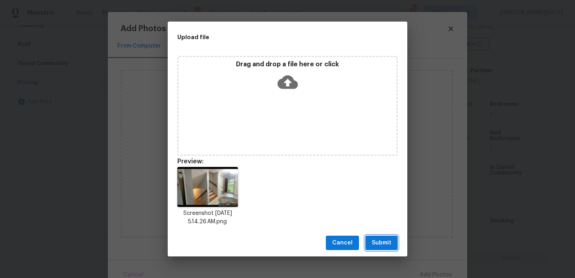
click at [394, 238] on button "Submit" at bounding box center [381, 243] width 32 height 15
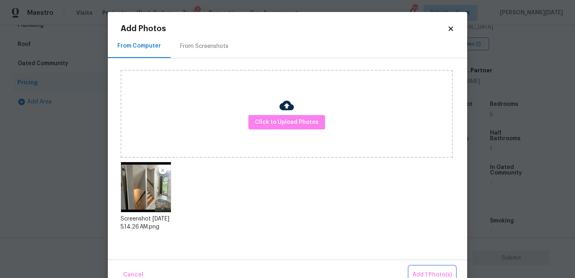
click at [428, 269] on button "Add 1 Photo(s)" at bounding box center [432, 274] width 46 height 17
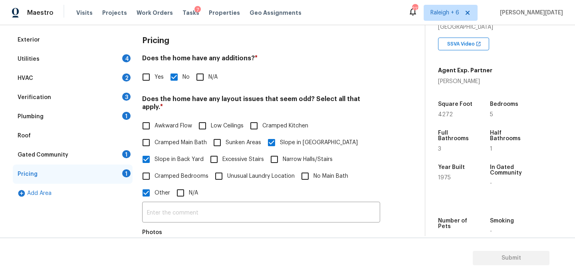
scroll to position [0, 0]
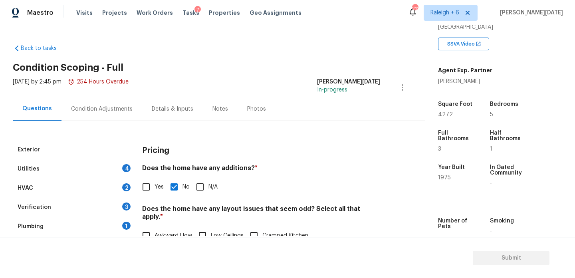
click at [120, 108] on div "Condition Adjustments" at bounding box center [101, 109] width 61 height 8
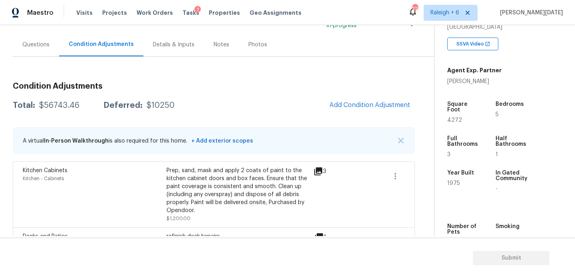
scroll to position [69, 0]
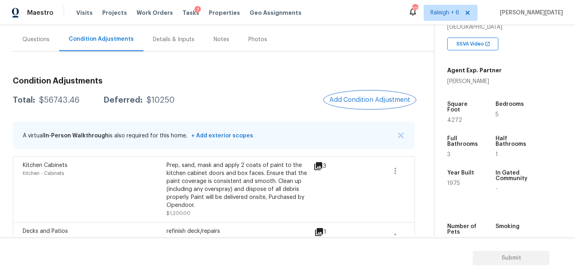
click at [357, 106] on button "Add Condition Adjustment" at bounding box center [370, 99] width 90 height 17
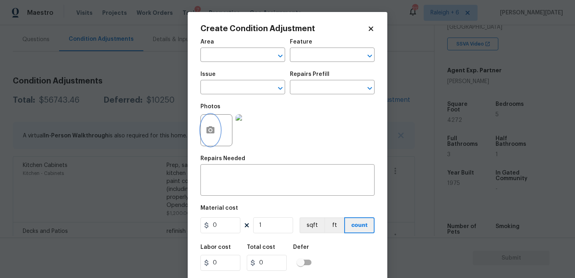
click at [212, 139] on button "button" at bounding box center [210, 130] width 19 height 31
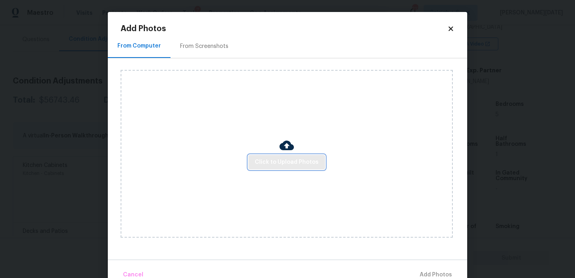
click at [284, 157] on button "Click to Upload Photos" at bounding box center [286, 162] width 77 height 15
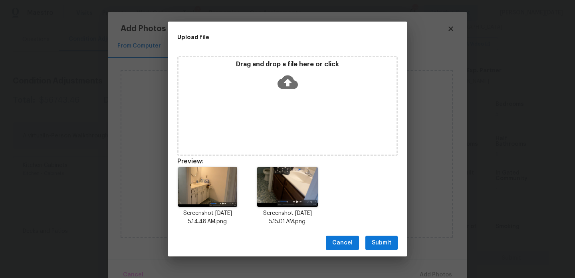
click at [373, 245] on span "Submit" at bounding box center [382, 243] width 20 height 10
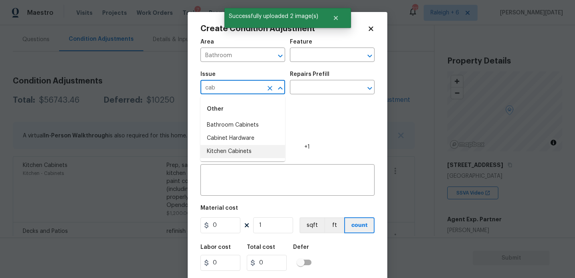
scroll to position [149, 0]
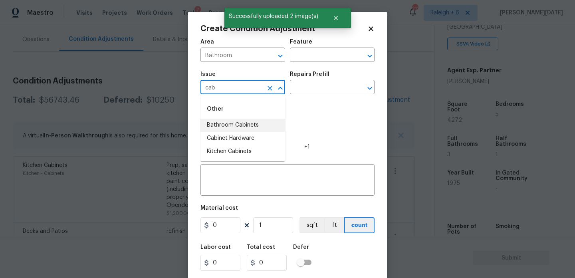
click at [258, 131] on li "Bathroom Cabinets" at bounding box center [242, 125] width 85 height 13
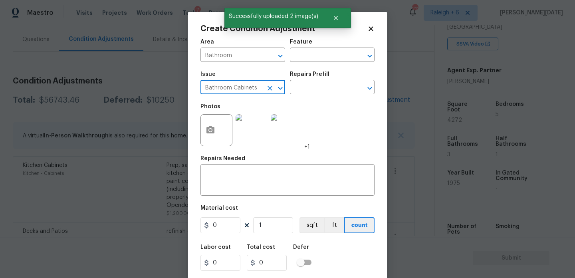
type input "Bathroom Cabinets"
click at [317, 95] on div "Issue Bathroom Cabinets ​ Repairs Prefill ​" at bounding box center [287, 83] width 174 height 32
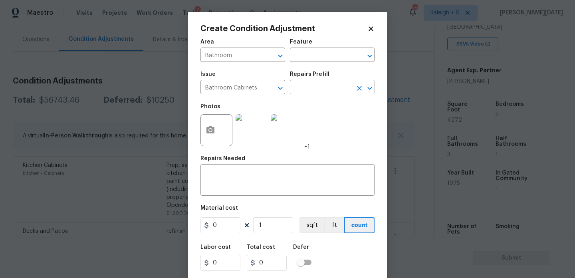
click at [313, 93] on input "text" at bounding box center [321, 88] width 62 height 12
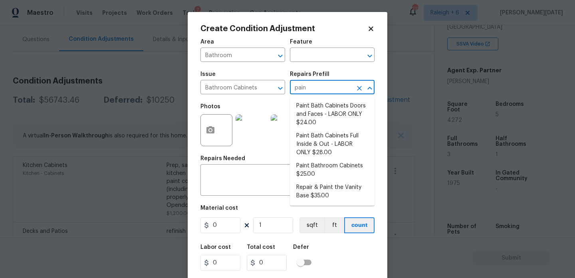
type input "paint"
click at [314, 110] on li "Paint Bath Cabinets Doors and Faces - LABOR ONLY $24.00" at bounding box center [332, 114] width 85 height 30
type input "Cabinets"
type input "24"
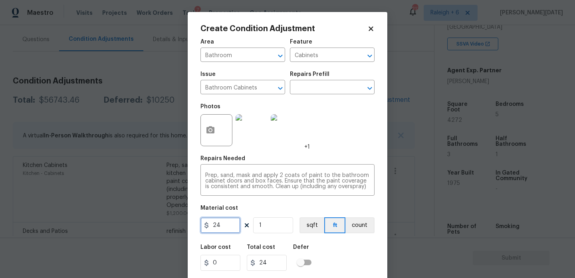
drag, startPoint x: 230, startPoint y: 229, endPoint x: 183, endPoint y: 229, distance: 47.1
click at [184, 229] on div "Create Condition Adjustment Area Bathroom ​ Feature Cabinets ​ Issue Bathroom C…" at bounding box center [287, 139] width 575 height 278
type input "1000"
click at [348, 154] on div "Area Bathroom ​ Feature Cabinets ​ Issue Bathroom Cabinets ​ Repairs Prefill ​ …" at bounding box center [287, 166] width 174 height 264
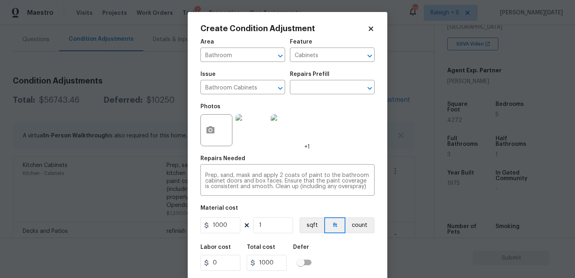
scroll to position [20, 0]
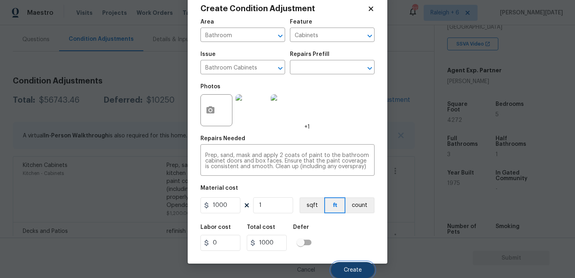
click at [345, 272] on span "Create" at bounding box center [353, 270] width 18 height 6
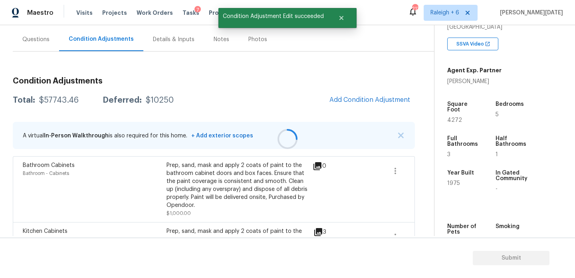
scroll to position [0, 0]
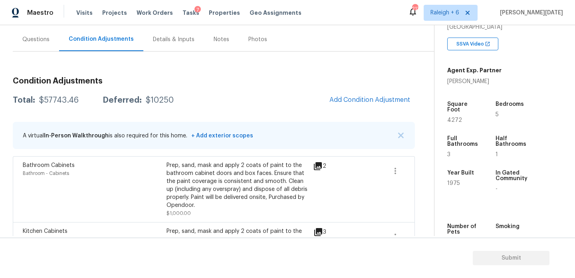
click at [40, 44] on div "Questions" at bounding box center [36, 40] width 46 height 24
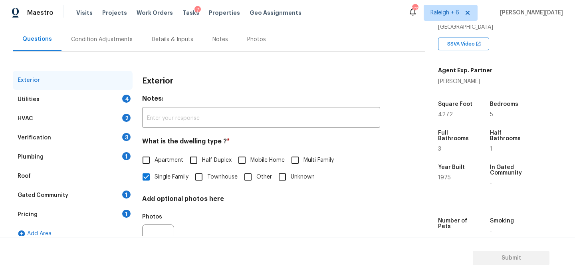
scroll to position [107, 0]
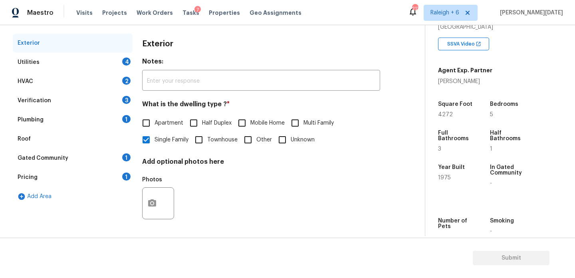
click at [105, 174] on div "Pricing 1" at bounding box center [73, 177] width 120 height 19
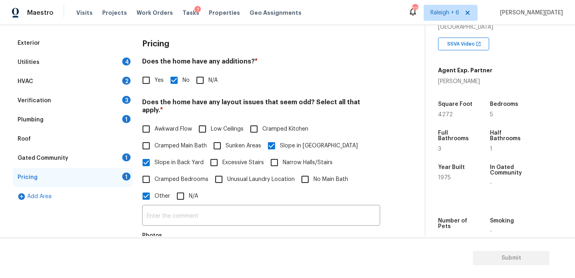
scroll to position [113, 0]
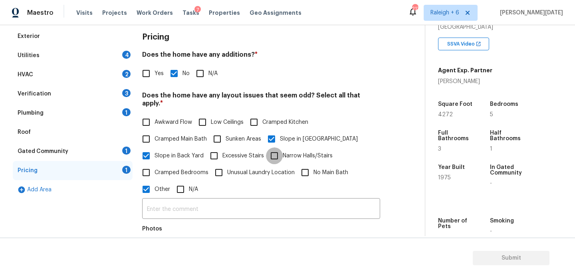
click at [280, 147] on input "Narrow Halls/Stairs" at bounding box center [274, 155] width 17 height 17
checkbox input "true"
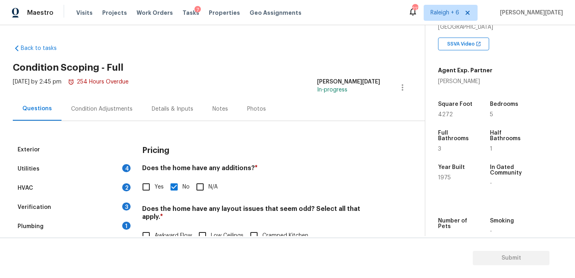
click at [99, 110] on div "Condition Adjustments" at bounding box center [101, 109] width 61 height 8
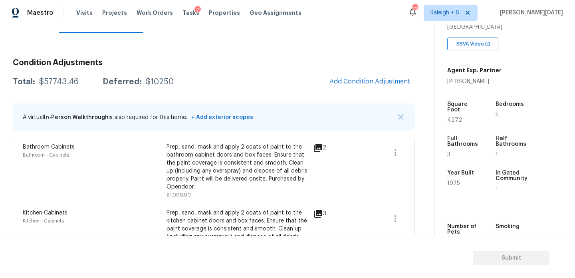
scroll to position [93, 0]
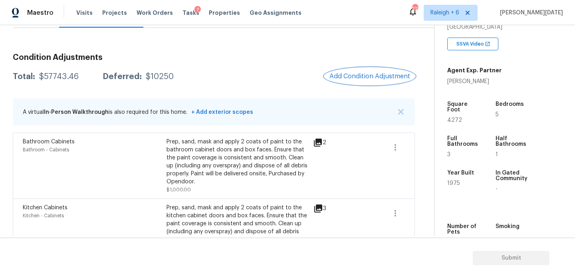
click at [363, 73] on span "Add Condition Adjustment" at bounding box center [369, 76] width 81 height 7
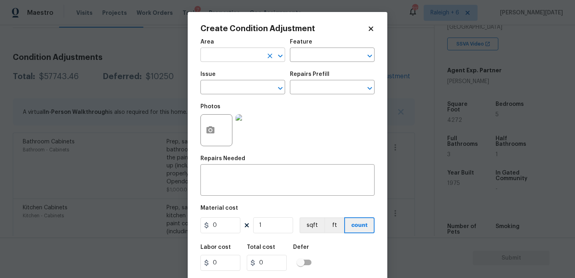
click at [218, 62] on input "text" at bounding box center [231, 56] width 62 height 12
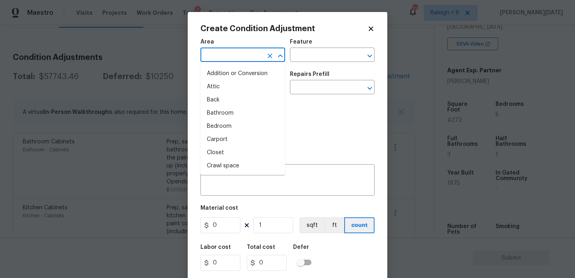
click at [216, 60] on input "text" at bounding box center [231, 56] width 62 height 12
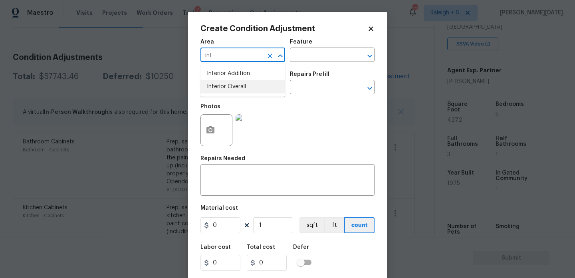
click at [222, 92] on li "Interior Overall" at bounding box center [242, 86] width 85 height 13
type input "Interior Overall"
click at [222, 92] on input "text" at bounding box center [231, 88] width 62 height 12
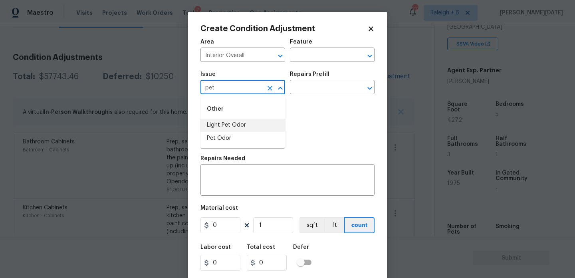
click at [232, 121] on li "Light Pet Odor" at bounding box center [242, 125] width 85 height 13
type input "Light Pet Odor"
click at [301, 88] on input "text" at bounding box center [321, 88] width 62 height 12
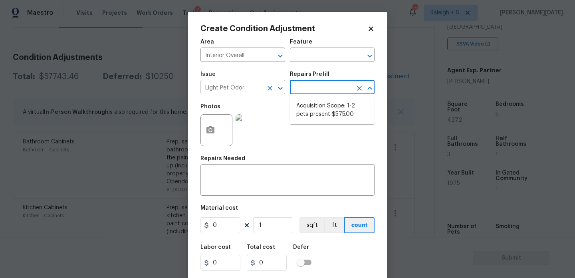
click at [272, 91] on icon "Clear" at bounding box center [270, 88] width 8 height 8
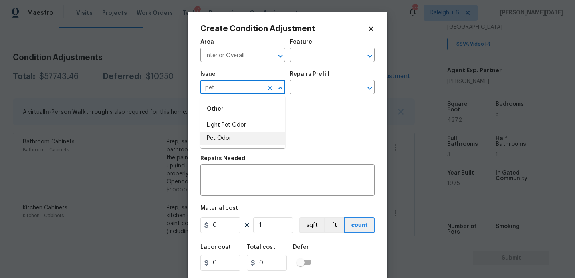
click at [259, 137] on li "Pet Odor" at bounding box center [242, 138] width 85 height 13
type input "Pet Odor"
click at [316, 90] on input "text" at bounding box center [321, 88] width 62 height 12
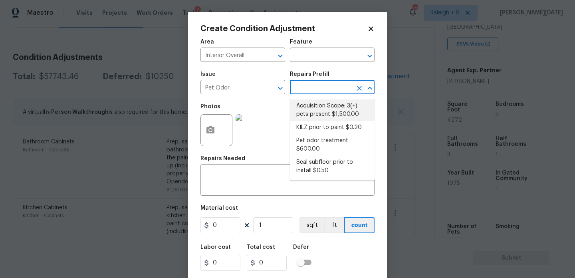
click at [325, 108] on li "Acquisition Scope: 3(+) pets present $1,500.00" at bounding box center [332, 110] width 85 height 22
type textarea "Acquisition Scope: 3(+) pets present"
type input "1500"
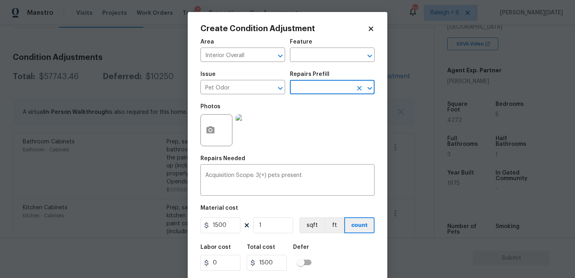
scroll to position [20, 0]
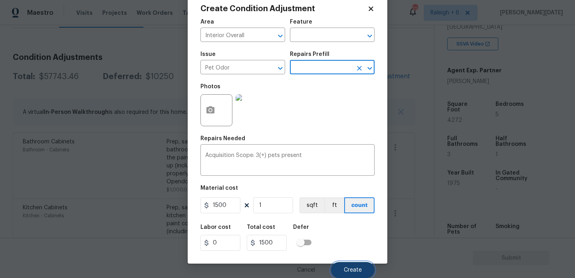
click at [347, 270] on span "Create" at bounding box center [353, 270] width 18 height 6
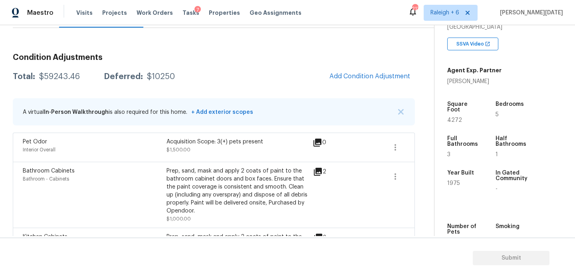
scroll to position [109, 0]
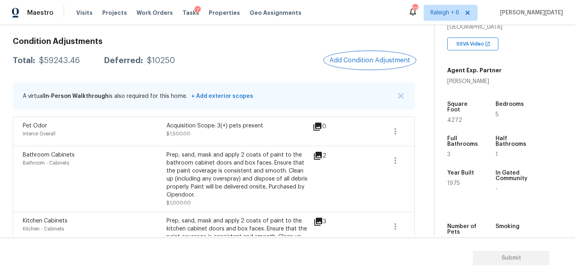
click at [353, 64] on span "Add Condition Adjustment" at bounding box center [369, 60] width 81 height 7
click at [353, 64] on body "Maestro Visits Projects Work Orders Tasks 7 Properties Geo Assignments 213 Rale…" at bounding box center [287, 139] width 575 height 278
click at [351, 60] on span "Add Condition Adjustment" at bounding box center [369, 60] width 81 height 7
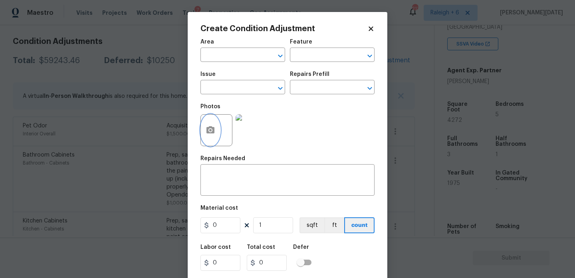
click at [209, 132] on icon "button" at bounding box center [210, 129] width 8 height 7
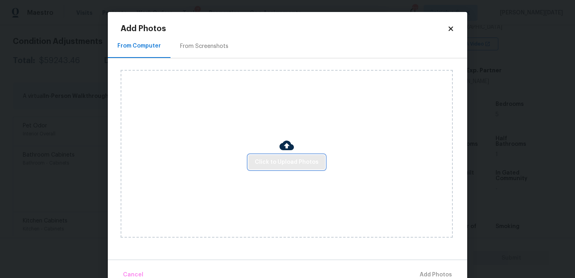
click at [270, 160] on span "Click to Upload Photos" at bounding box center [287, 162] width 64 height 10
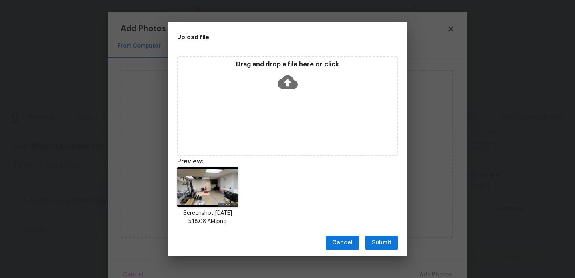
click at [383, 244] on span "Submit" at bounding box center [382, 243] width 20 height 10
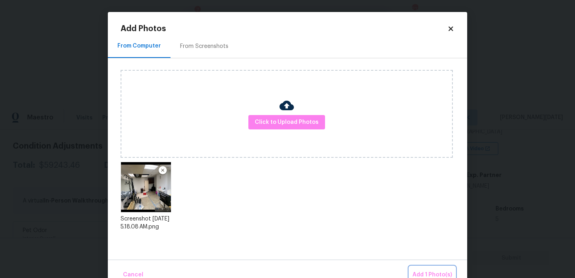
click at [427, 268] on button "Add 1 Photo(s)" at bounding box center [432, 274] width 46 height 17
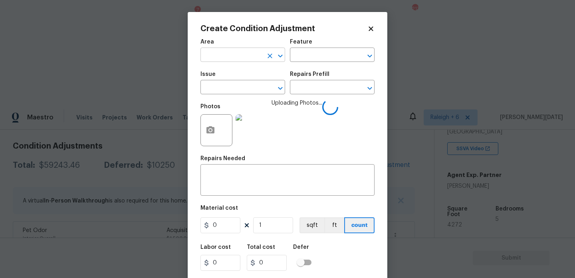
click at [216, 62] on input "text" at bounding box center [231, 56] width 62 height 12
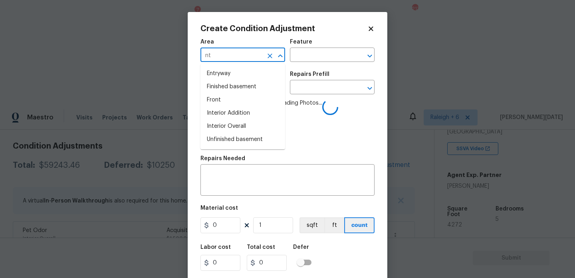
type input "n"
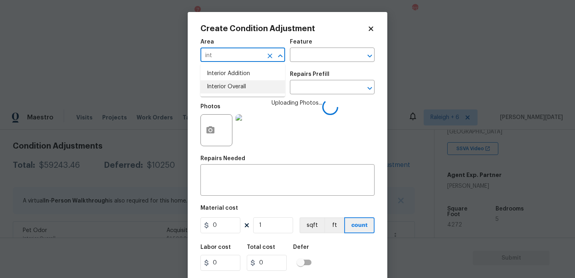
click at [217, 82] on li "Interior Overall" at bounding box center [242, 86] width 85 height 13
type input "Interior Overall"
click at [217, 82] on input "text" at bounding box center [231, 88] width 62 height 12
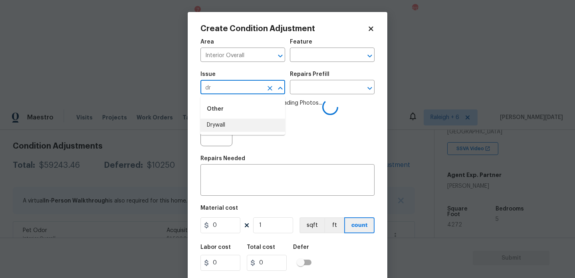
click at [220, 124] on li "Drywall" at bounding box center [242, 125] width 85 height 13
type input "Drywall"
click at [305, 54] on input "text" at bounding box center [321, 56] width 62 height 12
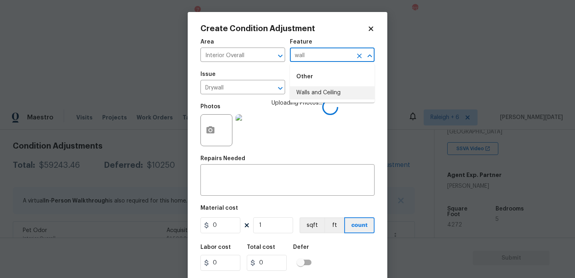
click at [309, 95] on li "Walls and Ceiling" at bounding box center [332, 92] width 85 height 13
type input "Walls and Ceiling"
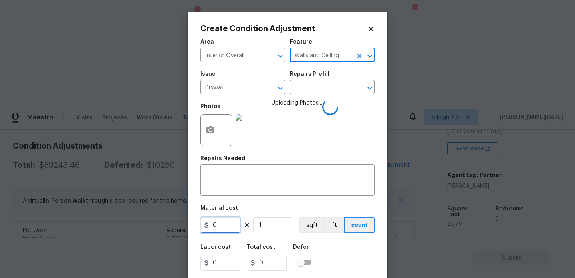
click at [224, 232] on input "0" at bounding box center [220, 225] width 40 height 16
type input "500"
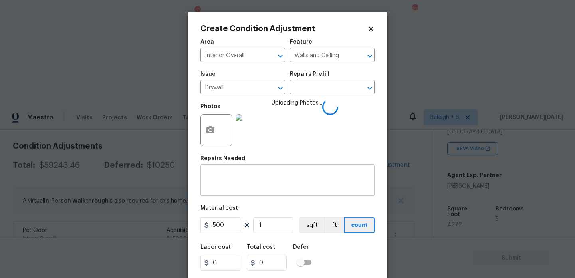
click at [231, 182] on textarea at bounding box center [287, 180] width 165 height 17
type textarea "d"
type input "500"
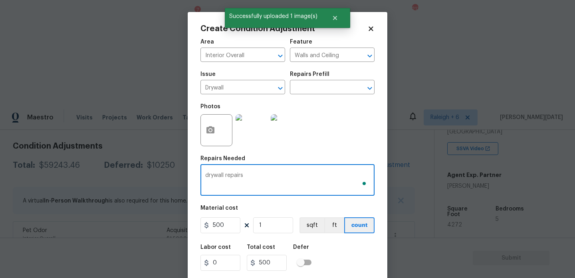
scroll to position [20, 0]
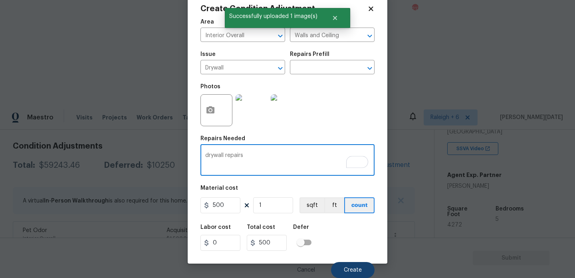
type textarea "drywall repairs"
click at [355, 266] on button "Create" at bounding box center [353, 270] width 44 height 16
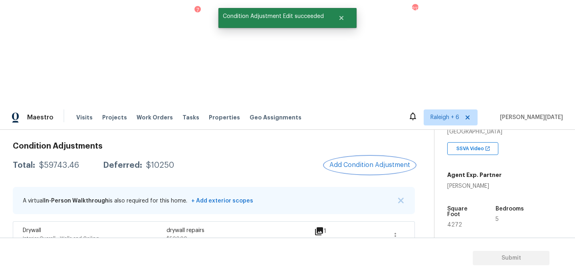
scroll to position [163, 0]
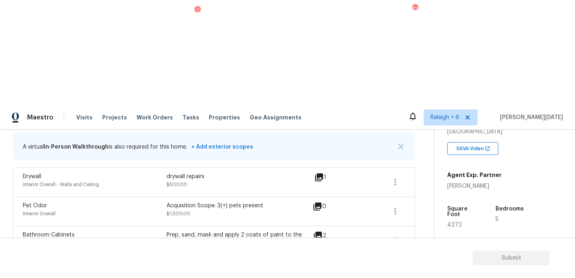
click at [454, 222] on span "4272" at bounding box center [454, 225] width 15 height 6
copy span "4272"
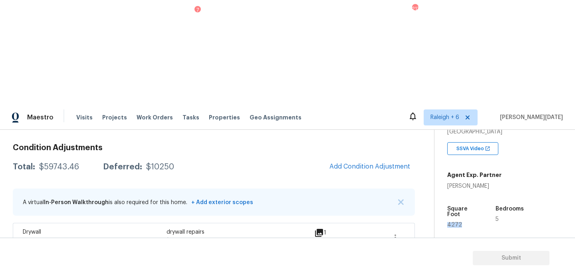
scroll to position [105, 0]
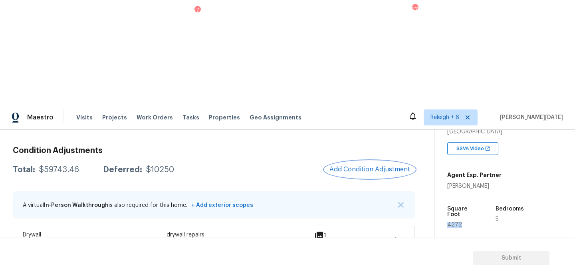
click at [359, 166] on span "Add Condition Adjustment" at bounding box center [369, 169] width 81 height 7
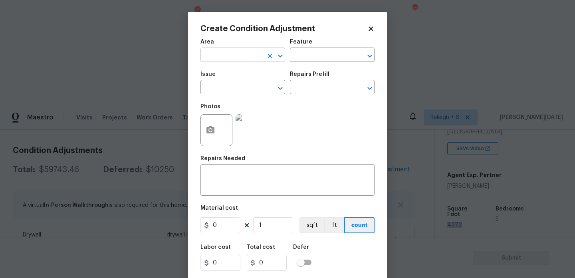
click at [223, 60] on input "text" at bounding box center [231, 56] width 62 height 12
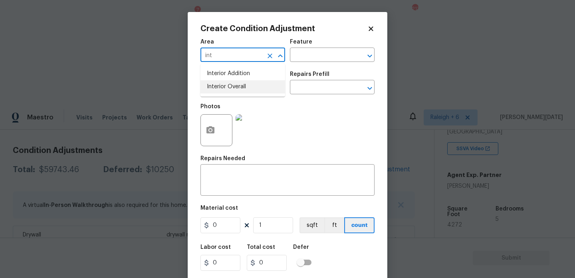
click at [226, 89] on li "Interior Overall" at bounding box center [242, 86] width 85 height 13
type input "Interior Overall"
click at [226, 89] on input "text" at bounding box center [231, 88] width 62 height 12
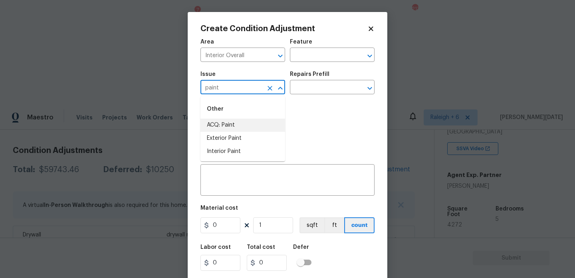
click at [229, 122] on li "ACQ: Paint" at bounding box center [242, 125] width 85 height 13
type input "ACQ: Paint"
click at [308, 92] on input "text" at bounding box center [321, 88] width 62 height 12
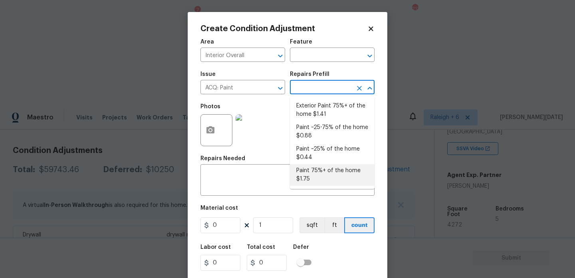
click at [319, 185] on li "Paint 75%+ of the home $1.75" at bounding box center [332, 175] width 85 height 22
type input "Acquisition"
type textarea "Acquisition Scope: 75%+ of the home will likely require interior paint"
type input "1.75"
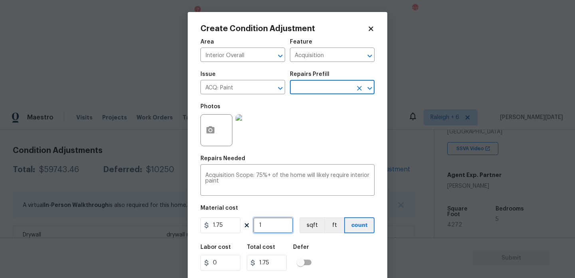
click at [283, 229] on input "1" at bounding box center [273, 225] width 40 height 16
type input "0"
paste input "4272"
type input "4272"
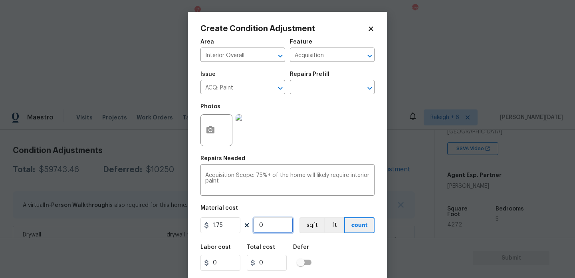
type input "7476"
type input "4272"
click at [200, 124] on div at bounding box center [216, 130] width 32 height 32
click at [206, 128] on icon "button" at bounding box center [211, 130] width 10 height 10
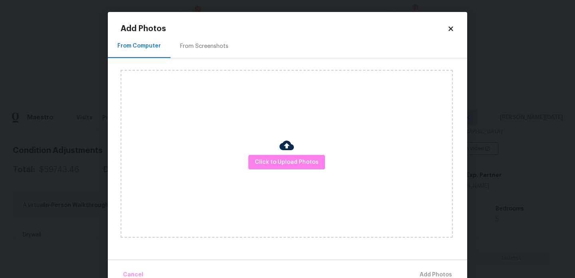
click at [204, 59] on div "Click to Upload Photos" at bounding box center [294, 153] width 347 height 191
click at [208, 42] on div "From Screenshots" at bounding box center [204, 46] width 48 height 8
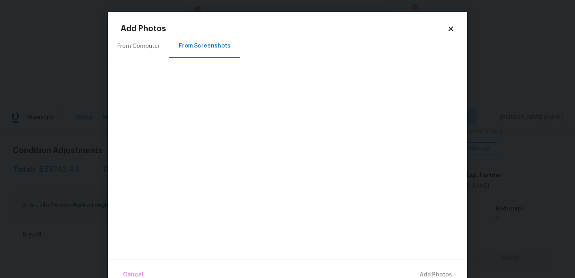
click at [135, 37] on div "From Computer" at bounding box center [138, 46] width 61 height 24
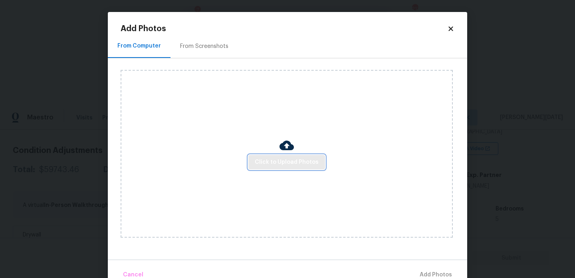
click at [295, 157] on span "Click to Upload Photos" at bounding box center [287, 162] width 64 height 10
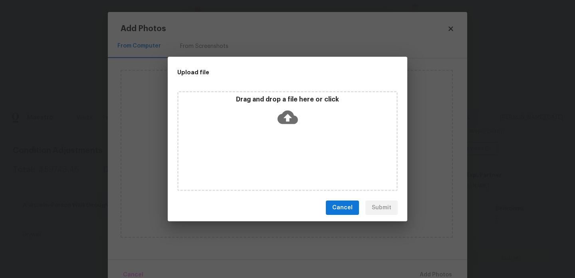
click at [295, 157] on div "Drag and drop a file here or click" at bounding box center [287, 141] width 220 height 100
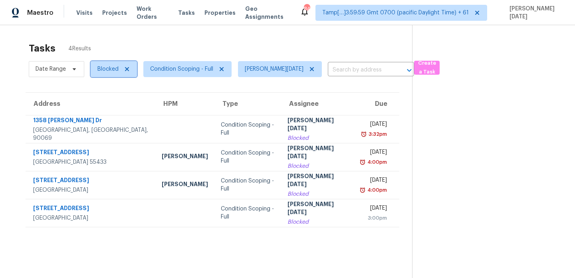
click at [105, 71] on span "Blocked" at bounding box center [107, 69] width 21 height 8
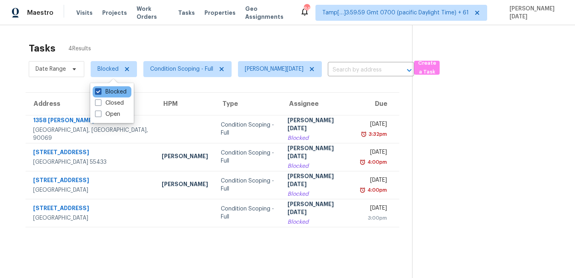
click at [105, 91] on label "Blocked" at bounding box center [111, 92] width 32 height 8
click at [100, 91] on input "Blocked" at bounding box center [97, 90] width 5 height 5
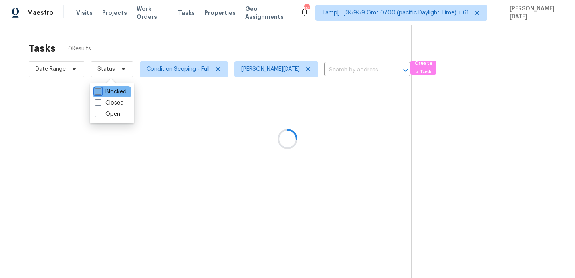
click at [105, 91] on label "Blocked" at bounding box center [111, 92] width 32 height 8
click at [100, 91] on input "Blocked" at bounding box center [97, 90] width 5 height 5
checkbox input "true"
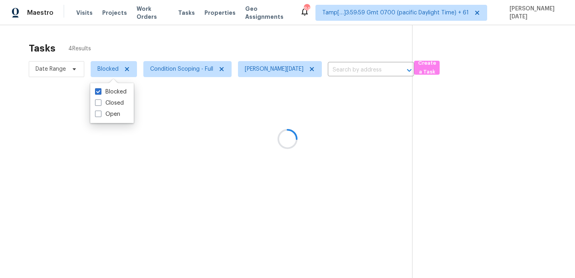
click at [194, 36] on div at bounding box center [287, 139] width 575 height 278
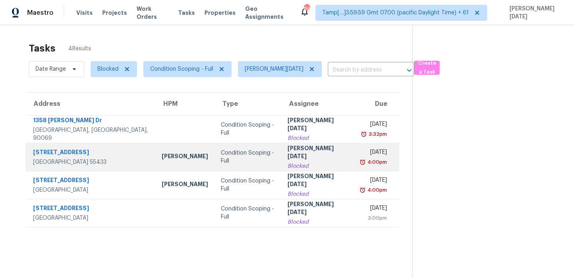
click at [281, 147] on td "[PERSON_NAME][DATE]" at bounding box center [317, 157] width 73 height 28
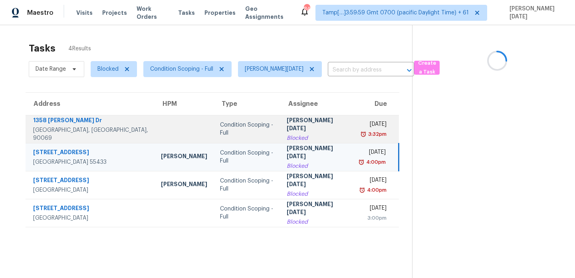
click at [287, 134] on div "Blocked" at bounding box center [317, 138] width 61 height 8
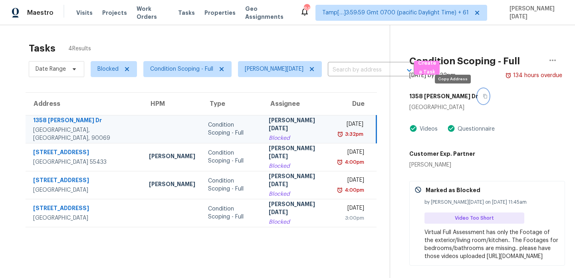
click at [483, 97] on icon "button" at bounding box center [485, 96] width 5 height 5
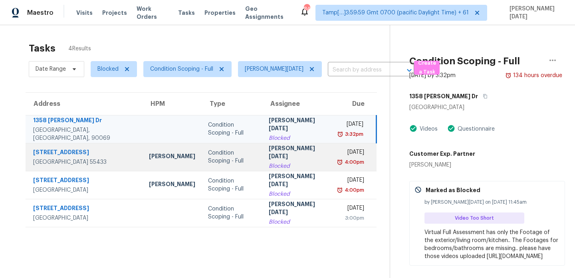
click at [339, 155] on div "[DATE]" at bounding box center [351, 153] width 25 height 10
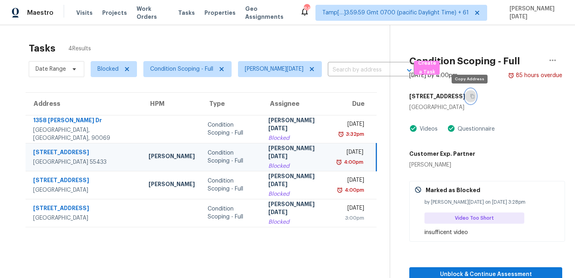
click at [472, 98] on icon "button" at bounding box center [472, 96] width 4 height 4
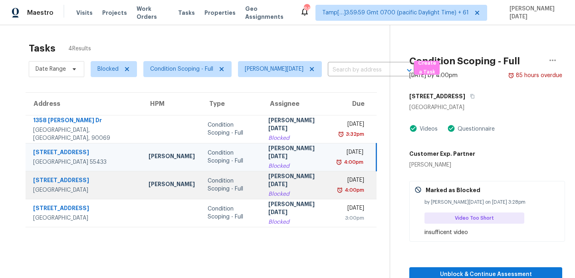
click at [297, 185] on td "[PERSON_NAME][DATE]" at bounding box center [297, 185] width 70 height 28
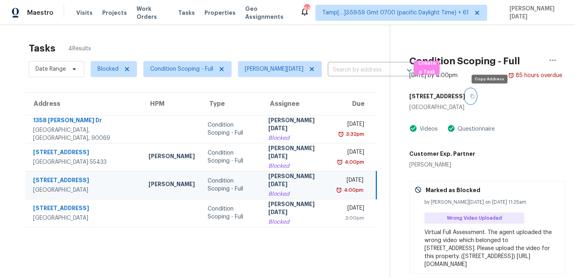
click at [474, 95] on icon "button" at bounding box center [472, 96] width 4 height 4
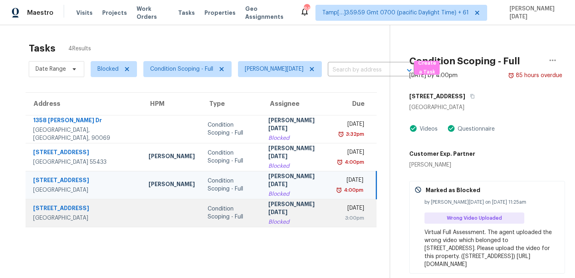
click at [339, 211] on div "[DATE]" at bounding box center [352, 209] width 26 height 10
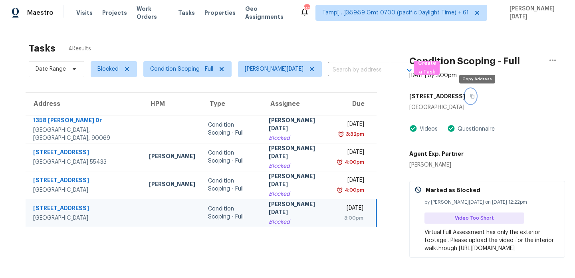
click at [476, 93] on button "button" at bounding box center [470, 96] width 11 height 14
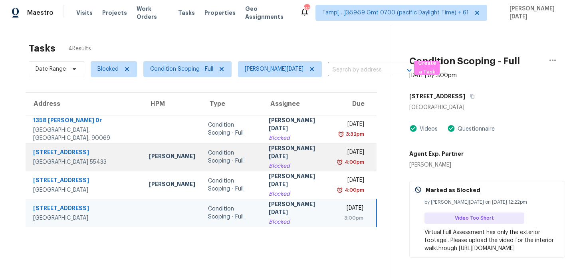
click at [289, 153] on div "[PERSON_NAME][DATE]" at bounding box center [297, 153] width 57 height 18
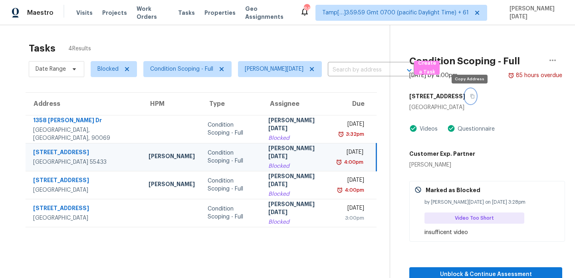
click at [471, 95] on icon "button" at bounding box center [472, 96] width 5 height 5
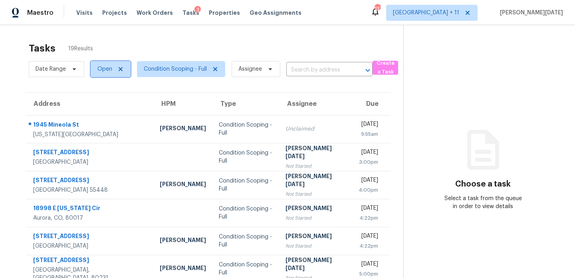
click at [108, 71] on span "Open" at bounding box center [104, 69] width 15 height 8
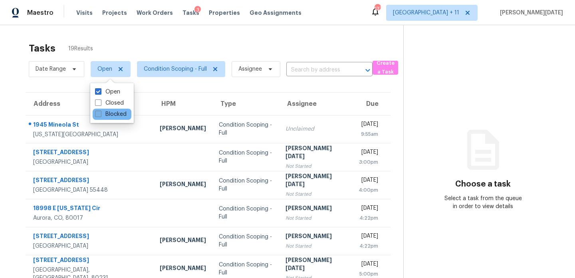
click at [109, 112] on label "Blocked" at bounding box center [111, 114] width 32 height 8
click at [100, 112] on input "Blocked" at bounding box center [97, 112] width 5 height 5
checkbox input "true"
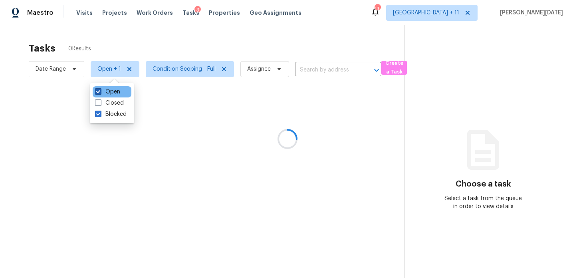
click at [109, 93] on label "Open" at bounding box center [107, 92] width 25 height 8
click at [100, 93] on input "Open" at bounding box center [97, 90] width 5 height 5
checkbox input "false"
click at [189, 50] on div at bounding box center [287, 139] width 575 height 278
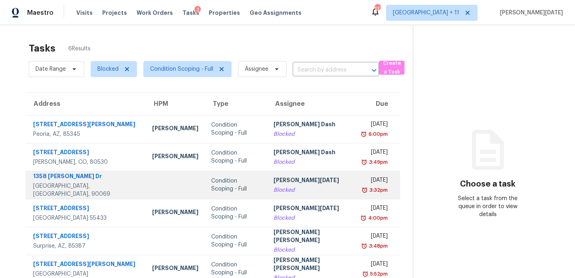
scroll to position [25, 0]
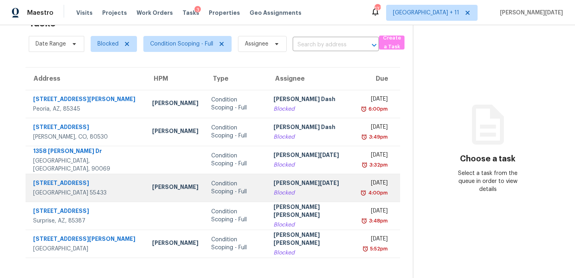
click at [300, 185] on div "[PERSON_NAME][DATE]" at bounding box center [312, 184] width 76 height 10
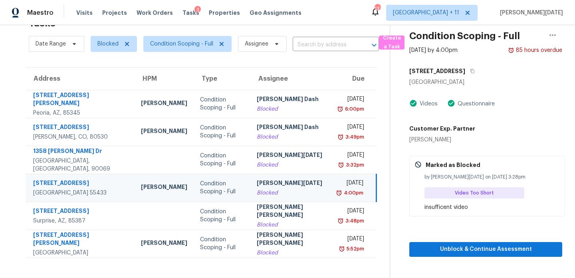
click at [300, 190] on div "Blocked" at bounding box center [291, 193] width 69 height 8
click at [479, 249] on span "Unblock & Continue Assessment" at bounding box center [486, 249] width 140 height 10
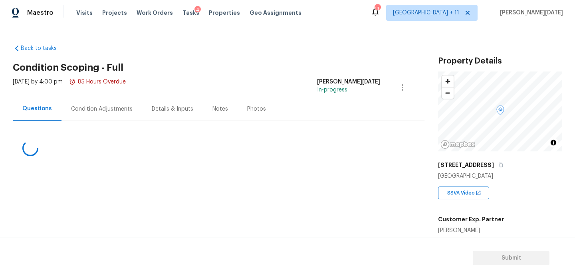
click at [98, 111] on div "Condition Adjustments" at bounding box center [101, 109] width 61 height 8
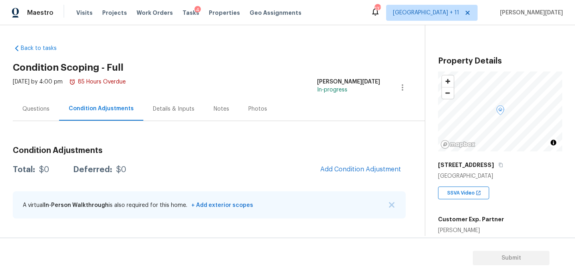
scroll to position [188, 0]
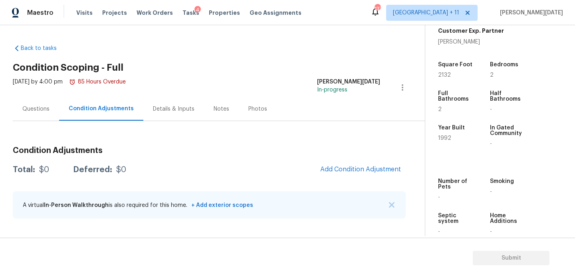
click at [36, 111] on div "Questions" at bounding box center [35, 109] width 27 height 8
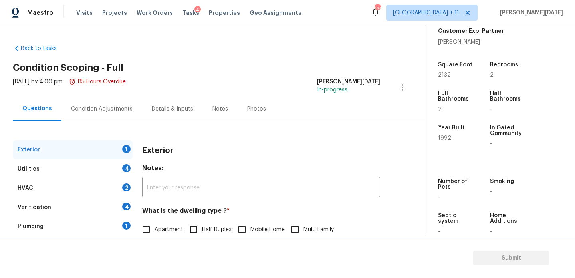
click at [79, 107] on div "Condition Adjustments" at bounding box center [101, 109] width 61 height 8
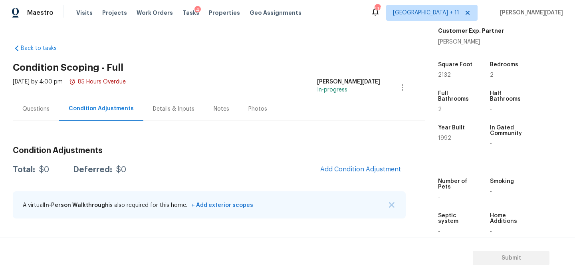
click at [31, 102] on div "Questions" at bounding box center [36, 109] width 46 height 24
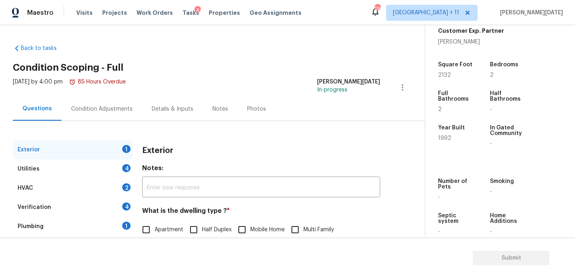
scroll to position [107, 0]
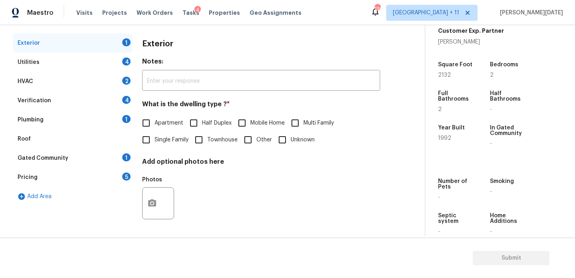
click at [118, 172] on div "Pricing 5" at bounding box center [73, 177] width 120 height 19
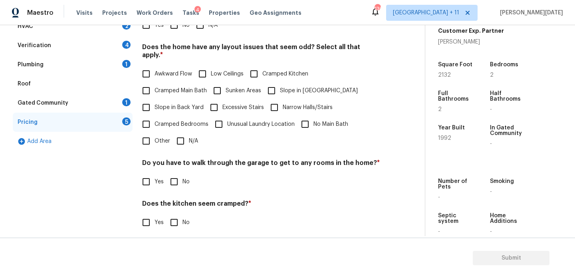
scroll to position [164, 0]
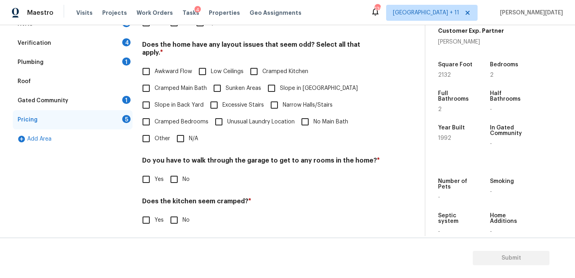
click at [169, 101] on span "Slope in Back Yard" at bounding box center [179, 105] width 49 height 8
click at [155, 97] on input "Slope in Back Yard" at bounding box center [146, 105] width 17 height 17
checkbox input "true"
click at [284, 83] on label "Slope in Front Yard" at bounding box center [310, 89] width 95 height 17
click at [280, 83] on input "Slope in Front Yard" at bounding box center [271, 89] width 17 height 17
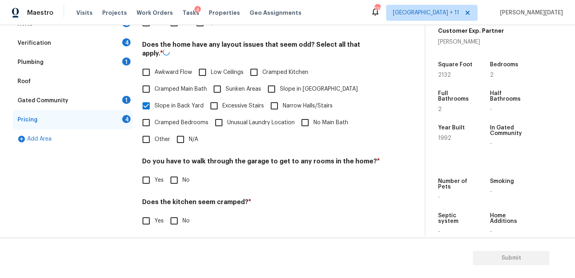
checkbox input "true"
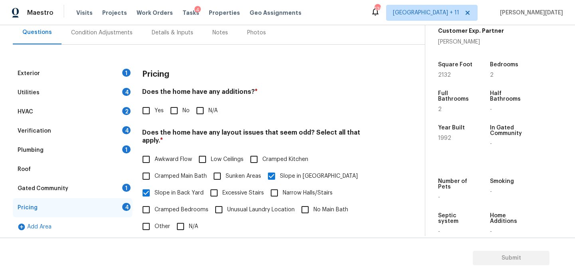
scroll to position [67, 0]
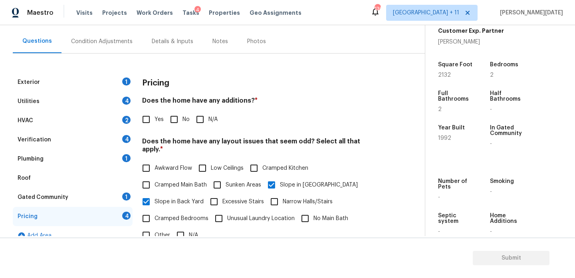
click at [170, 114] on input "No" at bounding box center [174, 119] width 17 height 17
checkbox input "true"
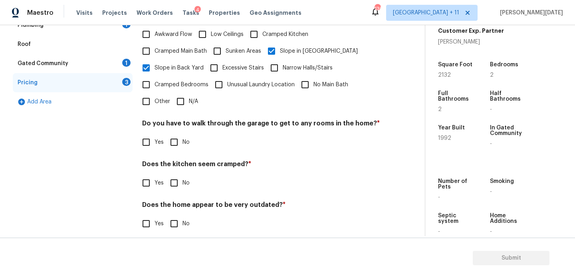
click at [177, 134] on input "No" at bounding box center [174, 142] width 17 height 17
checkbox input "true"
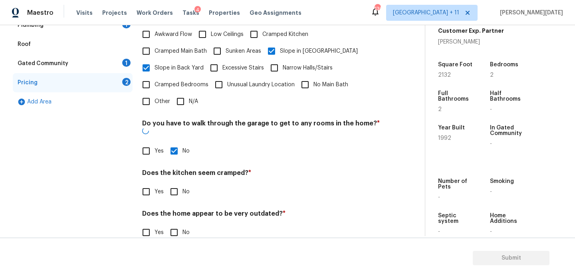
click at [178, 169] on h4 "Does the kitchen seem cramped? *" at bounding box center [261, 174] width 238 height 11
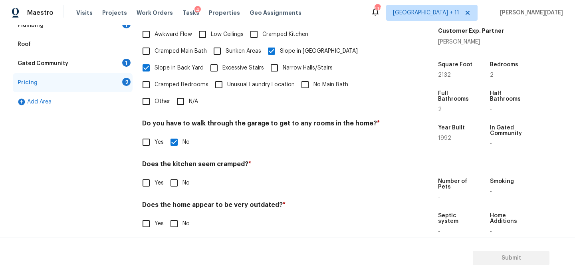
click at [177, 174] on input "No" at bounding box center [174, 182] width 17 height 17
checkbox input "true"
click at [177, 216] on input "No" at bounding box center [174, 224] width 17 height 17
checkbox input "true"
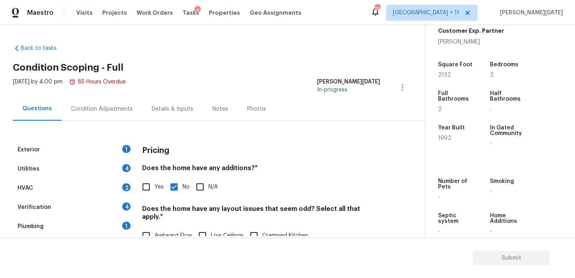
click at [117, 113] on div "Condition Adjustments" at bounding box center [101, 109] width 61 height 8
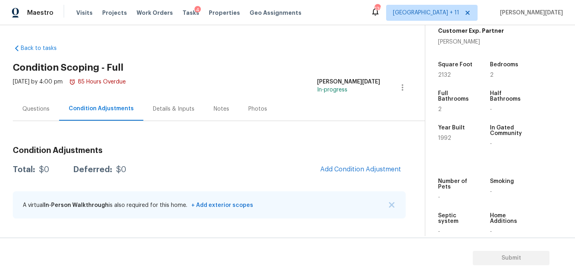
click at [442, 76] on span "2132" at bounding box center [444, 75] width 13 height 6
copy span "2132"
click at [357, 170] on span "Add Condition Adjustment" at bounding box center [360, 169] width 81 height 7
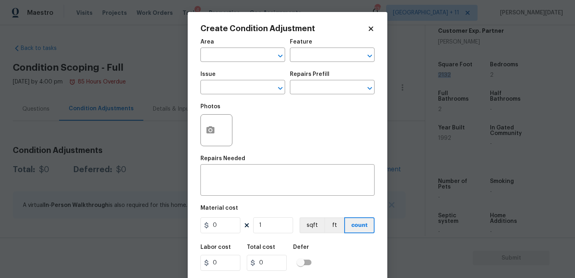
click at [216, 144] on div at bounding box center [216, 130] width 32 height 32
click at [216, 140] on button "button" at bounding box center [210, 130] width 19 height 31
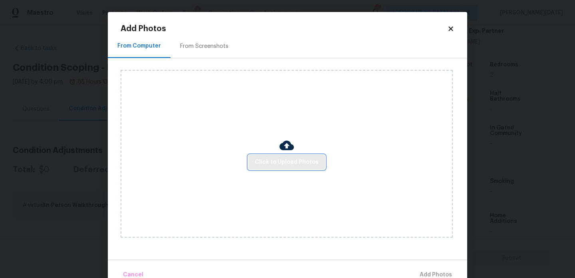
click at [271, 164] on span "Click to Upload Photos" at bounding box center [287, 162] width 64 height 10
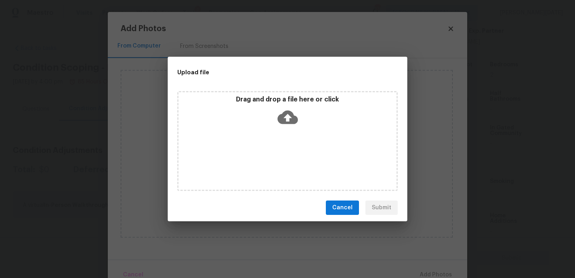
click at [271, 164] on div "Drag and drop a file here or click" at bounding box center [287, 141] width 220 height 100
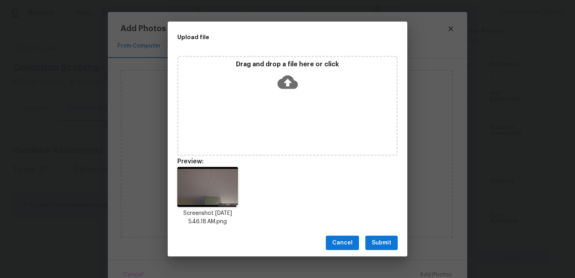
click at [381, 234] on div "Cancel Submit" at bounding box center [288, 243] width 240 height 28
click at [382, 248] on button "Submit" at bounding box center [381, 243] width 32 height 15
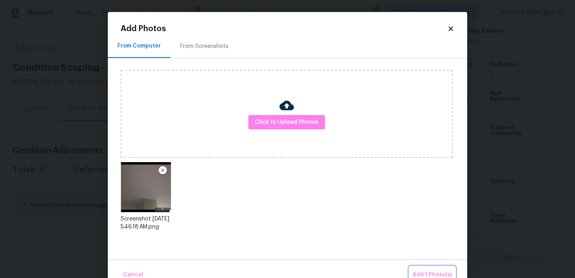
click at [427, 272] on span "Add 1 Photo(s)" at bounding box center [432, 275] width 40 height 10
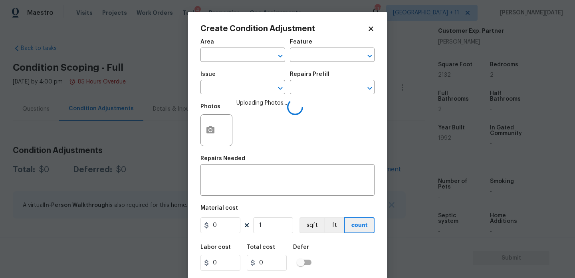
click at [209, 40] on h5 "Area" at bounding box center [207, 42] width 14 height 6
click at [211, 54] on input "text" at bounding box center [231, 56] width 62 height 12
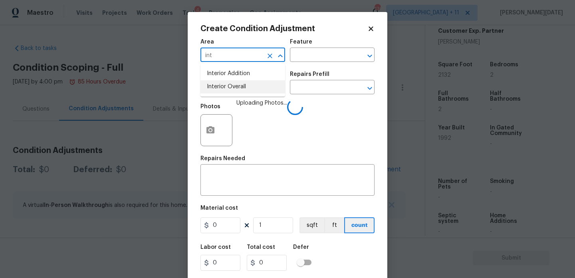
click at [220, 83] on li "Interior Overall" at bounding box center [242, 86] width 85 height 13
type input "Interior Overall"
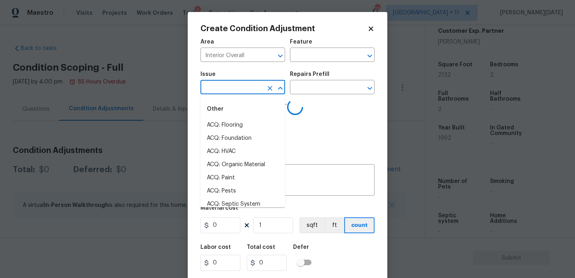
click at [220, 83] on input "text" at bounding box center [231, 88] width 62 height 12
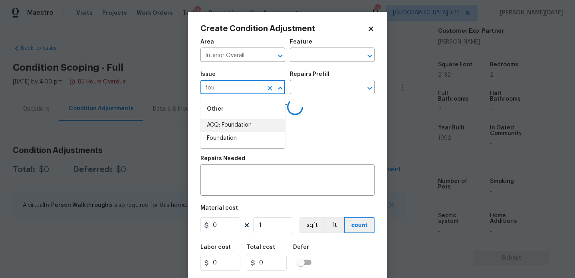
click at [225, 124] on li "ACQ: Foundation" at bounding box center [242, 125] width 85 height 13
type input "ACQ: Foundation"
click at [317, 87] on input "text" at bounding box center [321, 88] width 62 height 12
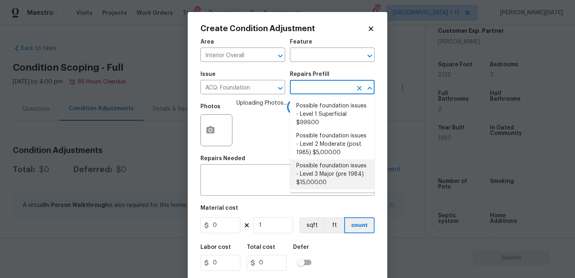
click at [327, 172] on li "Possible foundation issues - Level 3 Major (pre 1984) $15,000.00" at bounding box center [332, 174] width 85 height 30
type input "Acquisition"
type textarea "Possible foundation issues - Level 3 Major: Disclaimer: This is NOT a technical…"
type input "15000"
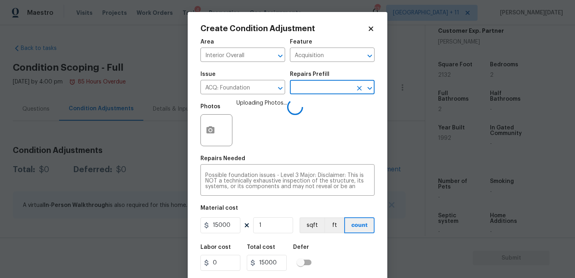
scroll to position [20, 0]
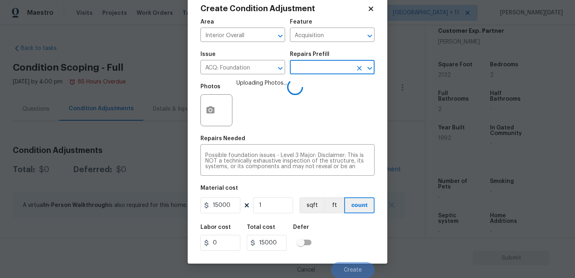
click at [325, 71] on input "text" at bounding box center [321, 68] width 62 height 12
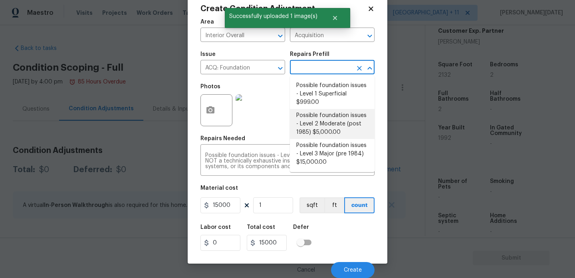
click at [339, 127] on li "Possible foundation issues - Level 2 Moderate (post 1985) $5,000.00" at bounding box center [332, 124] width 85 height 30
type textarea "Possible foundation issues - Level 2 Moderate: Disclaimer: This is NOT a techni…"
type input "5000"
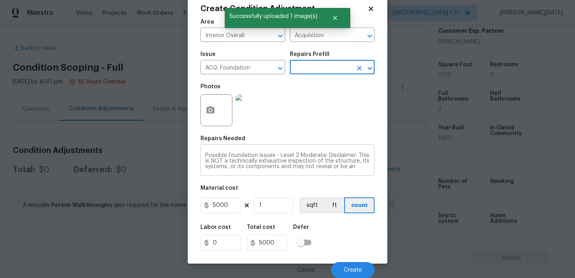
scroll to position [28, 0]
click at [325, 66] on input "text" at bounding box center [321, 68] width 62 height 12
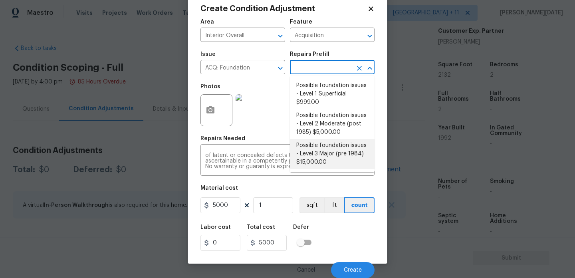
click at [331, 151] on li "Possible foundation issues - Level 3 Major (pre 1984) $15,000.00" at bounding box center [332, 154] width 85 height 30
type textarea "Possible foundation issues - Level 3 Major: Disclaimer: This is NOT a technical…"
type input "15000"
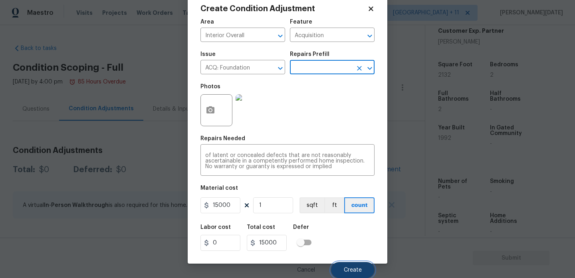
click at [349, 268] on span "Create" at bounding box center [353, 270] width 18 height 6
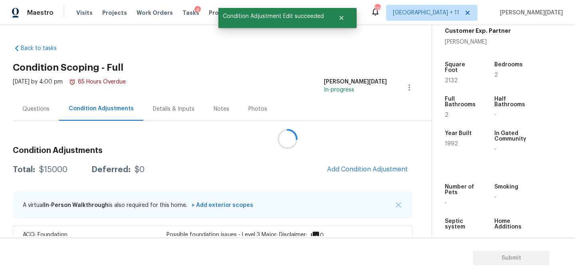
scroll to position [0, 0]
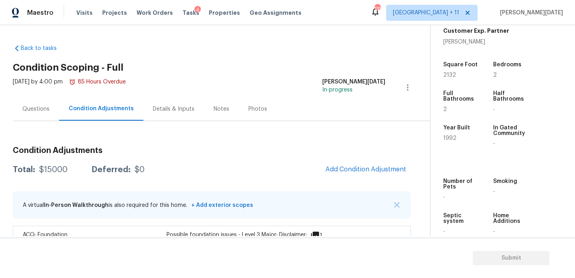
click at [31, 114] on div "Questions" at bounding box center [36, 109] width 46 height 24
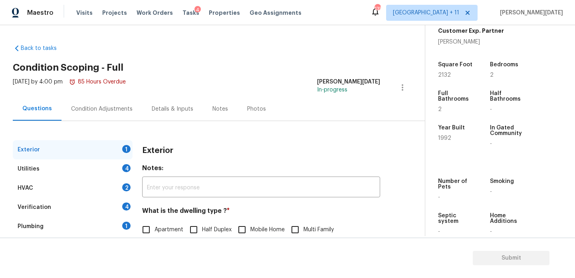
scroll to position [107, 0]
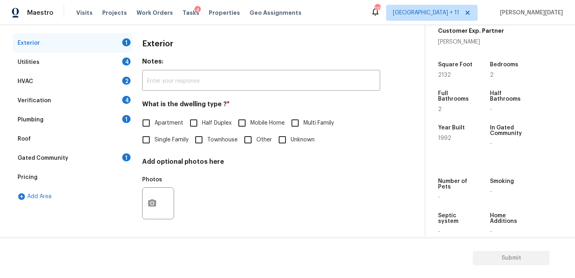
click at [108, 181] on div "Pricing" at bounding box center [73, 177] width 120 height 19
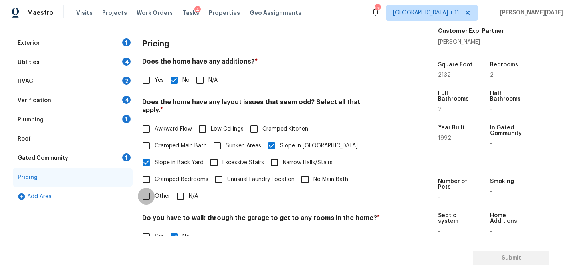
click at [152, 188] on input "Other" at bounding box center [146, 196] width 17 height 17
checkbox input "true"
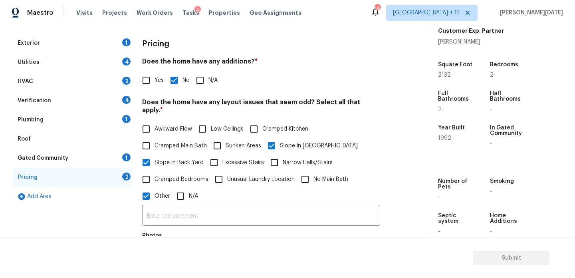
scroll to position [204, 0]
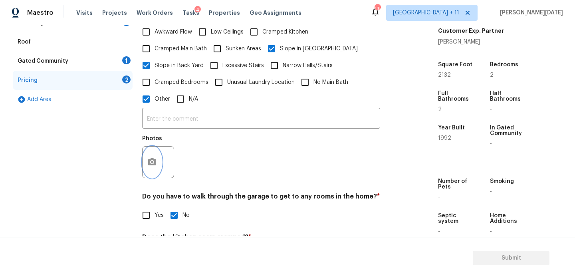
click at [147, 157] on icon "button" at bounding box center [152, 162] width 10 height 10
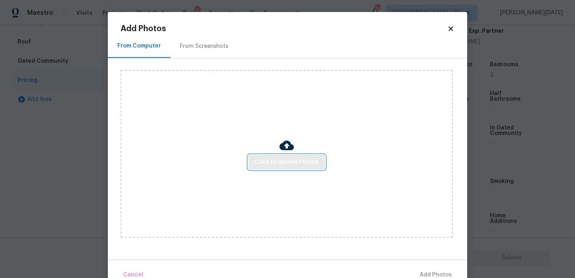
click at [272, 158] on span "Click to Upload Photos" at bounding box center [287, 162] width 64 height 10
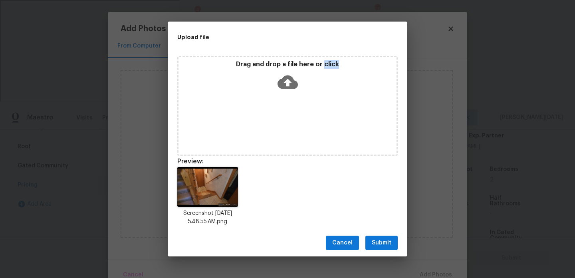
click at [380, 246] on span "Submit" at bounding box center [382, 243] width 20 height 10
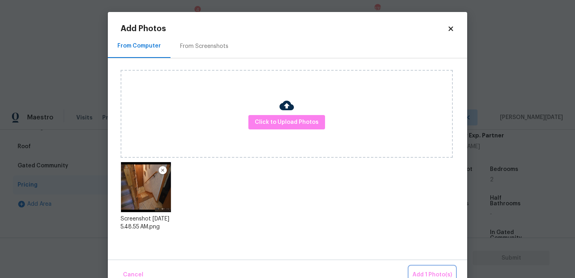
click at [414, 272] on span "Add 1 Photo(s)" at bounding box center [432, 275] width 40 height 10
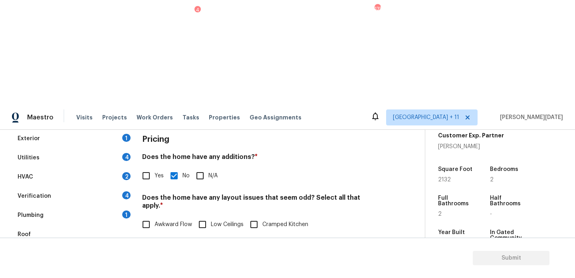
scroll to position [115, 0]
click at [67, 149] on div "Utilities 4" at bounding box center [73, 158] width 120 height 19
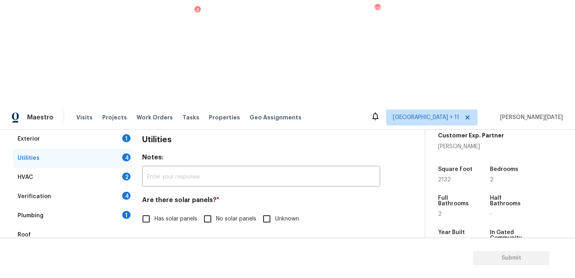
click at [159, 251] on label "Natural Gas Lines" at bounding box center [169, 259] width 62 height 17
click at [155, 251] on input "Natural Gas Lines" at bounding box center [146, 259] width 17 height 17
checkbox input "true"
click at [224, 215] on span "No solar panels" at bounding box center [236, 219] width 40 height 8
click at [216, 210] on input "No solar panels" at bounding box center [207, 218] width 17 height 17
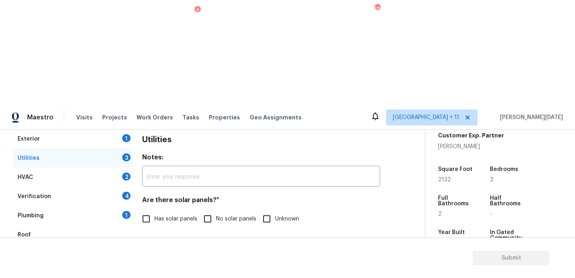
checkbox input "true"
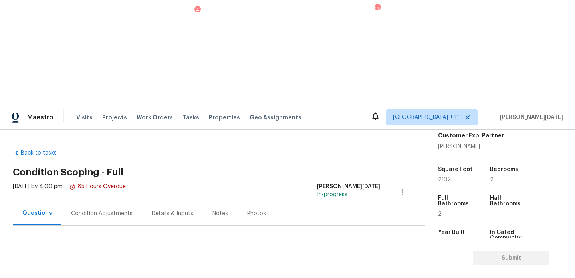
click at [84, 182] on div "Thu, Aug 21 2025 by 4:00 pm 85 Hours Overdue" at bounding box center [69, 191] width 113 height 19
click at [85, 202] on div "Condition Adjustments" at bounding box center [101, 214] width 81 height 24
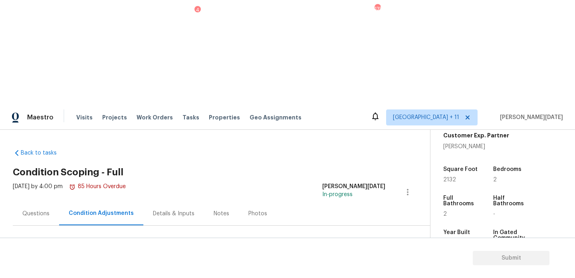
click at [447, 177] on span "2132" at bounding box center [449, 180] width 13 height 6
copy span "2132"
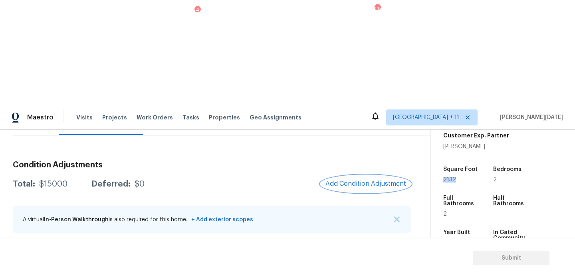
click at [375, 175] on button "Add Condition Adjustment" at bounding box center [366, 183] width 90 height 17
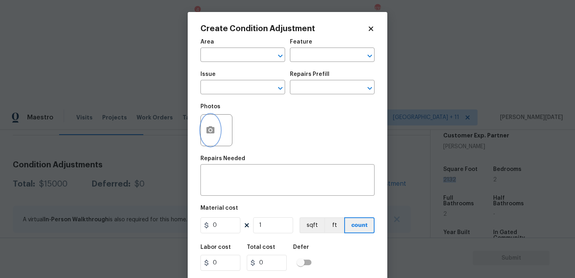
click at [208, 131] on icon "button" at bounding box center [210, 129] width 8 height 7
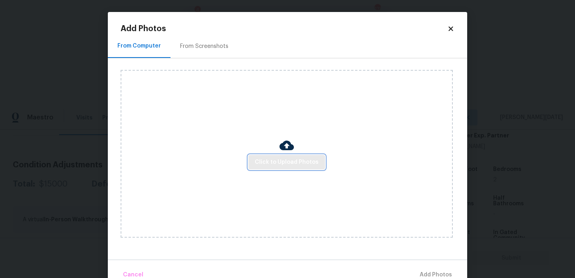
click at [280, 168] on button "Click to Upload Photos" at bounding box center [286, 162] width 77 height 15
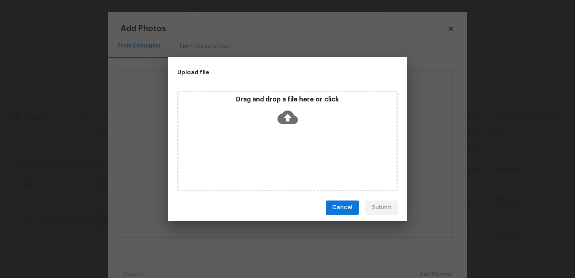
click at [280, 168] on div "Drag and drop a file here or click" at bounding box center [287, 141] width 220 height 100
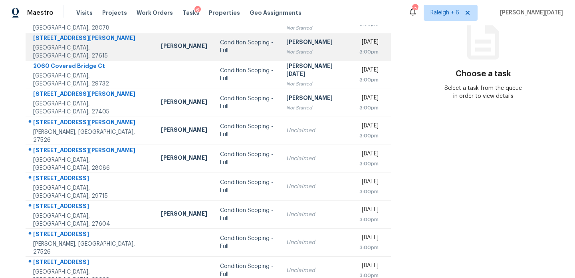
scroll to position [138, 0]
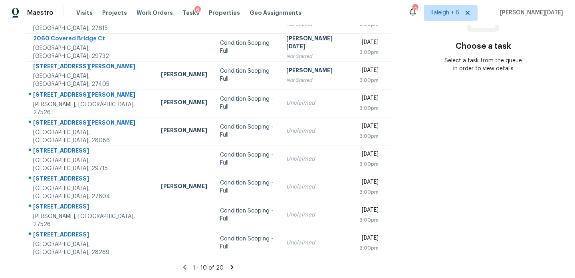
click at [231, 267] on icon at bounding box center [232, 267] width 3 height 4
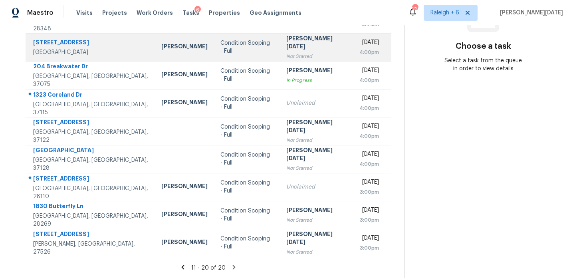
click at [300, 44] on div "[PERSON_NAME][DATE]" at bounding box center [316, 43] width 60 height 18
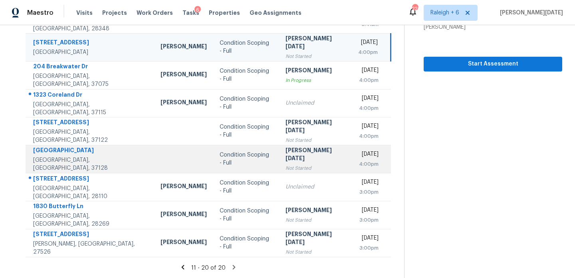
click at [291, 158] on div "[PERSON_NAME][DATE]" at bounding box center [315, 155] width 60 height 18
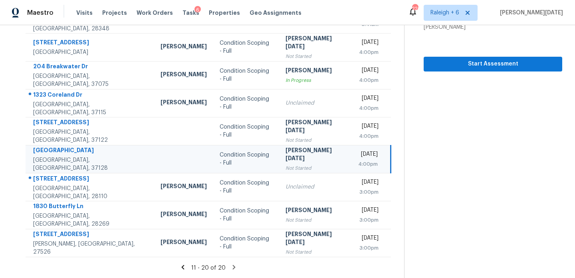
click at [296, 157] on div "[PERSON_NAME][DATE]" at bounding box center [315, 155] width 60 height 18
click at [438, 73] on section "Condition Scoping - Full [DATE] by 4:00pm [STREET_ADDRESS][PERSON_NAME] Videos …" at bounding box center [483, 82] width 158 height 391
click at [454, 61] on span "Start Assessment" at bounding box center [493, 64] width 126 height 10
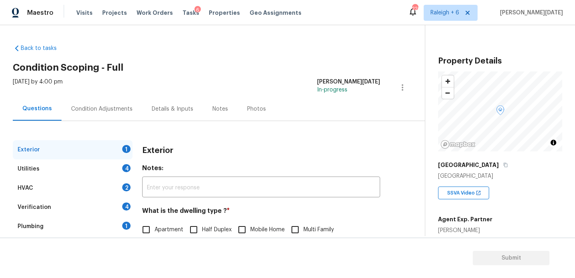
click at [101, 113] on div "Condition Adjustments" at bounding box center [101, 109] width 81 height 24
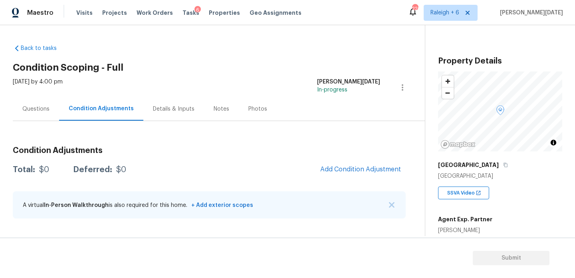
scroll to position [145, 0]
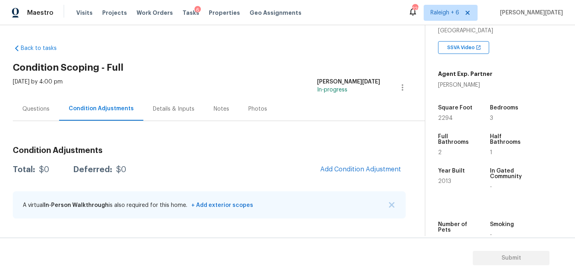
click at [440, 118] on span "2294" at bounding box center [445, 118] width 15 height 6
copy span "2294"
click at [343, 168] on span "Add Condition Adjustment" at bounding box center [360, 169] width 81 height 7
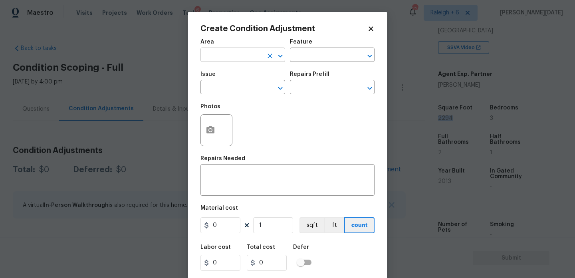
click at [235, 52] on input "text" at bounding box center [231, 56] width 62 height 12
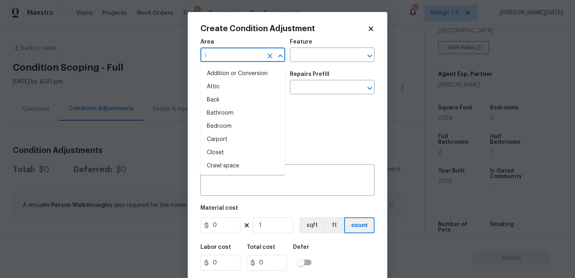
type input "in"
type input "t"
click at [235, 52] on input "t" at bounding box center [231, 56] width 62 height 12
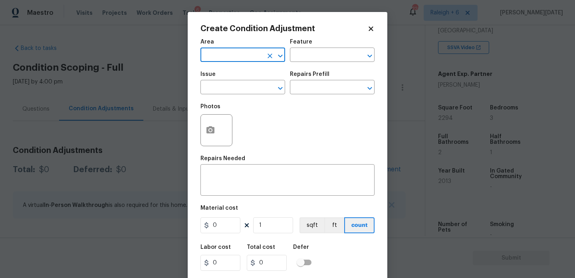
click at [244, 59] on input "text" at bounding box center [231, 56] width 62 height 12
click at [271, 58] on icon "Clear" at bounding box center [270, 56] width 8 height 8
click at [249, 90] on li "Interior Overall" at bounding box center [242, 86] width 85 height 13
type input "Interior Overall"
click at [249, 90] on input "text" at bounding box center [231, 88] width 62 height 12
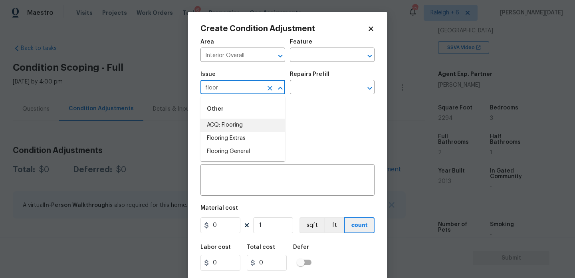
click at [250, 129] on li "ACQ: Flooring" at bounding box center [242, 125] width 85 height 13
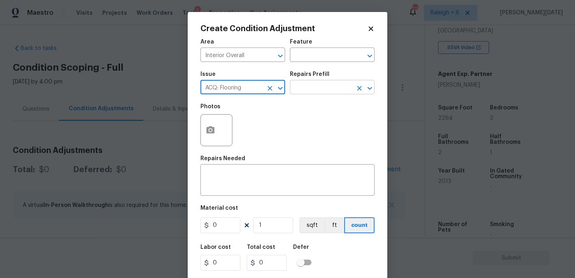
type input "ACQ: Flooring"
click at [319, 92] on input "text" at bounding box center [321, 88] width 62 height 12
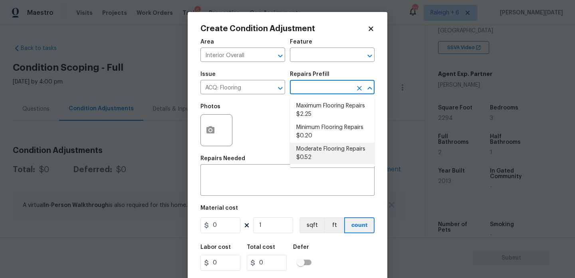
click at [322, 153] on li "Moderate Flooring Repairs $0.52" at bounding box center [332, 154] width 85 height 22
type input "Acquisition"
type textarea "Acquisition Scope: Moderate flooring repairs"
type input "0.52"
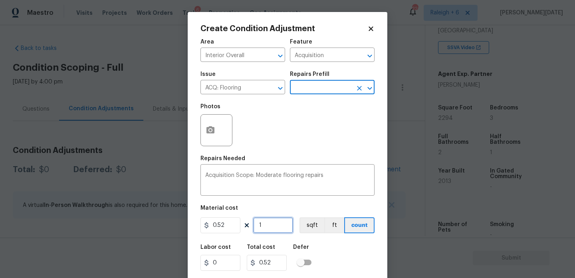
click at [283, 221] on input "1" at bounding box center [273, 225] width 40 height 16
type input "0"
paste input "2294"
type input "2294"
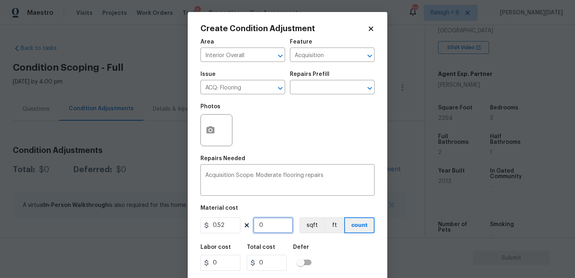
type input "1192.88"
type input "2294"
click at [210, 129] on icon "button" at bounding box center [211, 130] width 10 height 10
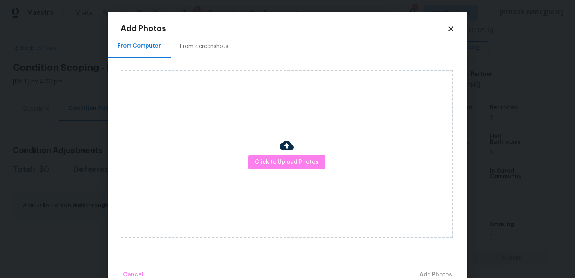
click at [209, 53] on div "From Screenshots" at bounding box center [203, 46] width 67 height 24
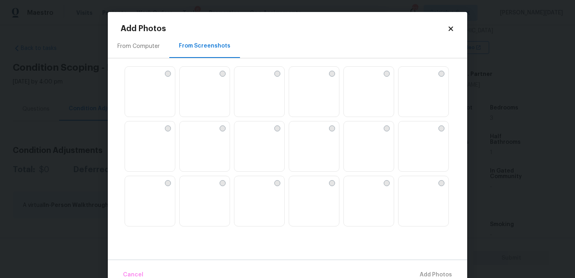
click at [247, 79] on img at bounding box center [240, 73] width 13 height 13
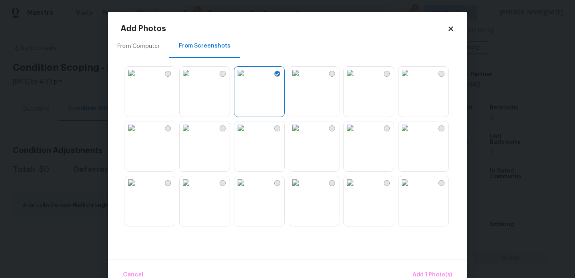
click at [247, 134] on img at bounding box center [240, 127] width 13 height 13
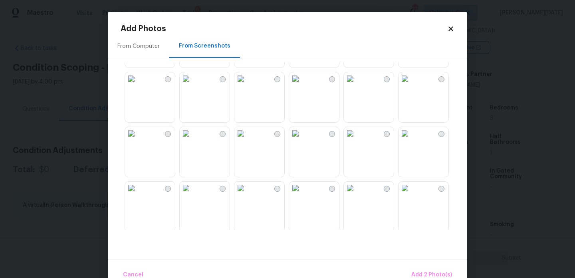
click at [411, 194] on img at bounding box center [404, 188] width 13 height 13
click at [436, 274] on span "Add 3 Photo(s)" at bounding box center [432, 275] width 40 height 10
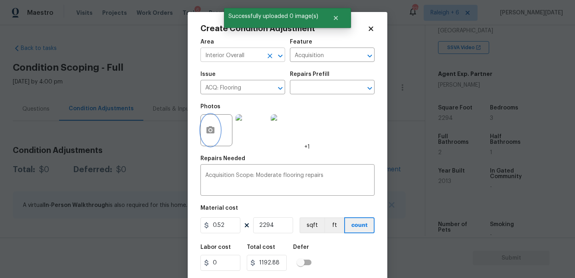
click at [270, 55] on icon "Clear" at bounding box center [270, 56] width 5 height 5
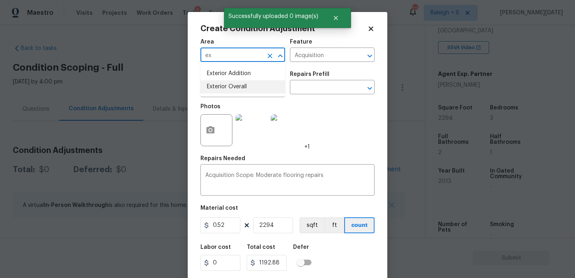
click at [253, 88] on li "Exterior Overall" at bounding box center [242, 86] width 85 height 13
type input "Exterior Overall"
click at [253, 88] on input "ACQ: Flooring" at bounding box center [231, 88] width 62 height 12
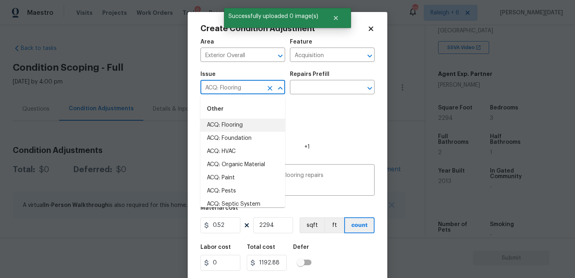
click at [270, 87] on icon "Clear" at bounding box center [270, 88] width 8 height 8
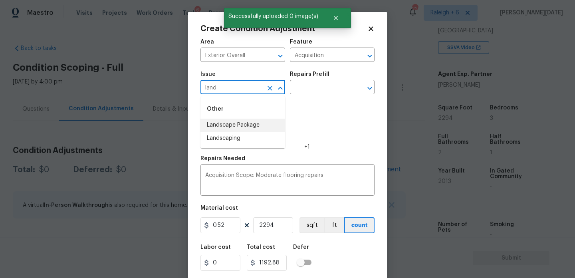
click at [250, 123] on li "Landscape Package" at bounding box center [242, 125] width 85 height 13
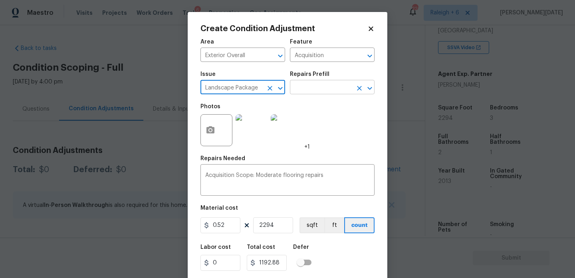
type input "Landscape Package"
click at [311, 87] on input "text" at bounding box center [321, 88] width 62 height 12
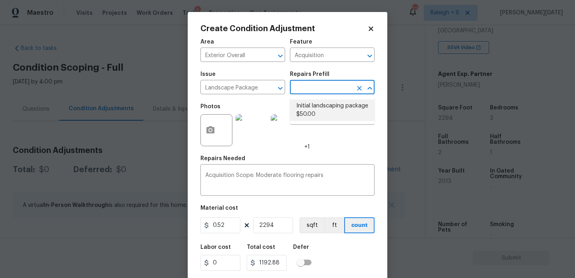
click at [313, 106] on li "Initial landscaping package $50.00" at bounding box center [332, 110] width 85 height 22
type input "Home Readiness Packages"
type textarea "Mowing of grass up to 6" in height. Mow, edge along driveways & sidewalks, trim…"
type input "50"
type input "114700"
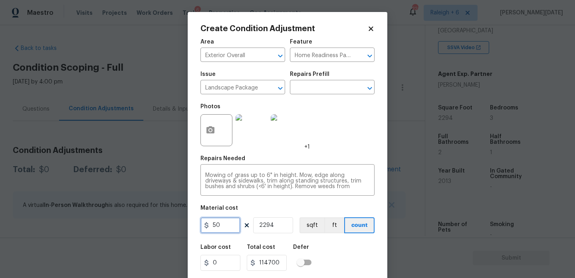
drag, startPoint x: 225, startPoint y: 222, endPoint x: 170, endPoint y: 222, distance: 55.1
click at [170, 222] on div "Create Condition Adjustment Area Exterior Overall ​ Feature Home Readiness Pack…" at bounding box center [287, 139] width 575 height 278
type input "300"
type input "688200"
click at [267, 228] on input "2294" at bounding box center [273, 225] width 40 height 16
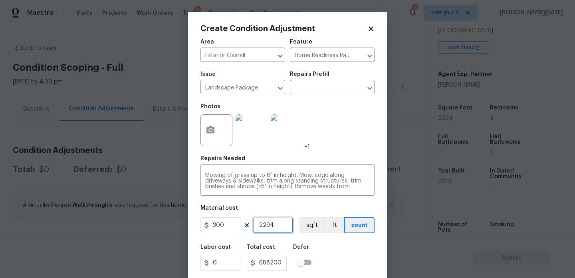
type input "22914"
type input "6874200"
drag, startPoint x: 277, startPoint y: 227, endPoint x: 224, endPoint y: 227, distance: 52.3
click at [234, 227] on div "300 22914 sqft ft count" at bounding box center [287, 225] width 174 height 16
type input "1"
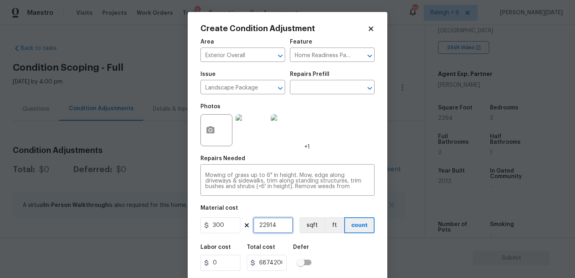
type input "300"
type input "1"
click at [341, 147] on div "Photos +1" at bounding box center [287, 125] width 174 height 52
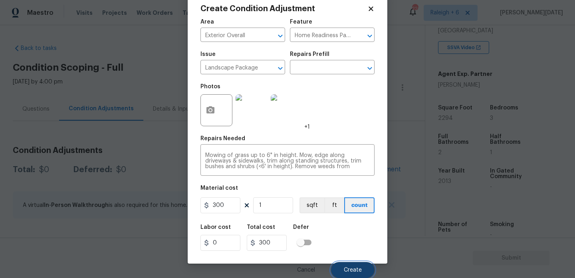
click at [338, 274] on button "Create" at bounding box center [353, 270] width 44 height 16
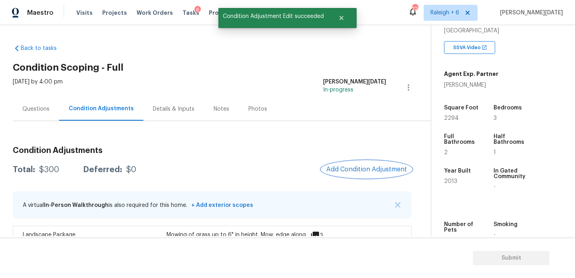
scroll to position [66, 0]
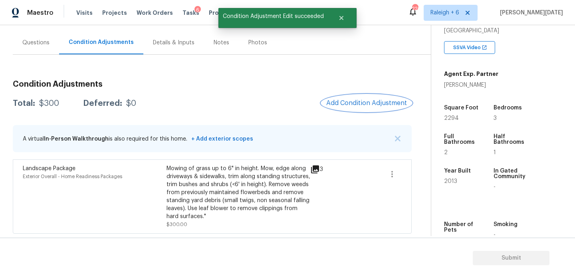
click at [379, 101] on span "Add Condition Adjustment" at bounding box center [366, 102] width 81 height 7
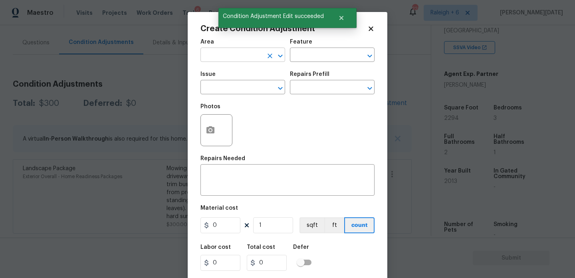
click at [218, 53] on input "text" at bounding box center [231, 56] width 62 height 12
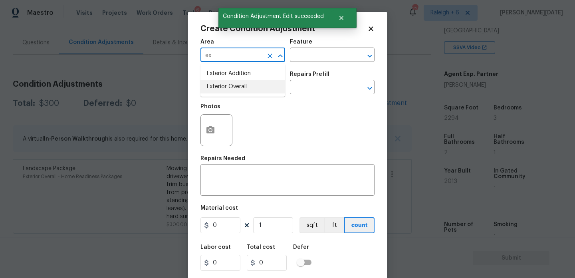
click at [226, 85] on li "Exterior Overall" at bounding box center [242, 86] width 85 height 13
type input "Exterior Overall"
click at [226, 85] on input "text" at bounding box center [231, 88] width 62 height 12
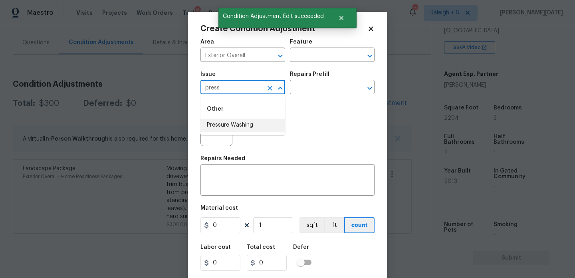
click at [234, 131] on li "Pressure Washing" at bounding box center [242, 125] width 85 height 13
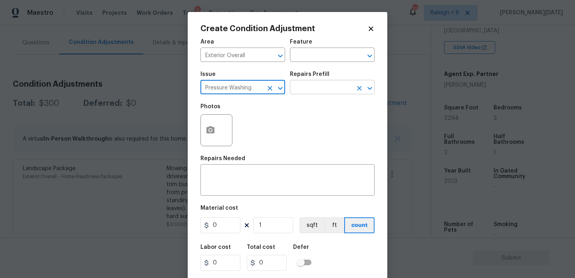
type input "Pressure Washing"
click at [325, 91] on input "text" at bounding box center [321, 88] width 62 height 12
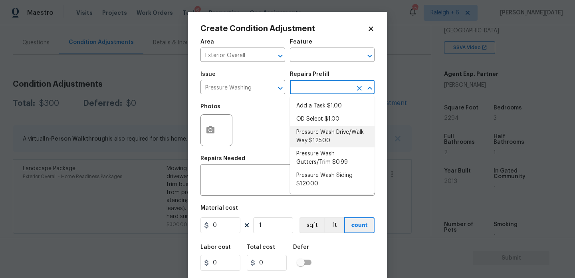
click at [327, 136] on li "Pressure Wash Drive/Walk Way $125.00" at bounding box center [332, 137] width 85 height 22
type input "Siding"
type textarea "Pressure wash the driveways/walkways as directed by the PM. Ensure that all deb…"
type input "125"
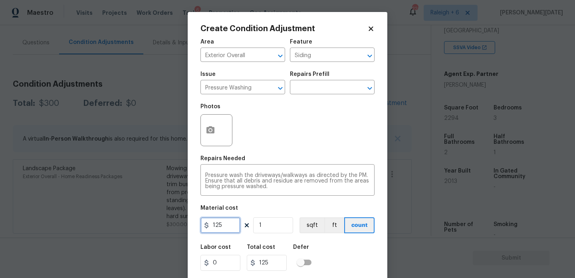
drag, startPoint x: 239, startPoint y: 228, endPoint x: 193, endPoint y: 228, distance: 45.9
click at [193, 228] on div "Create Condition Adjustment Area Exterior Overall ​ Feature Siding ​ Issue Pres…" at bounding box center [288, 148] width 200 height 272
type input "200"
click at [284, 152] on div "Area Exterior Overall ​ Feature Siding ​ Issue Pressure Washing ​ Repairs Prefi…" at bounding box center [287, 166] width 174 height 264
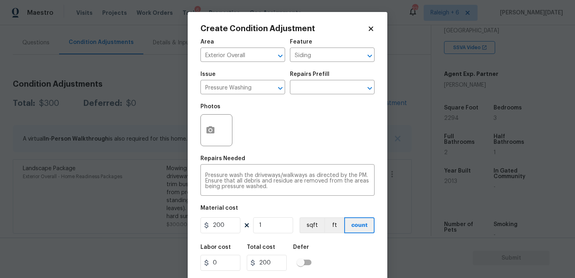
scroll to position [20, 0]
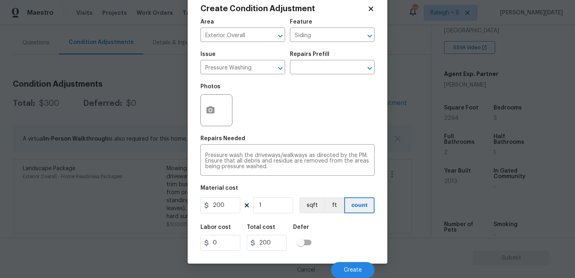
click at [348, 256] on div "Cancel Create" at bounding box center [287, 267] width 174 height 22
click at [348, 268] on span "Create" at bounding box center [353, 270] width 18 height 6
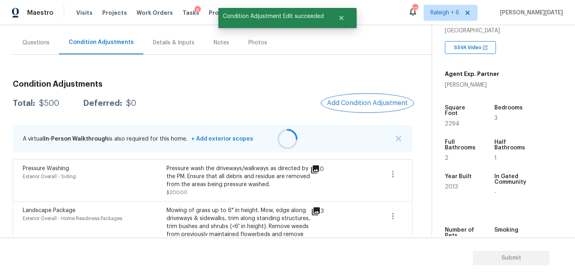
scroll to position [0, 0]
click at [363, 104] on span "Add Condition Adjustment" at bounding box center [367, 102] width 81 height 7
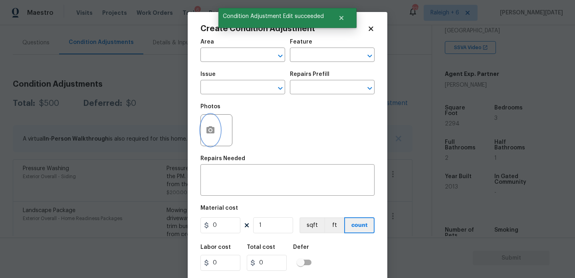
click at [208, 131] on icon "button" at bounding box center [210, 129] width 8 height 7
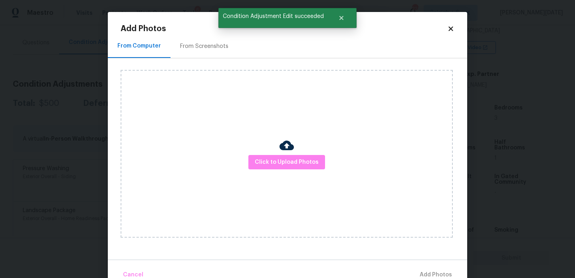
click at [209, 50] on div "From Screenshots" at bounding box center [204, 46] width 48 height 8
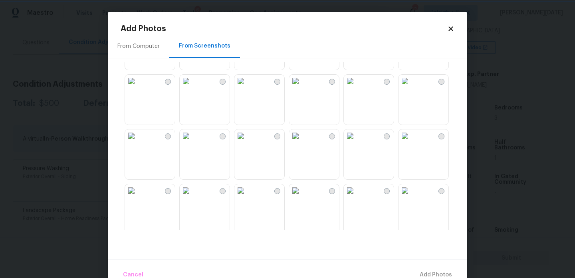
scroll to position [378, 0]
click at [247, 135] on img at bounding box center [240, 133] width 13 height 13
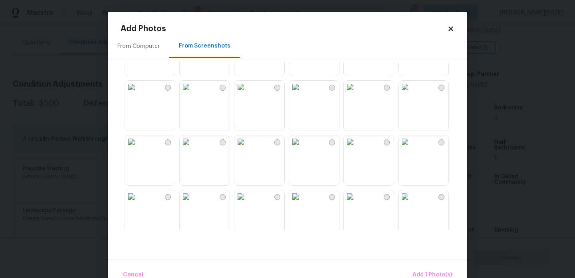
scroll to position [643, 0]
click at [302, 148] on img at bounding box center [295, 141] width 13 height 13
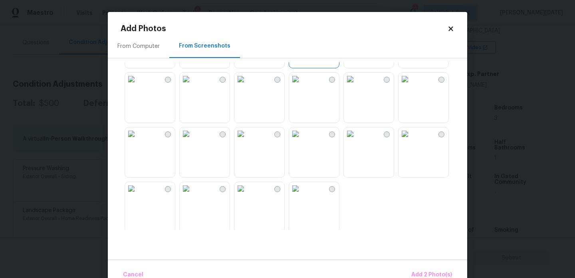
scroll to position [763, 0]
click at [192, 138] on img at bounding box center [186, 131] width 13 height 13
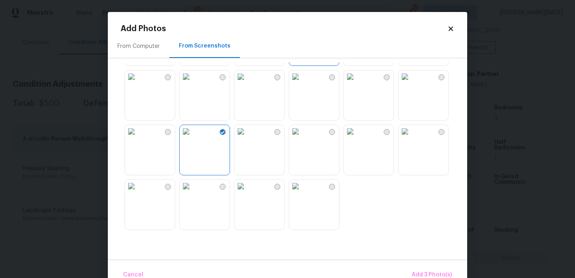
scroll to position [18, 0]
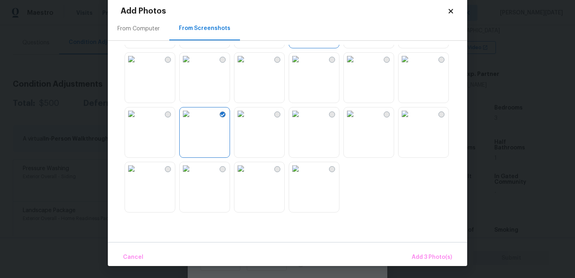
click at [138, 120] on img at bounding box center [131, 113] width 13 height 13
click at [247, 65] on img at bounding box center [240, 59] width 13 height 13
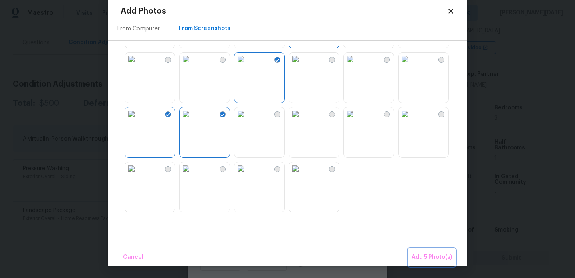
click at [422, 260] on span "Add 5 Photo(s)" at bounding box center [432, 257] width 40 height 10
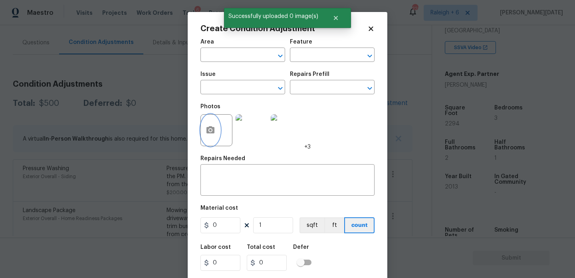
scroll to position [0, 0]
click at [218, 58] on input "text" at bounding box center [231, 56] width 62 height 12
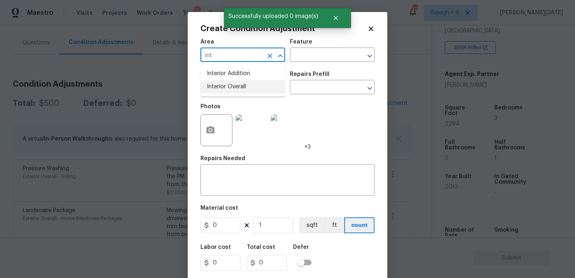
click at [226, 82] on li "Interior Overall" at bounding box center [242, 86] width 85 height 13
type input "Interior Overall"
click at [226, 82] on input "text" at bounding box center [231, 88] width 62 height 12
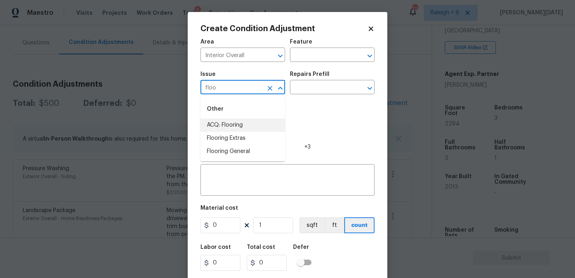
click at [239, 125] on li "ACQ: Flooring" at bounding box center [242, 125] width 85 height 13
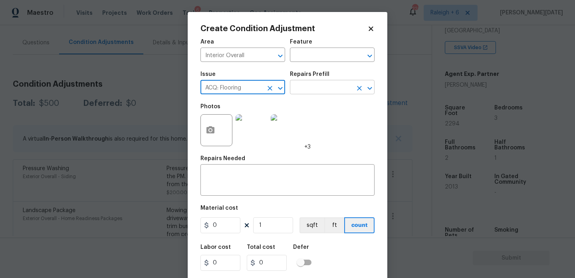
type input "ACQ: Flooring"
click at [324, 94] on input "text" at bounding box center [321, 88] width 62 height 12
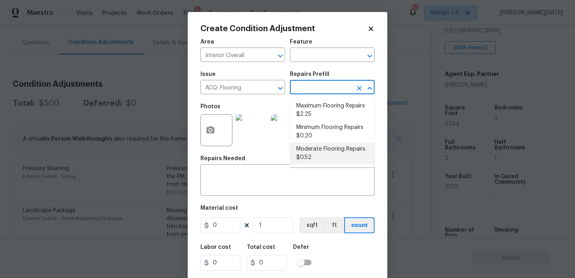
click at [322, 157] on li "Moderate Flooring Repairs $0.52" at bounding box center [332, 154] width 85 height 22
type input "Acquisition"
type textarea "Acquisition Scope: Moderate flooring repairs"
type input "0.52"
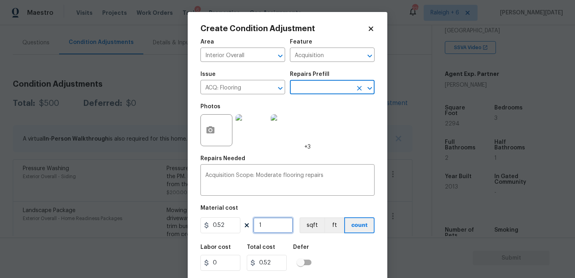
click at [283, 222] on input "1" at bounding box center [273, 225] width 40 height 16
type input "0"
paste input "text"
type input "2"
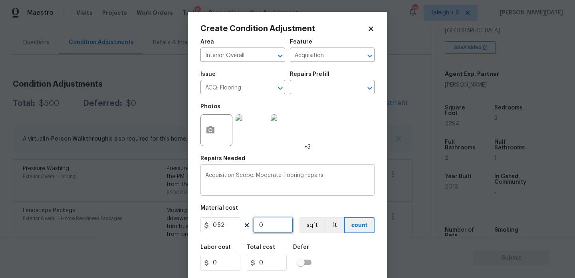
type input "1.04"
type input "22"
type input "11.44"
type input "229"
type input "119.08"
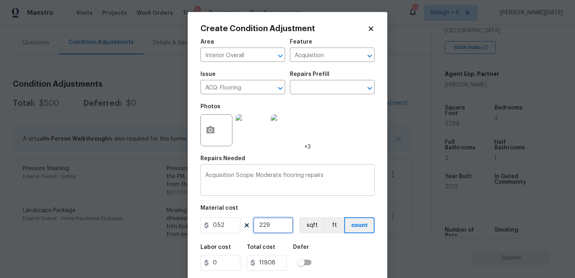
type input "2294"
type input "1192.88"
type input "2294"
click at [358, 120] on div "Photos +3" at bounding box center [287, 125] width 174 height 52
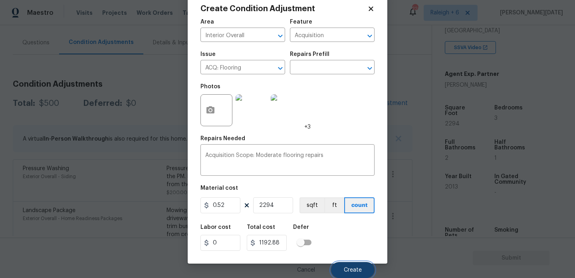
click at [353, 270] on span "Create" at bounding box center [353, 270] width 18 height 6
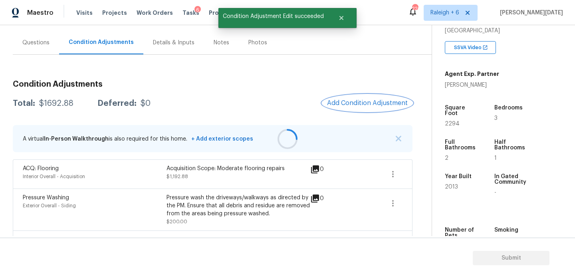
scroll to position [0, 0]
click at [349, 112] on div "Condition Adjustments Total: $1692.88 Deferred: $0 Add Condition Adjustment A v…" at bounding box center [213, 189] width 400 height 231
click at [361, 104] on span "Add Condition Adjustment" at bounding box center [367, 102] width 81 height 7
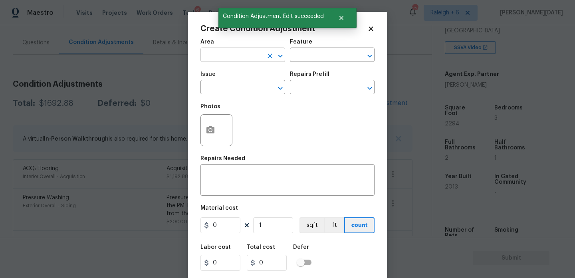
click at [216, 54] on input "text" at bounding box center [231, 56] width 62 height 12
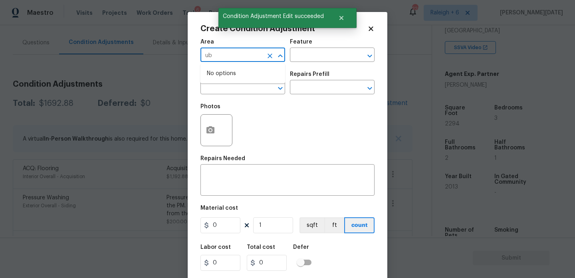
type input "u"
click at [222, 93] on li "Interior Overall" at bounding box center [242, 86] width 85 height 13
type input "Interior Overall"
click at [222, 93] on input "text" at bounding box center [231, 88] width 62 height 12
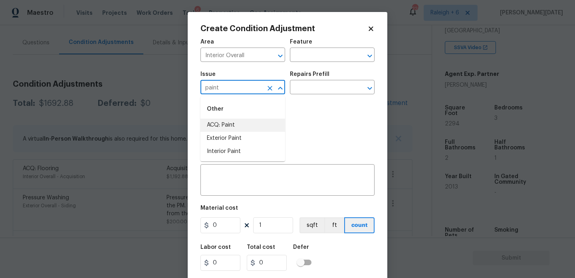
click at [224, 120] on li "ACQ: Paint" at bounding box center [242, 125] width 85 height 13
type input "ACQ: Paint"
click at [331, 78] on div "Repairs Prefill" at bounding box center [332, 76] width 85 height 10
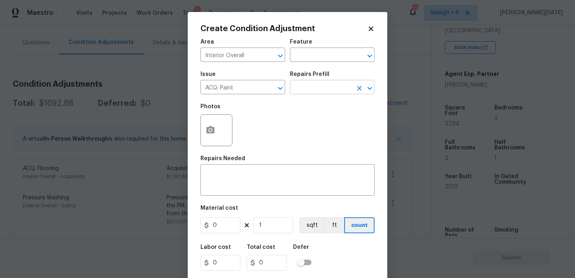
click at [327, 88] on input "text" at bounding box center [321, 88] width 62 height 12
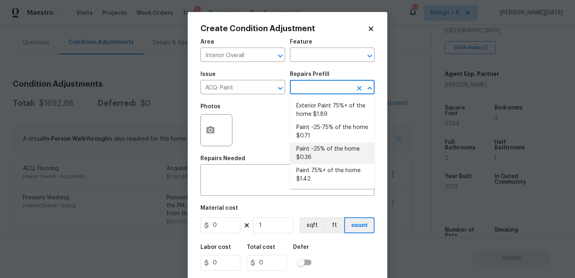
click at [330, 147] on li "Paint ~25% of the home $0.36" at bounding box center [332, 154] width 85 height 22
type input "Acquisition"
type textarea "Acquisition Scope: ~25% of the home needs interior paint"
type input "0.36"
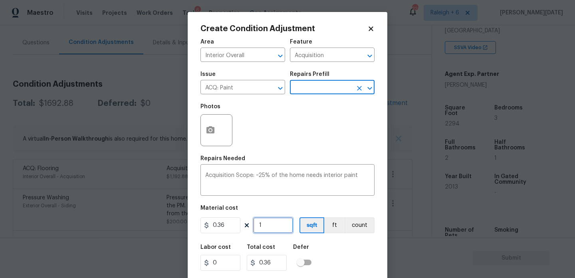
click at [273, 232] on input "1" at bounding box center [273, 225] width 40 height 16
type input "0"
paste input "2294"
type input "2294"
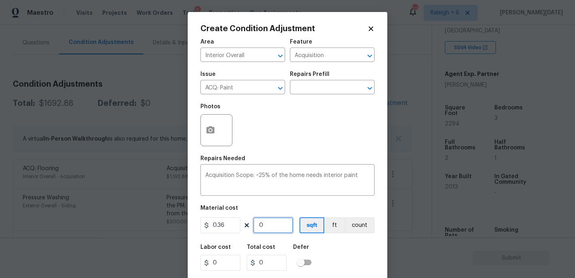
type input "825.84"
type input "2294"
click at [310, 143] on div "Photos" at bounding box center [287, 125] width 174 height 52
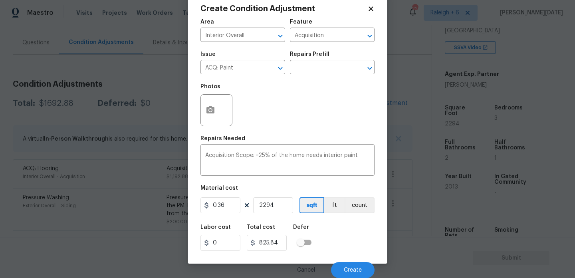
click at [352, 261] on div "Cancel Create" at bounding box center [287, 267] width 174 height 22
click at [353, 269] on span "Create" at bounding box center [353, 270] width 18 height 6
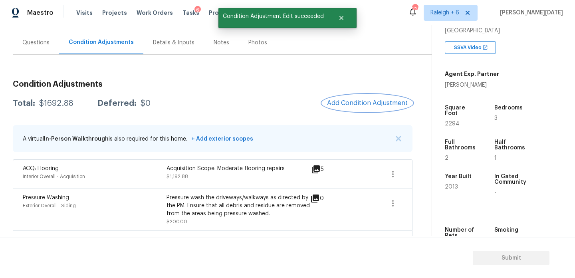
scroll to position [0, 0]
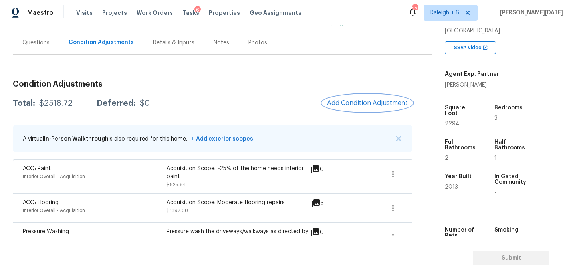
click at [367, 101] on span "Add Condition Adjustment" at bounding box center [367, 102] width 81 height 7
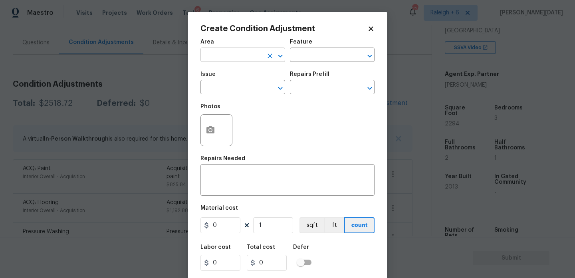
click at [217, 59] on input "text" at bounding box center [231, 56] width 62 height 12
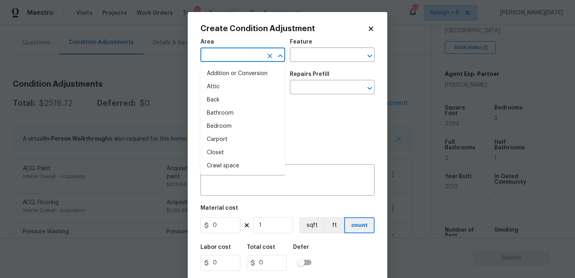
type input "n"
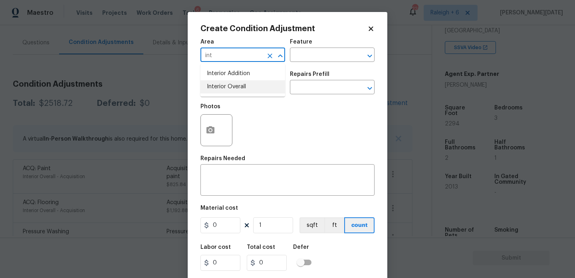
click at [223, 91] on li "Interior Overall" at bounding box center [242, 86] width 85 height 13
type input "Interior Overall"
click at [223, 91] on input "text" at bounding box center [231, 88] width 62 height 12
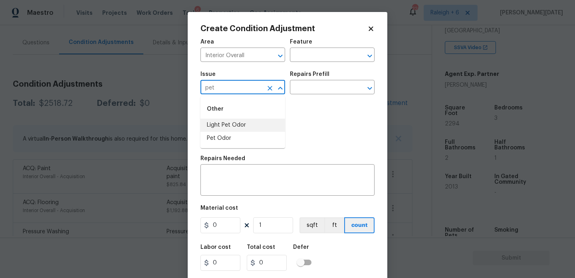
click at [233, 123] on li "Light Pet Odor" at bounding box center [242, 125] width 85 height 13
type input "Light Pet Odor"
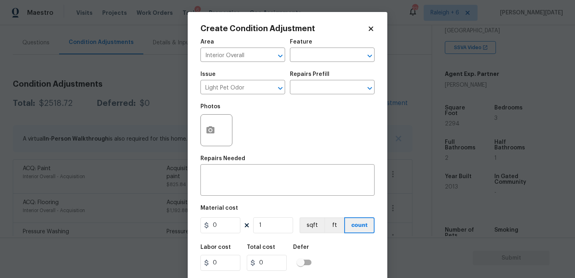
click at [322, 95] on div "Issue Light Pet Odor ​ Repairs Prefill ​" at bounding box center [287, 83] width 174 height 32
click at [329, 89] on input "text" at bounding box center [321, 88] width 62 height 12
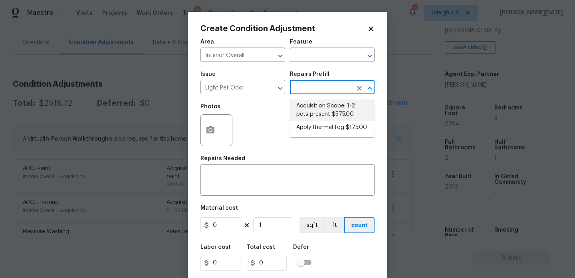
click at [329, 113] on li "Acquisition Scope: 1-2 pets present $575.00" at bounding box center [332, 110] width 85 height 22
type textarea "Acquisition Scope: 1-2 pets present"
type input "575"
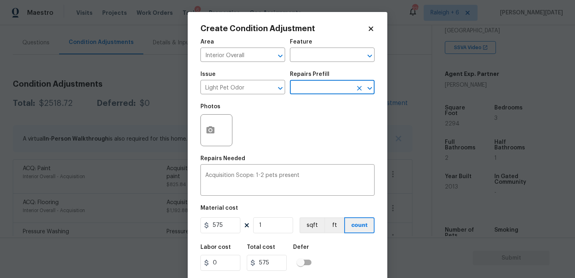
scroll to position [20, 0]
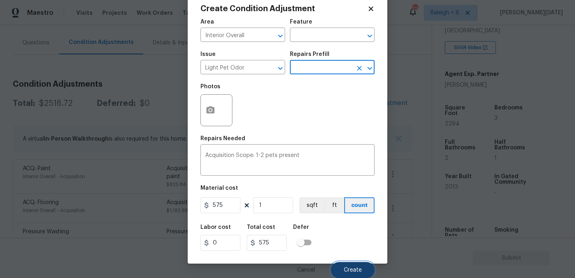
click at [357, 272] on span "Create" at bounding box center [353, 270] width 18 height 6
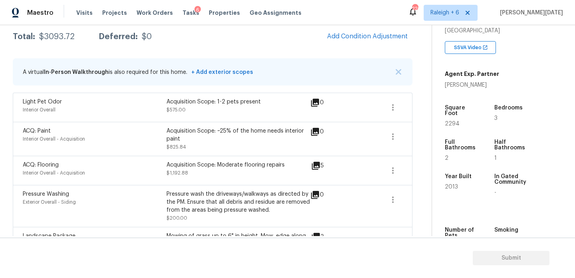
scroll to position [134, 0]
click at [355, 36] on span "Add Condition Adjustment" at bounding box center [367, 35] width 81 height 7
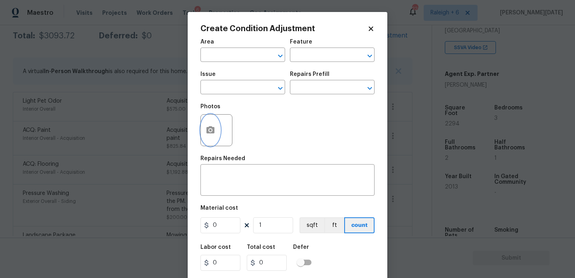
click at [211, 127] on icon "button" at bounding box center [210, 129] width 8 height 7
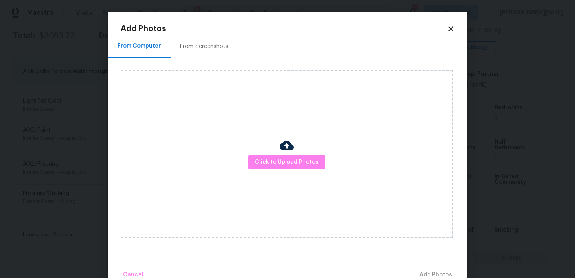
click at [261, 151] on div "Click to Upload Photos" at bounding box center [287, 154] width 332 height 168
click at [265, 155] on button "Click to Upload Photos" at bounding box center [286, 162] width 77 height 15
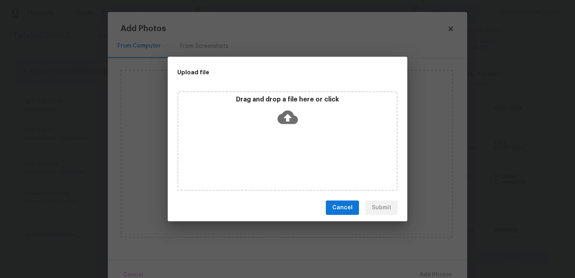
click at [265, 155] on div "Drag and drop a file here or click" at bounding box center [287, 141] width 220 height 100
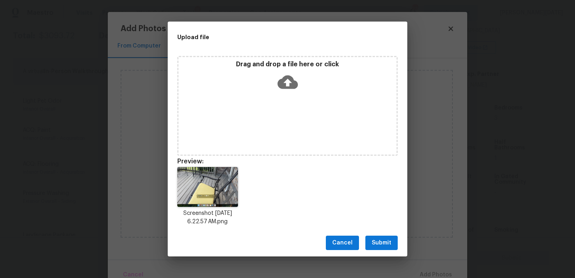
click at [381, 244] on span "Submit" at bounding box center [382, 243] width 20 height 10
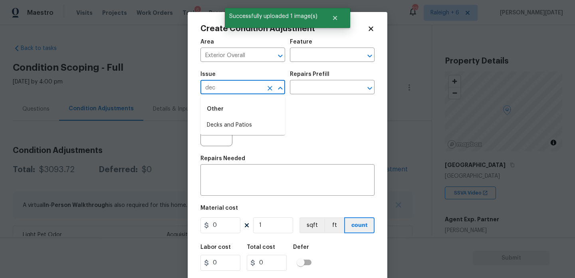
scroll to position [145, 0]
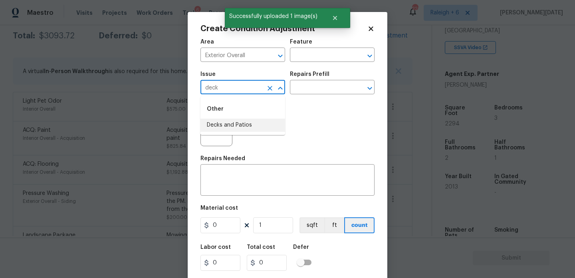
click at [241, 129] on li "Decks and Patios" at bounding box center [242, 125] width 85 height 13
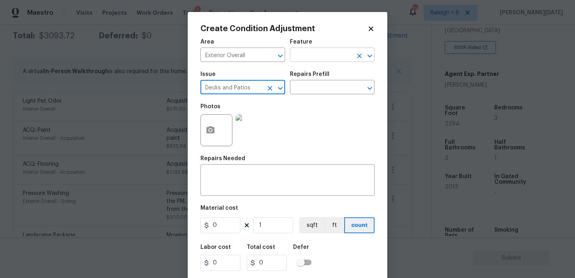
type input "Decks and Patios"
click at [332, 58] on input "text" at bounding box center [321, 56] width 62 height 12
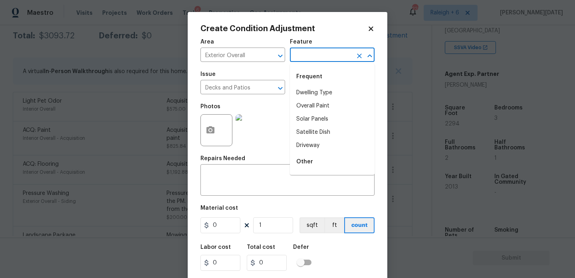
type input "d"
click at [332, 58] on input "[PERSON_NAME]" at bounding box center [321, 56] width 62 height 12
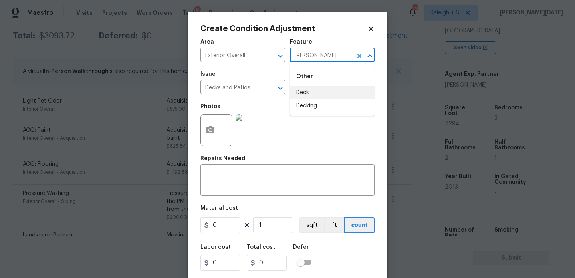
click at [323, 91] on li "Deck" at bounding box center [332, 92] width 85 height 13
type input "Deck"
click at [222, 232] on input "0" at bounding box center [220, 225] width 40 height 16
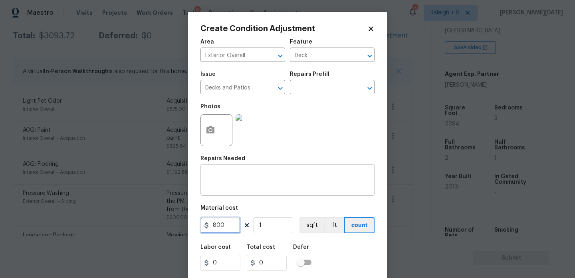
type input "800"
click at [224, 189] on textarea at bounding box center [287, 180] width 165 height 17
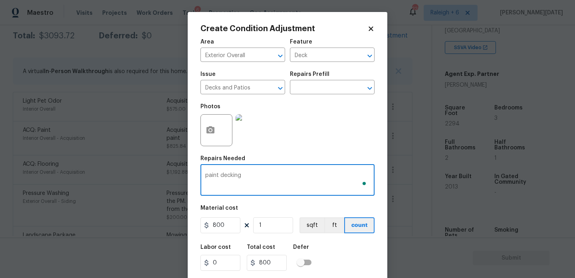
scroll to position [20, 0]
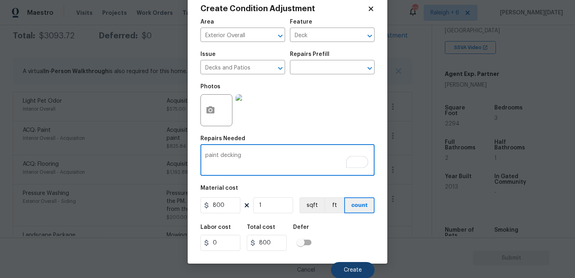
type textarea "paint decking"
click at [352, 264] on button "Create" at bounding box center [353, 270] width 44 height 16
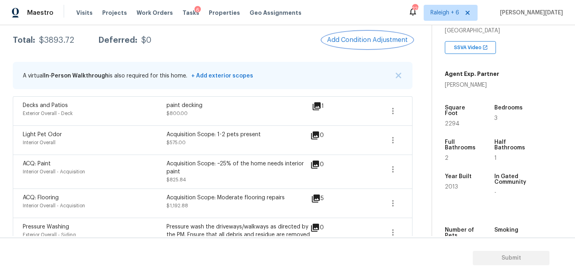
scroll to position [127, 0]
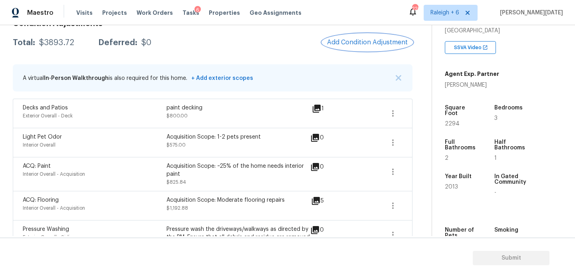
click at [373, 45] on span "Add Condition Adjustment" at bounding box center [367, 42] width 81 height 7
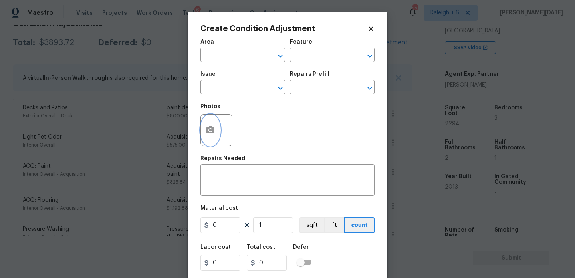
click at [208, 131] on icon "button" at bounding box center [210, 129] width 8 height 7
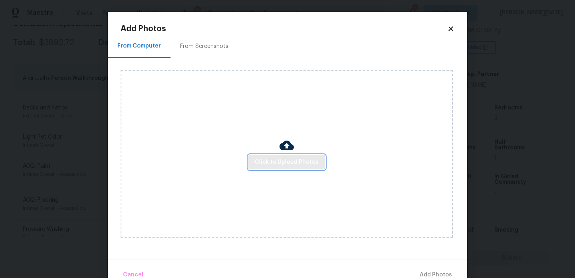
click at [296, 164] on span "Click to Upload Photos" at bounding box center [287, 162] width 64 height 10
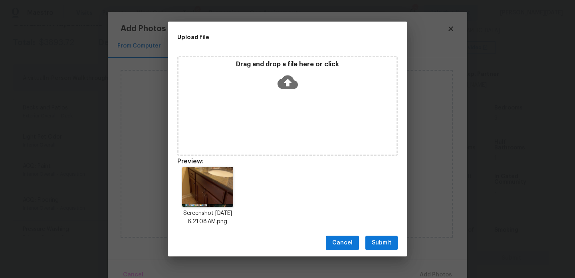
click at [381, 243] on span "Submit" at bounding box center [382, 243] width 20 height 10
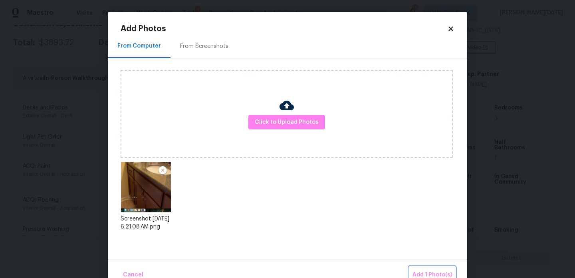
click at [426, 266] on button "Add 1 Photo(s)" at bounding box center [432, 274] width 46 height 17
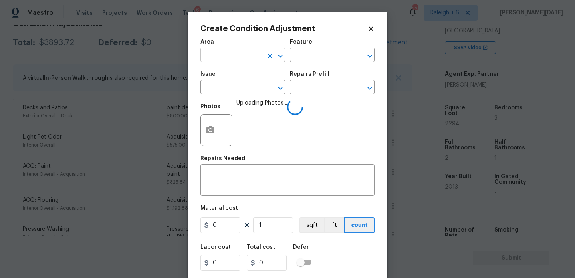
click at [225, 54] on input "text" at bounding box center [231, 56] width 62 height 12
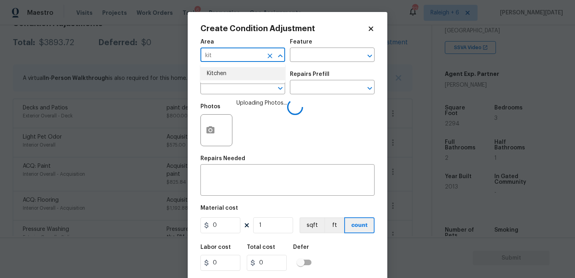
click at [224, 71] on li "Kitchen" at bounding box center [242, 73] width 85 height 13
type input "Kitchen"
click at [223, 84] on input "text" at bounding box center [231, 88] width 62 height 12
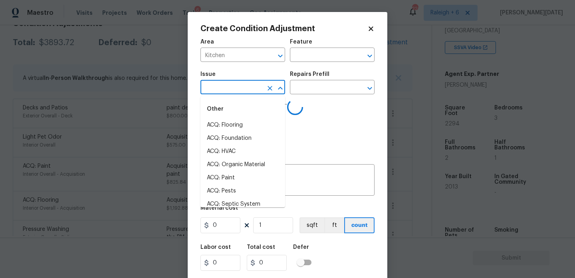
type input "c"
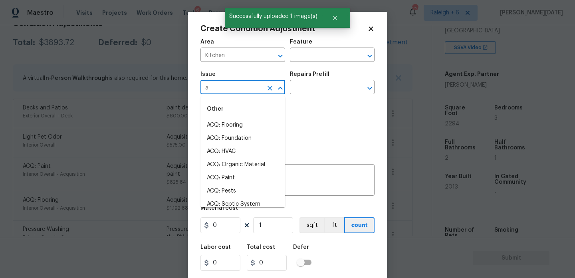
type input "ab"
click at [234, 124] on li "Bathroom Cabinets" at bounding box center [242, 125] width 85 height 13
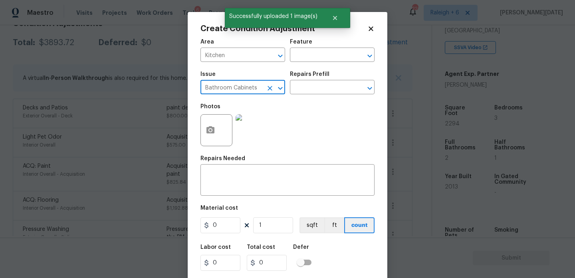
type input "Bathroom Cabinets"
click at [305, 81] on div "Repairs Prefill" at bounding box center [332, 76] width 85 height 10
click at [304, 87] on input "text" at bounding box center [321, 88] width 62 height 12
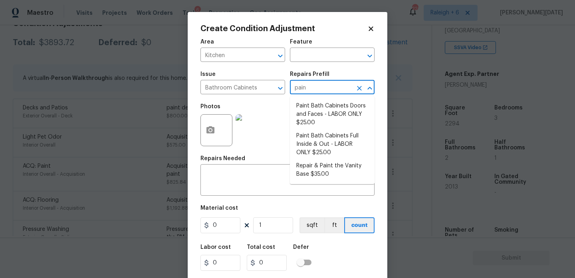
type input "paint"
click at [315, 109] on li "Paint Bath Cabinets Doors and Faces - LABOR ONLY $25.00" at bounding box center [332, 114] width 85 height 30
type input "Cabinets"
type textarea "Prep, sand, mask and apply 2 coats of paint to the bathroom cabinet doors and b…"
type input "25"
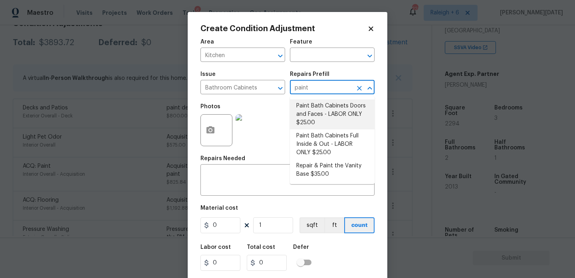
type input "25"
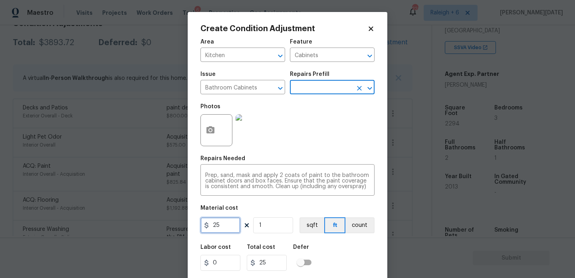
drag, startPoint x: 226, startPoint y: 222, endPoint x: 136, endPoint y: 221, distance: 90.2
click at [136, 221] on div "Create Condition Adjustment Area Kitchen ​ Feature Cabinets ​ Issue Bathroom Ca…" at bounding box center [287, 139] width 575 height 278
type input "500"
click at [327, 135] on div "Photos" at bounding box center [287, 125] width 174 height 52
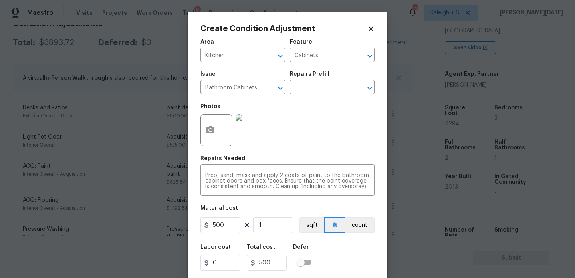
scroll to position [20, 0]
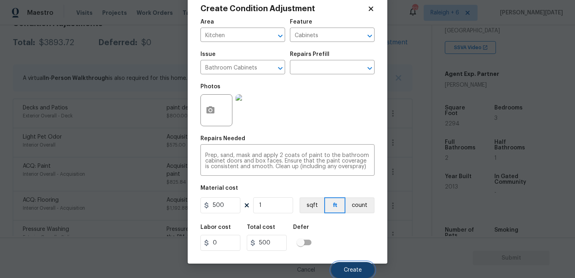
click at [337, 269] on button "Create" at bounding box center [353, 270] width 44 height 16
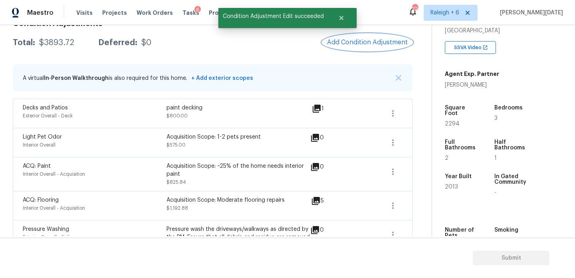
scroll to position [0, 0]
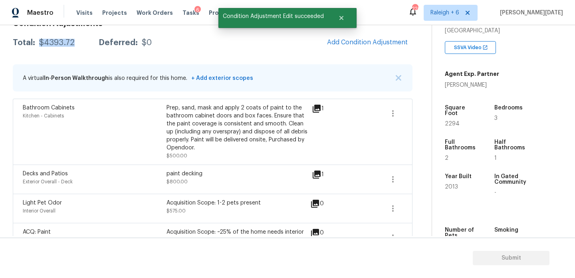
drag, startPoint x: 39, startPoint y: 41, endPoint x: 74, endPoint y: 42, distance: 35.2
click at [74, 42] on div "Total: $4393.72 Deferred: $0" at bounding box center [82, 43] width 139 height 8
copy div "$4393.72"
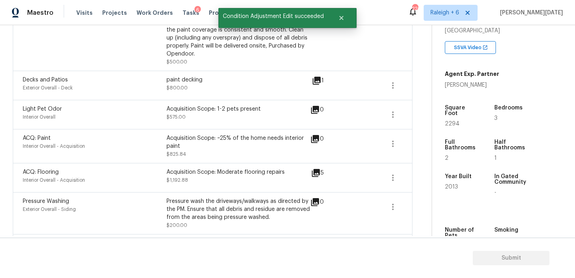
scroll to position [219, 0]
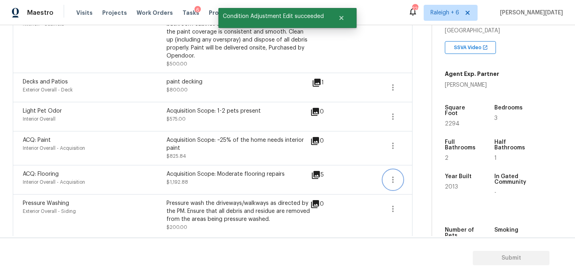
click at [391, 178] on icon "button" at bounding box center [393, 180] width 10 height 10
click at [425, 177] on div "Edit" at bounding box center [438, 178] width 62 height 8
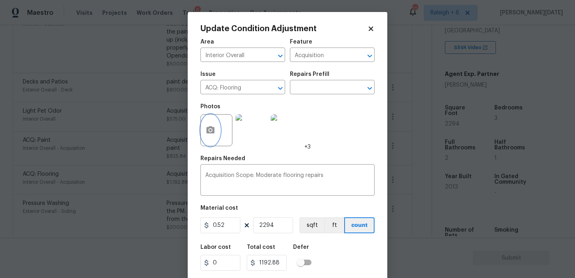
click at [210, 139] on button "button" at bounding box center [210, 130] width 19 height 31
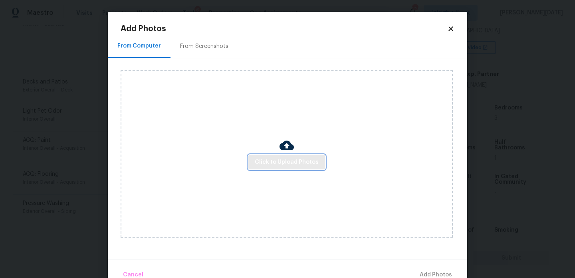
click at [275, 165] on span "Click to Upload Photos" at bounding box center [287, 162] width 64 height 10
